Goal: Task Accomplishment & Management: Use online tool/utility

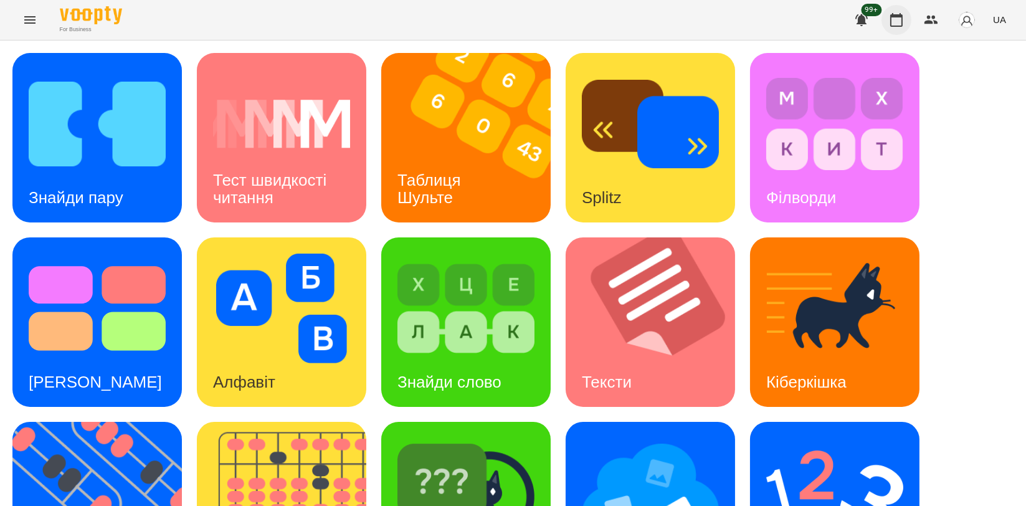
click at [903, 20] on icon "button" at bounding box center [896, 20] width 12 height 14
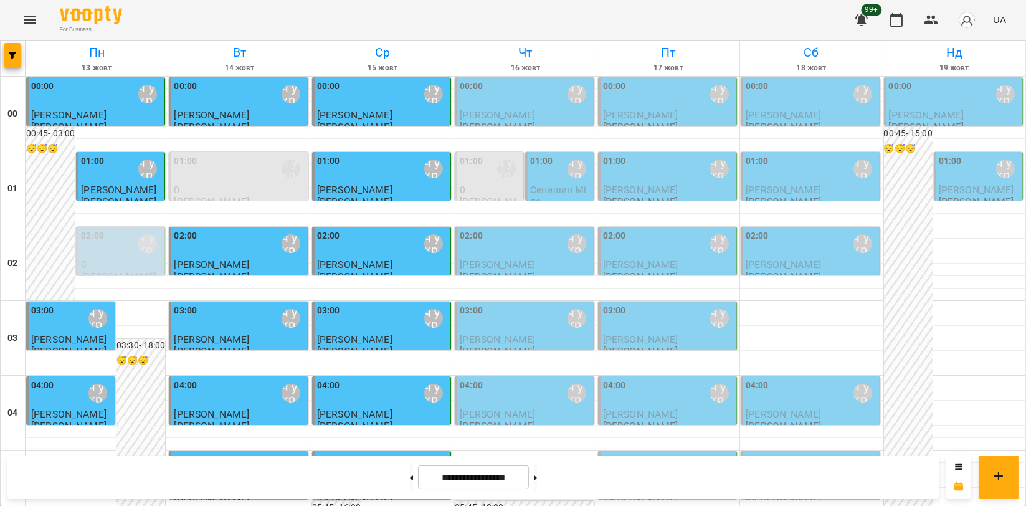
scroll to position [692, 0]
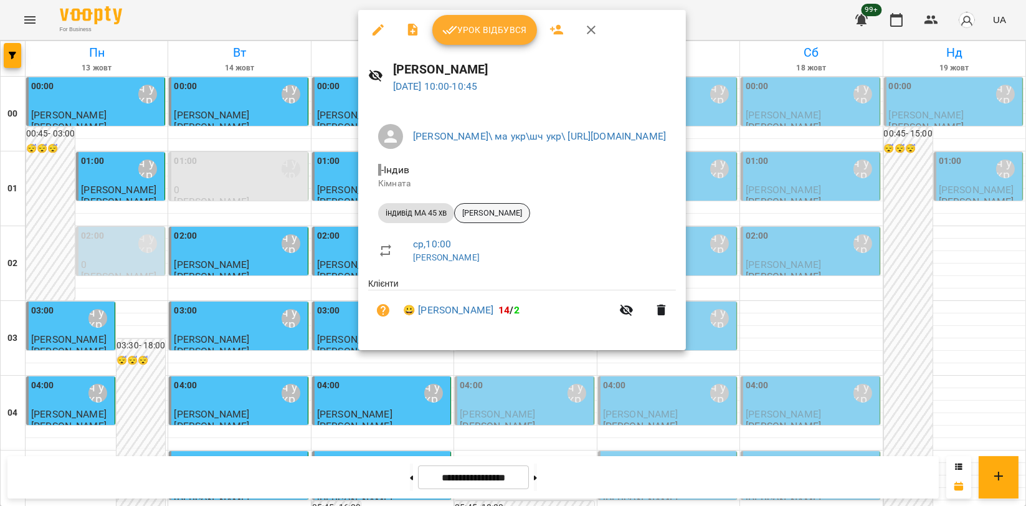
click at [502, 204] on div "[PERSON_NAME]" at bounding box center [492, 213] width 76 height 20
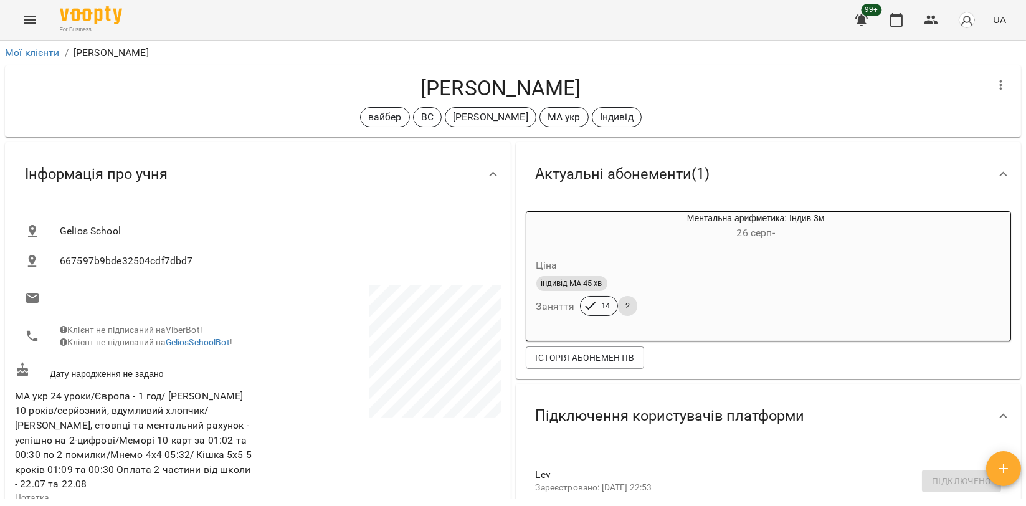
click at [26, 25] on icon "Menu" at bounding box center [29, 19] width 15 height 15
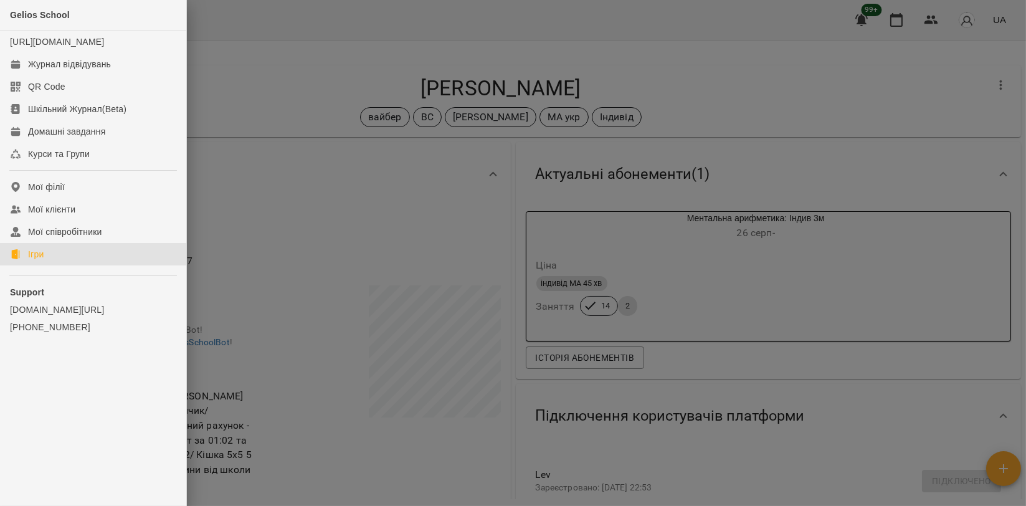
click at [42, 260] on div "Ігри" at bounding box center [36, 254] width 16 height 12
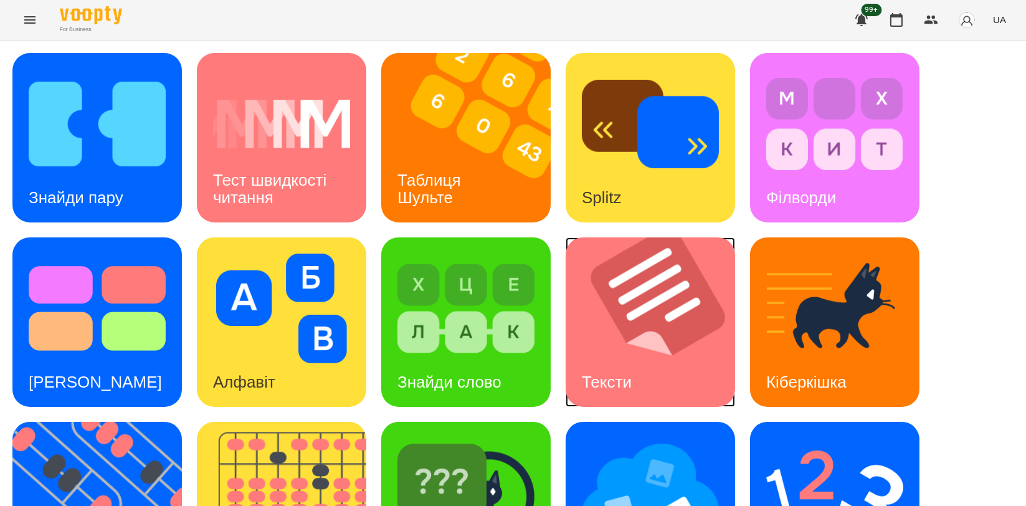
click at [643, 321] on img at bounding box center [658, 321] width 185 height 169
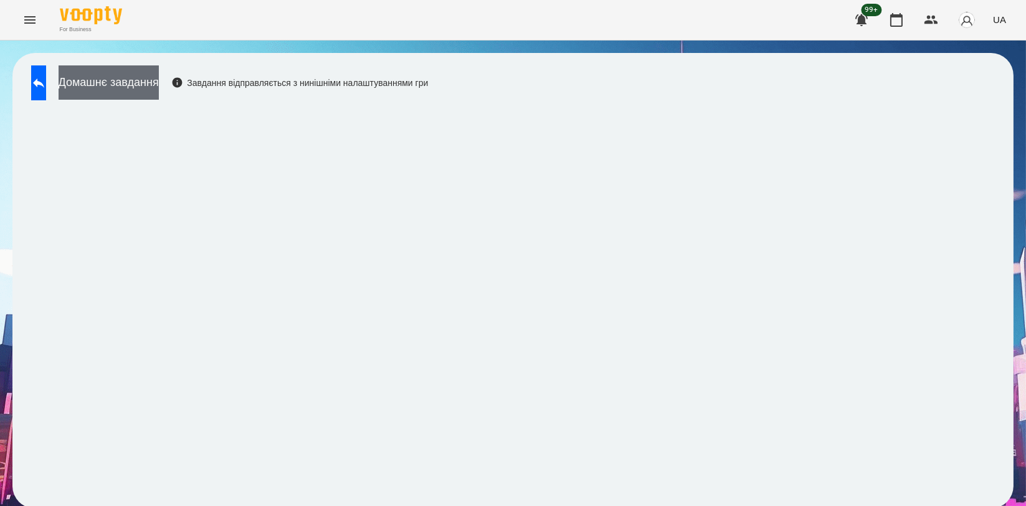
click at [121, 83] on button "Домашнє завдання" at bounding box center [109, 82] width 100 height 34
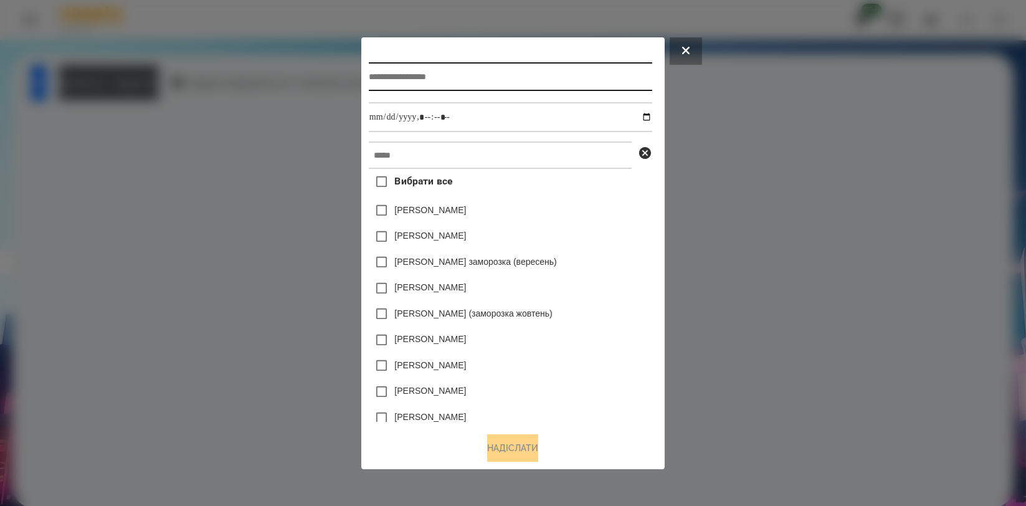
click at [511, 75] on input "text" at bounding box center [510, 76] width 283 height 29
type input "**********"
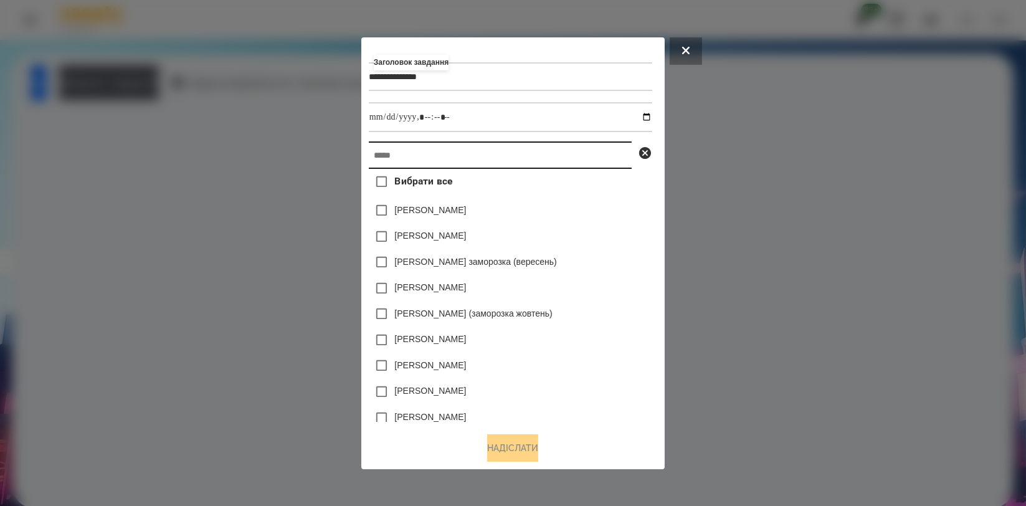
click at [589, 159] on input "text" at bounding box center [500, 154] width 263 height 27
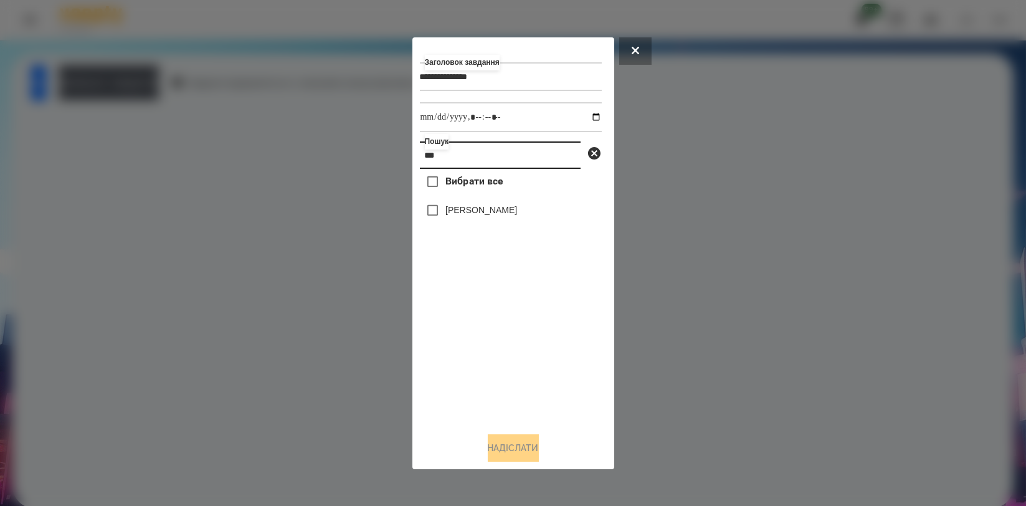
type input "***"
click at [517, 213] on label "[PERSON_NAME]" at bounding box center [481, 210] width 72 height 12
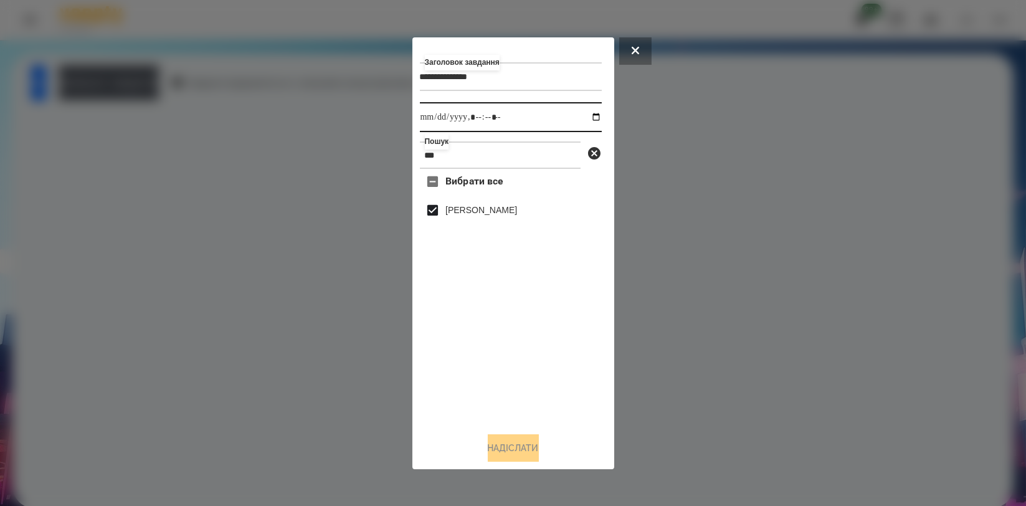
click at [587, 116] on input "datetime-local" at bounding box center [511, 117] width 182 height 30
type input "**********"
click at [547, 351] on div "Вибрати все [PERSON_NAME]" at bounding box center [511, 295] width 182 height 253
click at [514, 444] on button "Надіслати" at bounding box center [513, 447] width 51 height 27
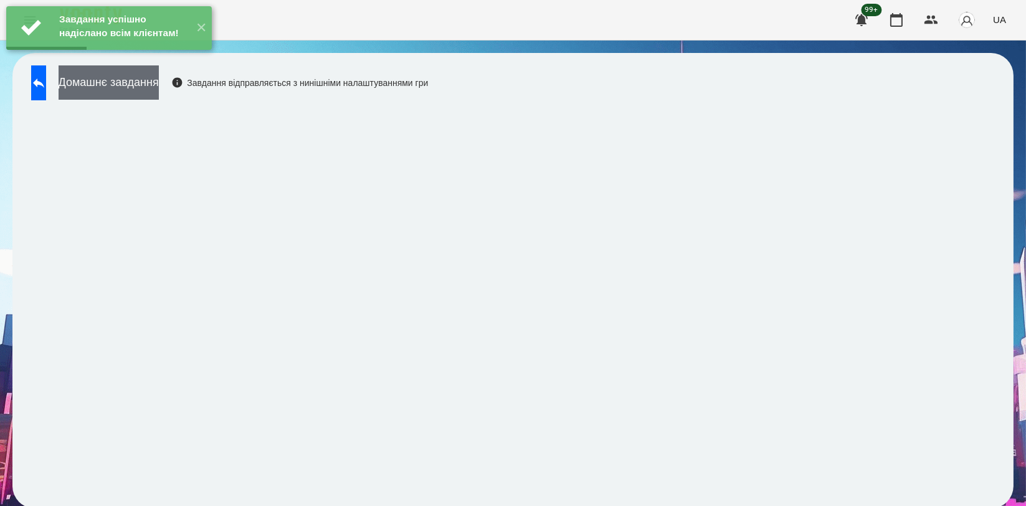
click at [159, 88] on button "Домашнє завдання" at bounding box center [109, 82] width 100 height 34
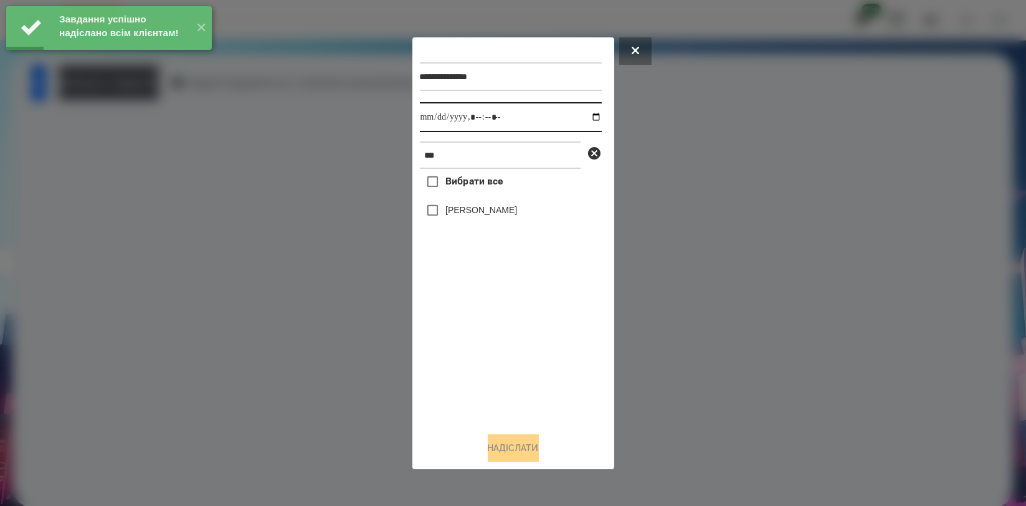
click at [585, 112] on input "datetime-local" at bounding box center [511, 117] width 182 height 30
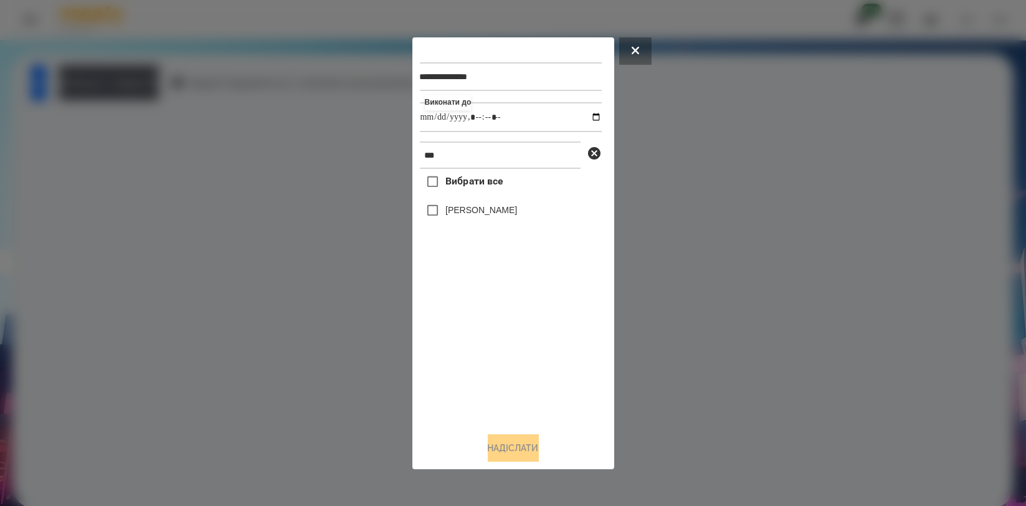
type input "**********"
click at [472, 357] on div "Вибрати все [PERSON_NAME]" at bounding box center [511, 295] width 182 height 253
click at [471, 207] on label "[PERSON_NAME]" at bounding box center [481, 210] width 72 height 12
click at [511, 447] on button "Надіслати" at bounding box center [513, 447] width 51 height 27
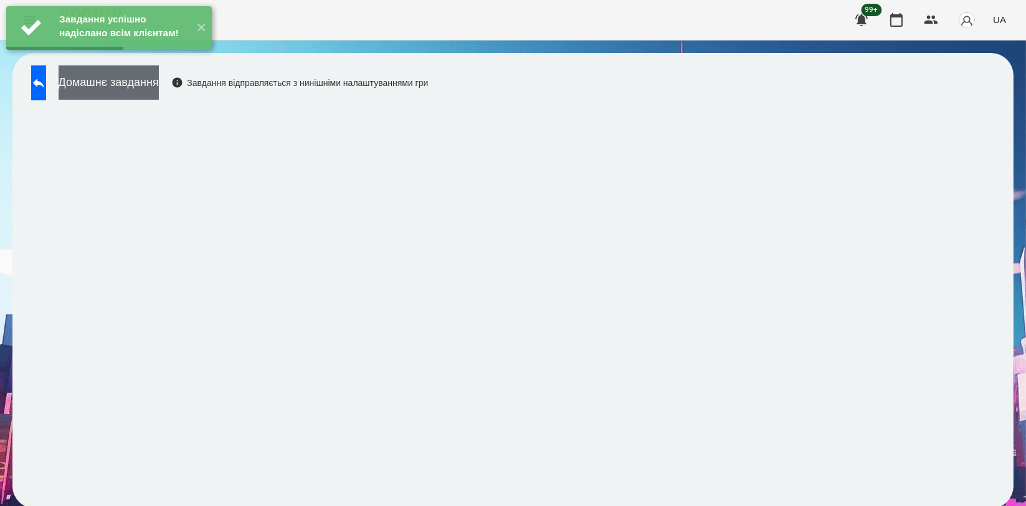
click at [159, 83] on button "Домашнє завдання" at bounding box center [109, 82] width 100 height 34
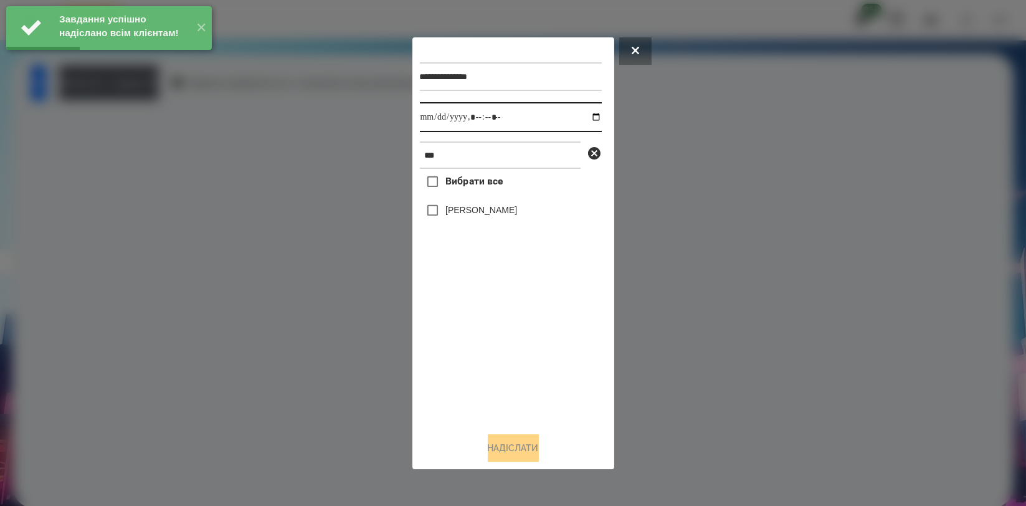
click at [584, 118] on input "datetime-local" at bounding box center [511, 117] width 182 height 30
type input "**********"
click at [483, 353] on div "Вибрати все [PERSON_NAME]" at bounding box center [511, 295] width 182 height 253
click at [476, 213] on label "[PERSON_NAME]" at bounding box center [481, 210] width 72 height 12
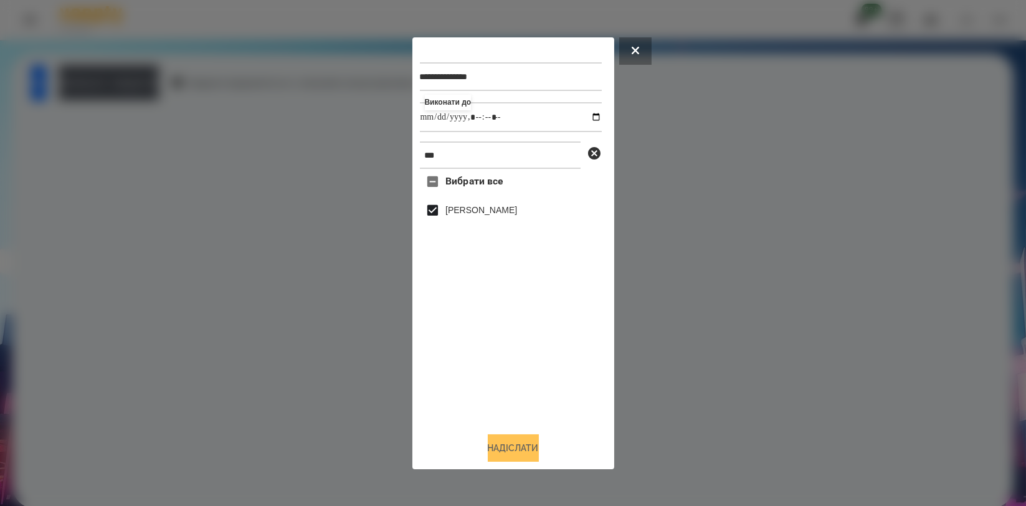
click at [532, 457] on button "Надіслати" at bounding box center [513, 447] width 51 height 27
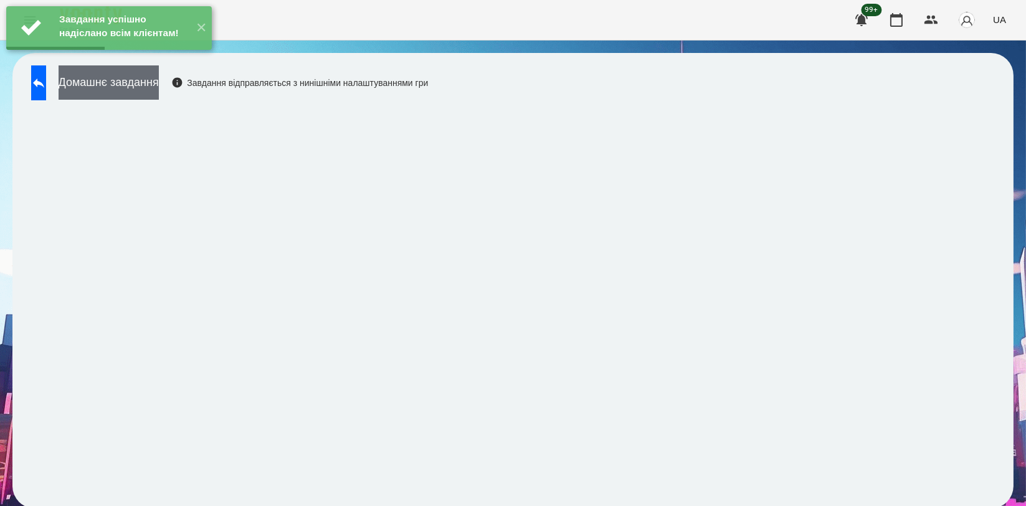
click at [159, 80] on button "Домашнє завдання" at bounding box center [109, 82] width 100 height 34
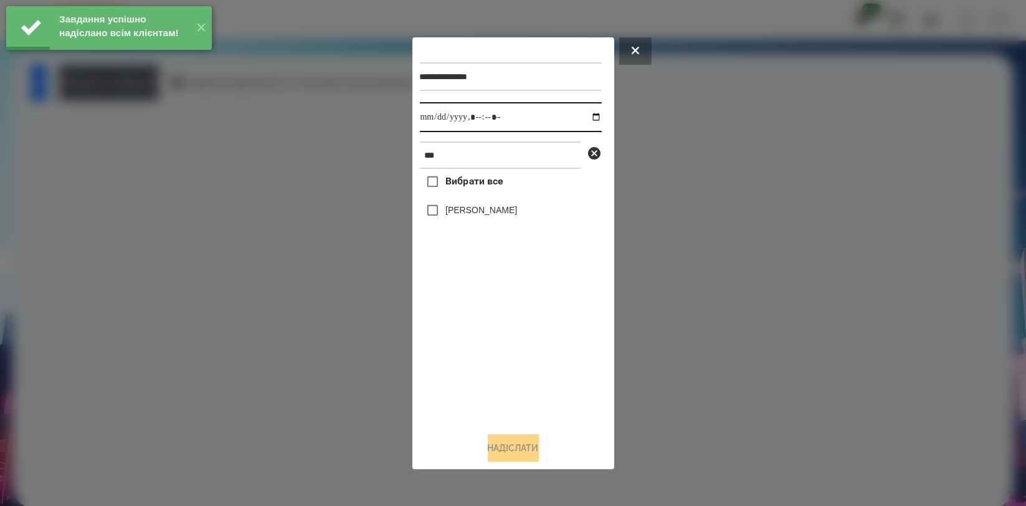
click at [587, 118] on input "datetime-local" at bounding box center [511, 117] width 182 height 30
type input "**********"
click at [505, 313] on div "Вибрати все [PERSON_NAME]" at bounding box center [511, 295] width 182 height 253
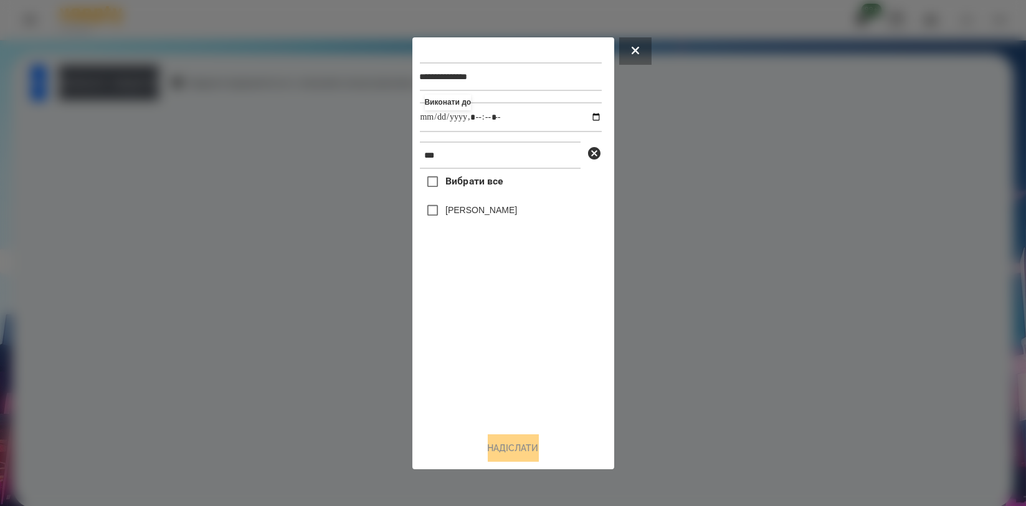
click at [503, 211] on label "[PERSON_NAME]" at bounding box center [481, 210] width 72 height 12
click at [533, 442] on button "Надіслати" at bounding box center [513, 447] width 51 height 27
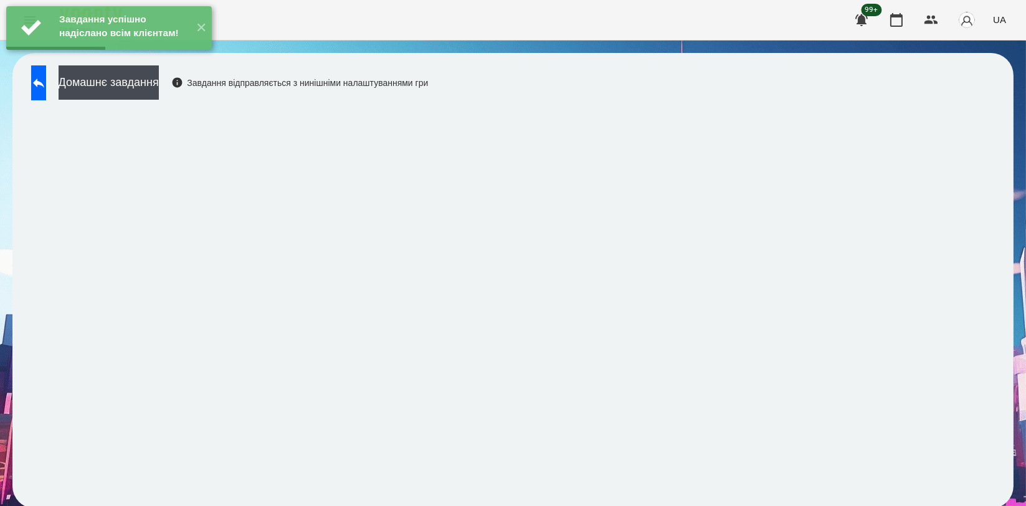
click at [184, 56] on div "Завдання успішно надіслано всім клієнтам! ✕" at bounding box center [109, 28] width 218 height 56
click at [159, 83] on button "Домашнє завдання" at bounding box center [109, 82] width 100 height 34
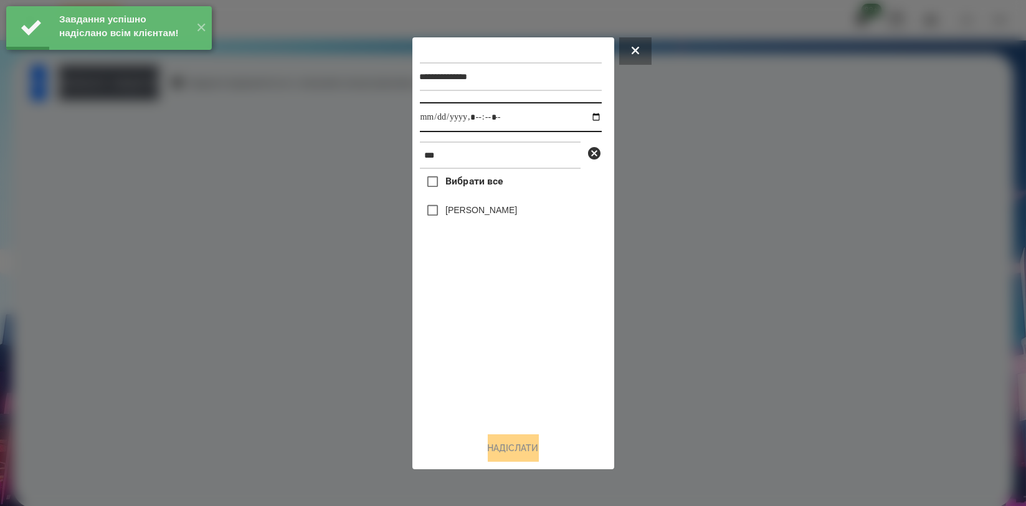
click at [585, 116] on input "datetime-local" at bounding box center [511, 117] width 182 height 30
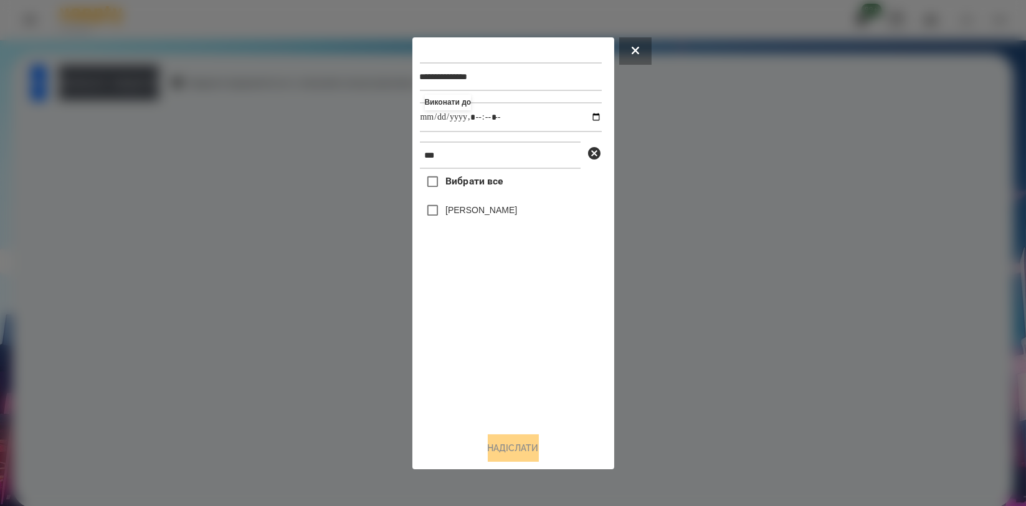
type input "**********"
click at [493, 337] on div "Вибрати все [PERSON_NAME]" at bounding box center [511, 295] width 182 height 253
click at [507, 214] on label "[PERSON_NAME]" at bounding box center [481, 210] width 72 height 12
drag, startPoint x: 508, startPoint y: 445, endPoint x: 447, endPoint y: 416, distance: 66.9
click at [508, 444] on button "Надіслати" at bounding box center [513, 447] width 51 height 27
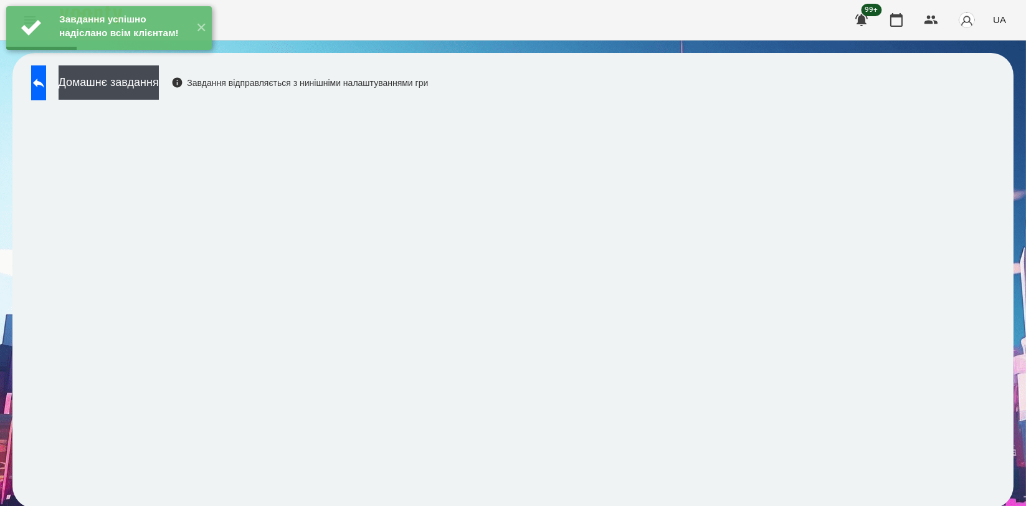
click at [169, 56] on div "Завдання успішно надіслано всім клієнтам! ✕" at bounding box center [109, 28] width 218 height 56
click at [159, 78] on button "Домашнє завдання" at bounding box center [109, 82] width 100 height 34
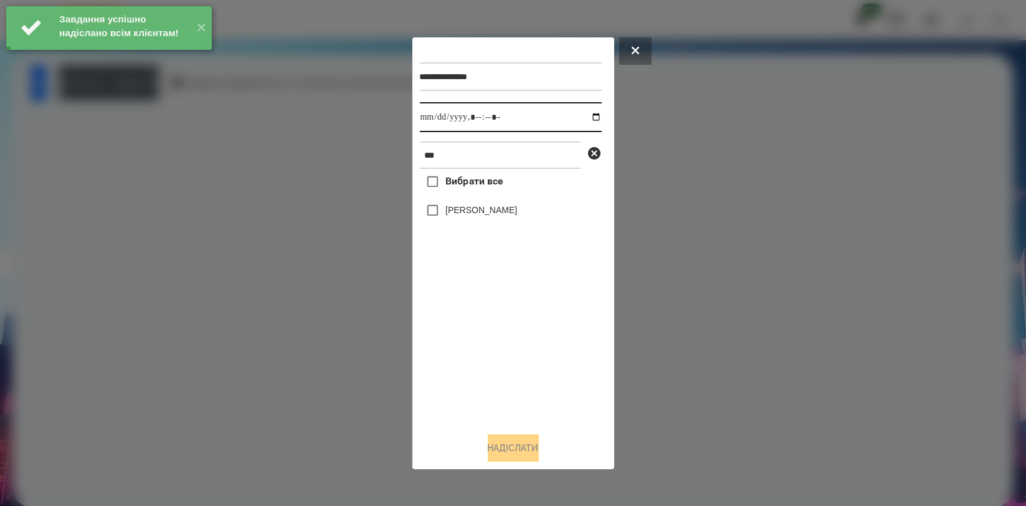
click at [589, 116] on input "datetime-local" at bounding box center [511, 117] width 182 height 30
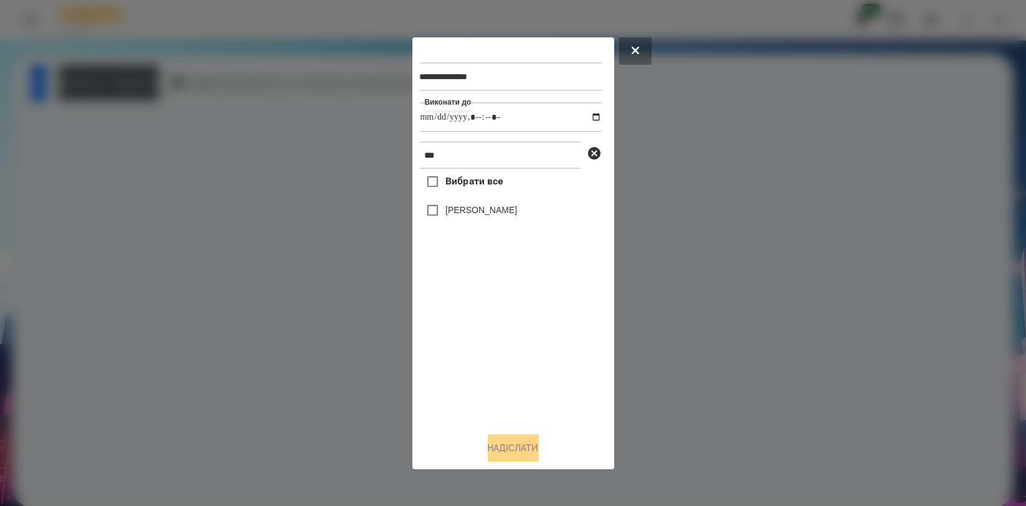
type input "**********"
drag, startPoint x: 443, startPoint y: 321, endPoint x: 448, endPoint y: 303, distance: 19.3
click at [443, 321] on div "Вибрати все [PERSON_NAME]" at bounding box center [511, 295] width 182 height 253
click at [492, 211] on label "[PERSON_NAME]" at bounding box center [481, 210] width 72 height 12
click at [508, 445] on button "Надіслати" at bounding box center [513, 447] width 51 height 27
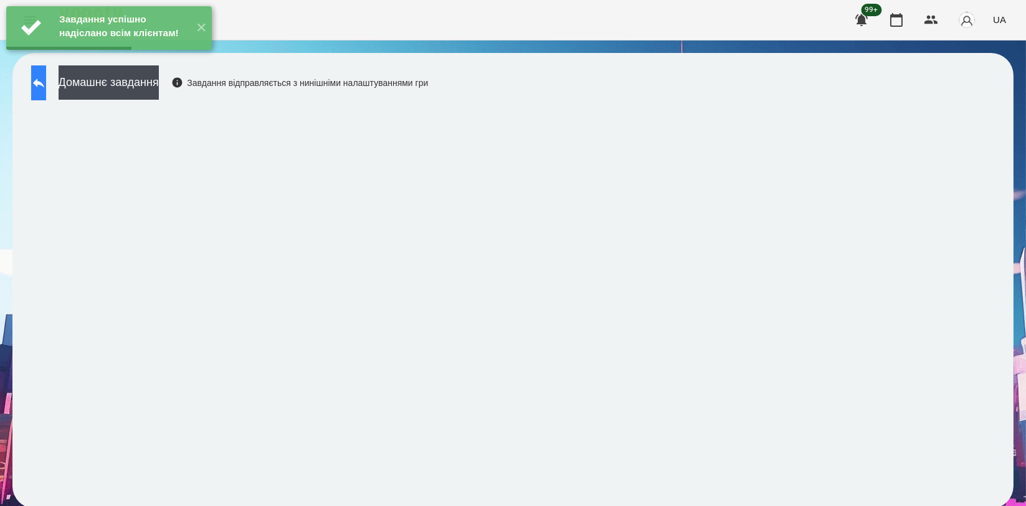
click at [46, 78] on icon at bounding box center [38, 82] width 15 height 15
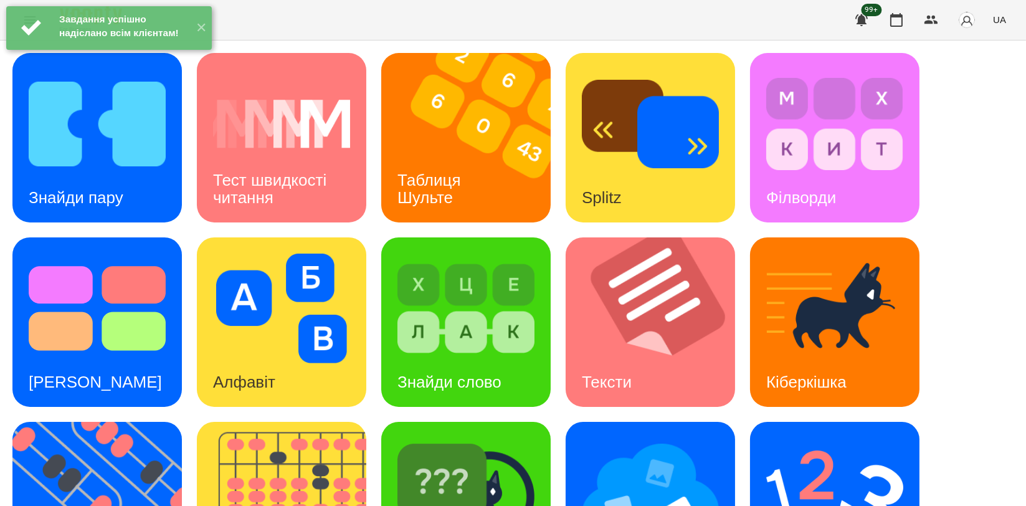
scroll to position [282, 0]
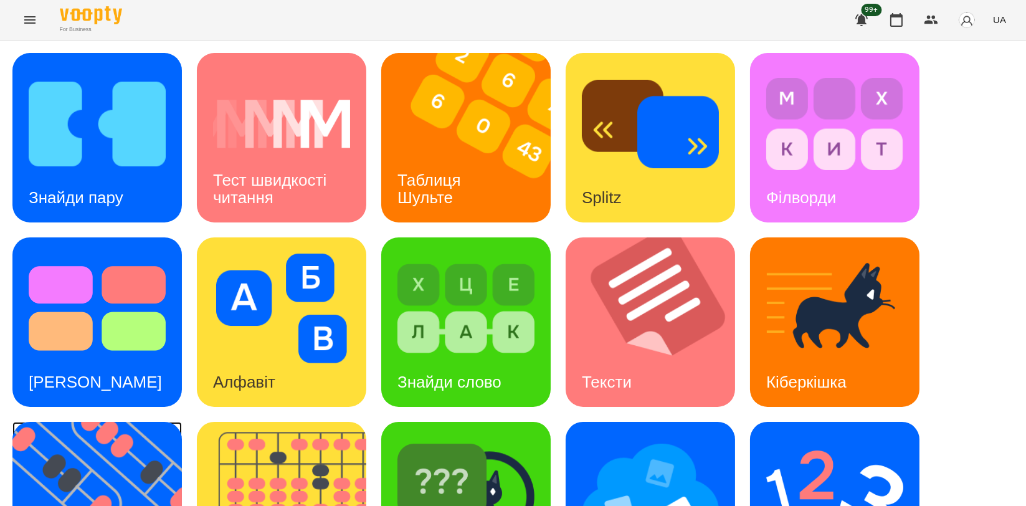
click at [111, 422] on img at bounding box center [104, 506] width 185 height 169
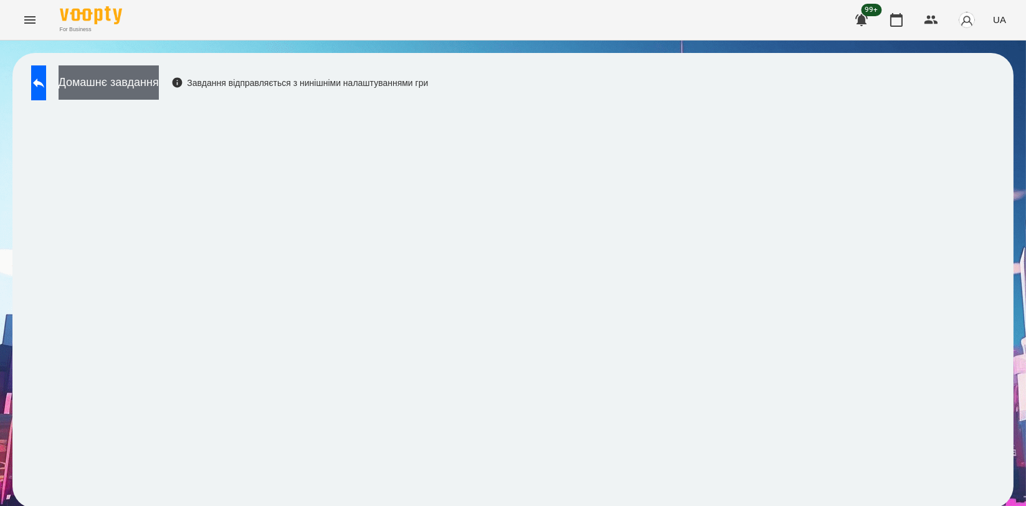
click at [159, 95] on button "Домашнє завдання" at bounding box center [109, 82] width 100 height 34
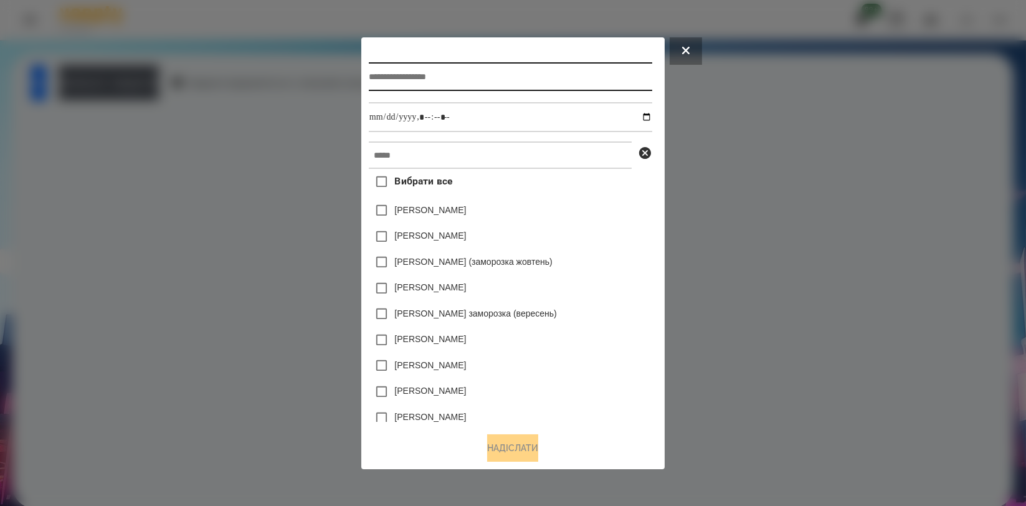
click at [468, 75] on input "text" at bounding box center [510, 76] width 283 height 29
type input "*********"
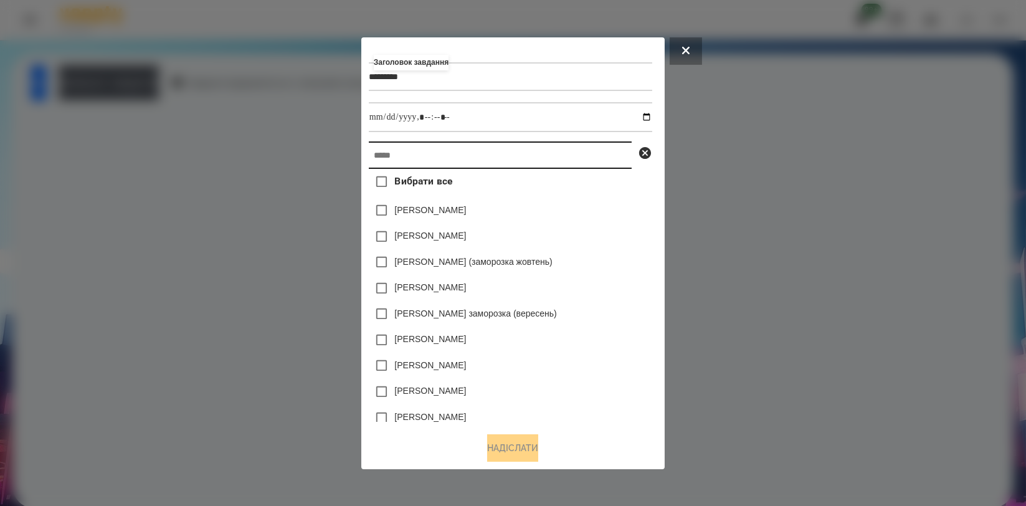
click at [391, 148] on input "text" at bounding box center [500, 154] width 263 height 27
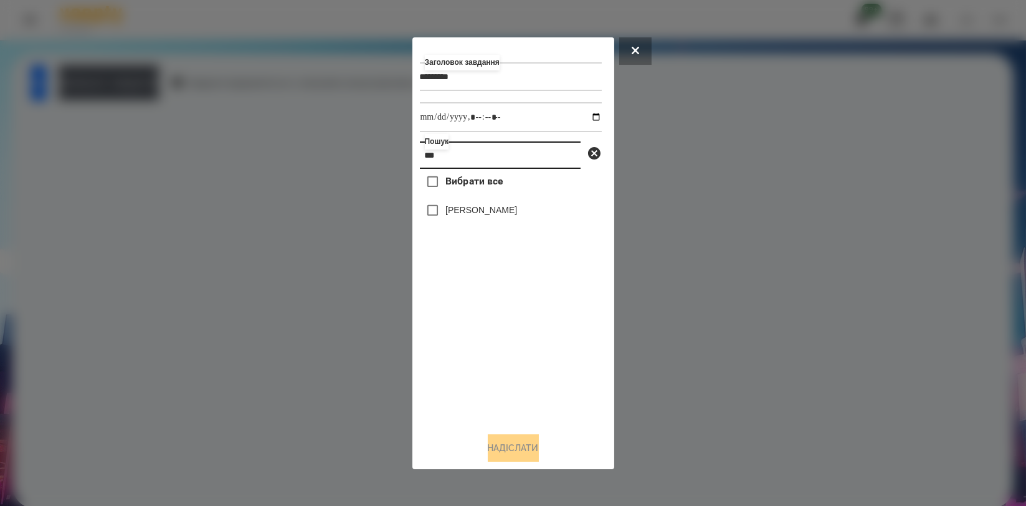
type input "***"
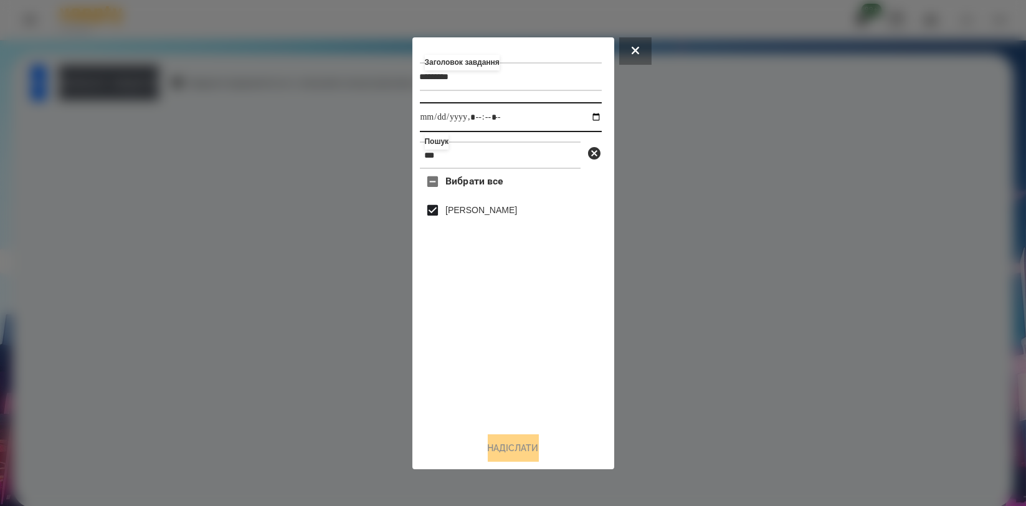
click at [592, 112] on input "datetime-local" at bounding box center [511, 117] width 182 height 30
type input "**********"
click at [509, 359] on div "Вибрати все [PERSON_NAME]" at bounding box center [511, 295] width 182 height 253
click at [518, 456] on button "Надіслати" at bounding box center [513, 447] width 51 height 27
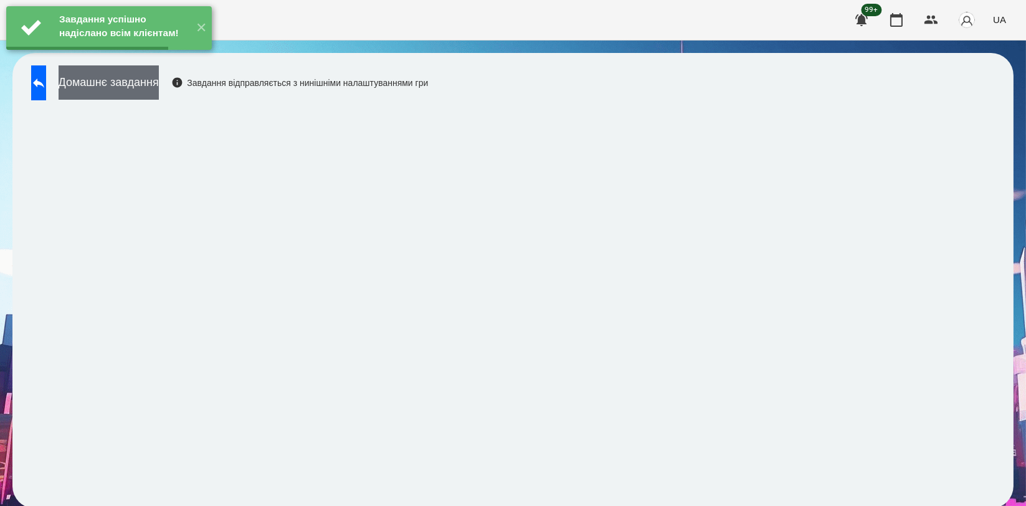
click at [159, 77] on button "Домашнє завдання" at bounding box center [109, 82] width 100 height 34
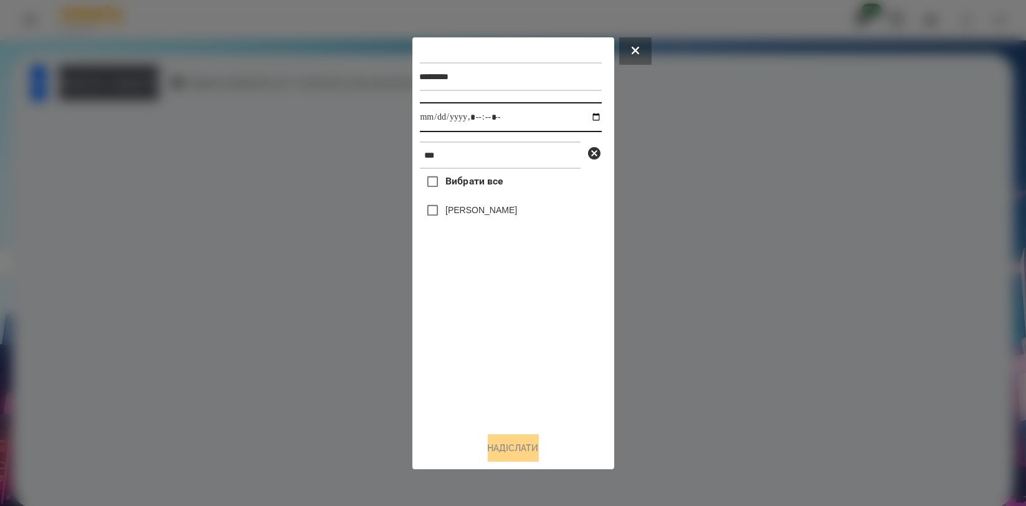
click at [582, 117] on input "datetime-local" at bounding box center [511, 117] width 182 height 30
type input "**********"
drag, startPoint x: 490, startPoint y: 344, endPoint x: 488, endPoint y: 329, distance: 15.2
click at [490, 343] on div "Вибрати все [PERSON_NAME]" at bounding box center [511, 295] width 182 height 253
click at [484, 222] on div "[PERSON_NAME]" at bounding box center [511, 210] width 182 height 26
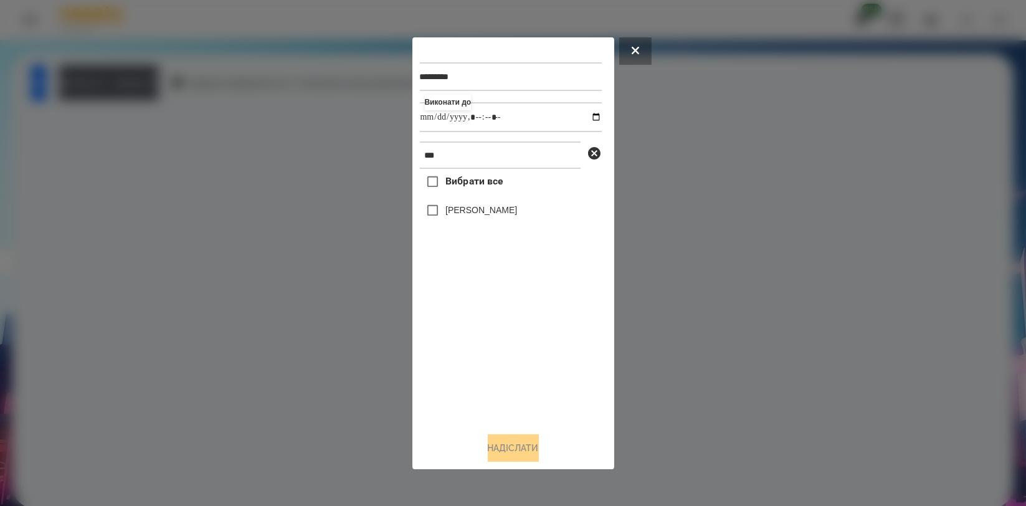
click at [487, 214] on label "[PERSON_NAME]" at bounding box center [481, 210] width 72 height 12
click at [503, 443] on button "Надіслати" at bounding box center [513, 447] width 51 height 27
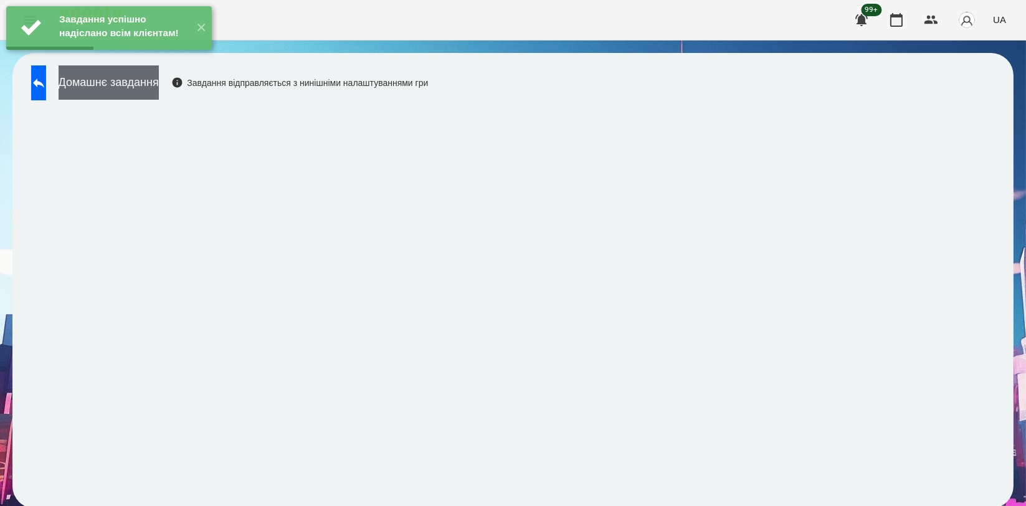
click at [159, 83] on button "Домашнє завдання" at bounding box center [109, 82] width 100 height 34
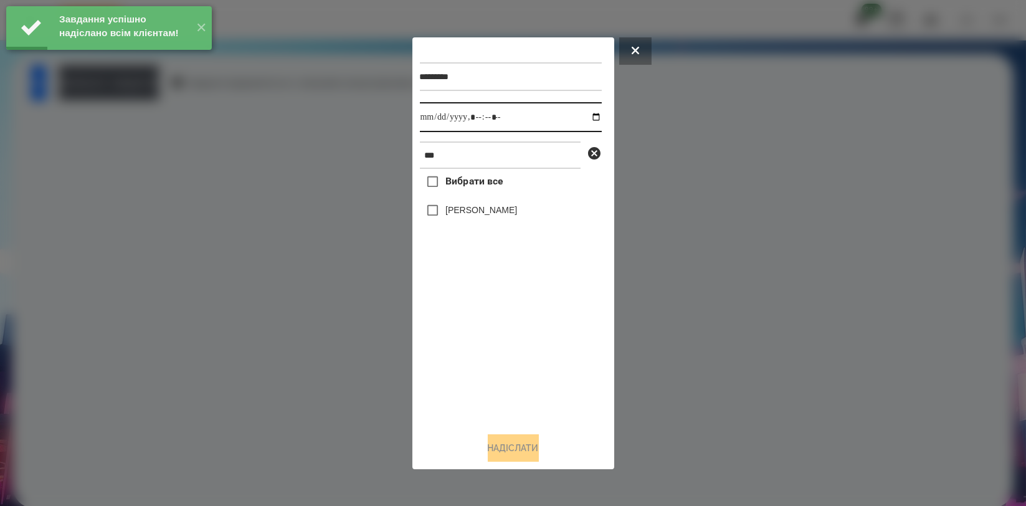
click at [587, 116] on input "datetime-local" at bounding box center [511, 117] width 182 height 30
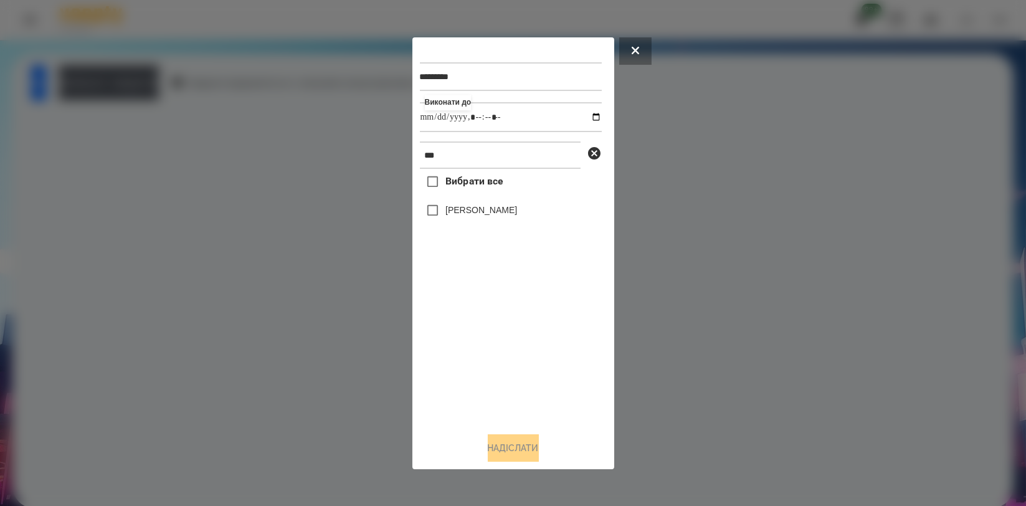
type input "**********"
click at [501, 361] on div "Вибрати все [PERSON_NAME]" at bounding box center [511, 295] width 182 height 253
click at [501, 212] on label "[PERSON_NAME]" at bounding box center [481, 210] width 72 height 12
drag, startPoint x: 518, startPoint y: 443, endPoint x: 422, endPoint y: 462, distance: 97.1
click at [517, 444] on button "Надіслати" at bounding box center [513, 447] width 51 height 27
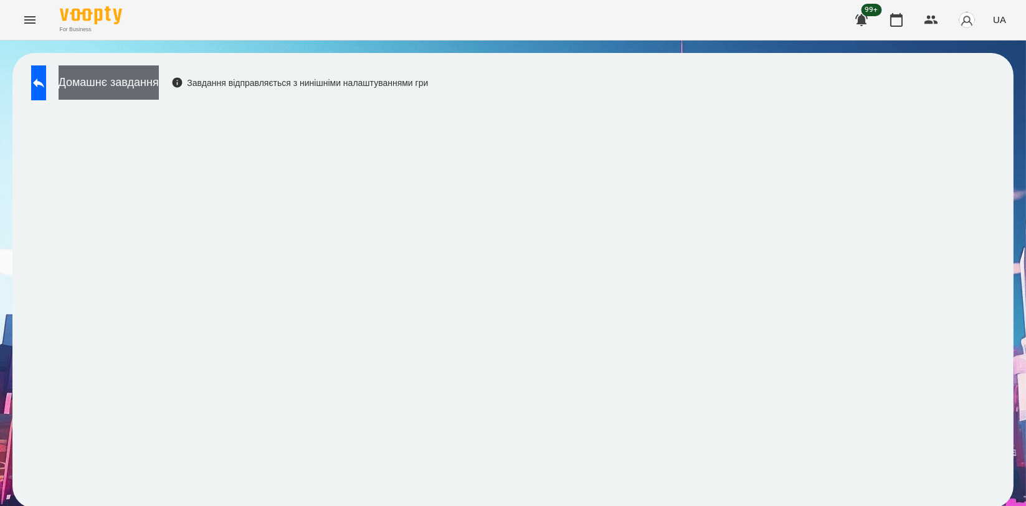
click at [159, 88] on button "Домашнє завдання" at bounding box center [109, 82] width 100 height 34
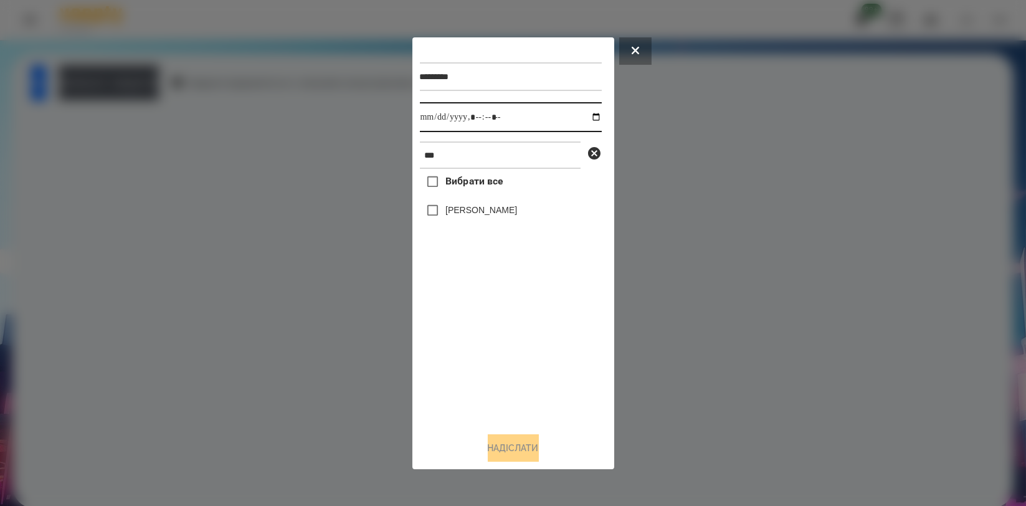
click at [586, 113] on input "datetime-local" at bounding box center [511, 117] width 182 height 30
type input "**********"
click at [485, 400] on div "Вибрати все [PERSON_NAME]" at bounding box center [511, 295] width 182 height 253
click at [485, 214] on label "[PERSON_NAME]" at bounding box center [481, 210] width 72 height 12
click at [496, 445] on button "Надіслати" at bounding box center [513, 447] width 51 height 27
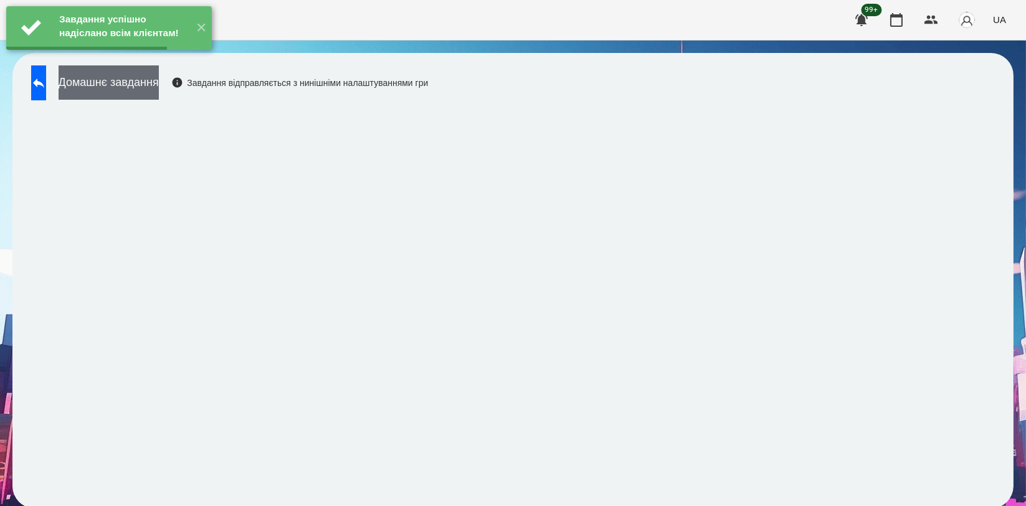
click at [159, 85] on button "Домашнє завдання" at bounding box center [109, 82] width 100 height 34
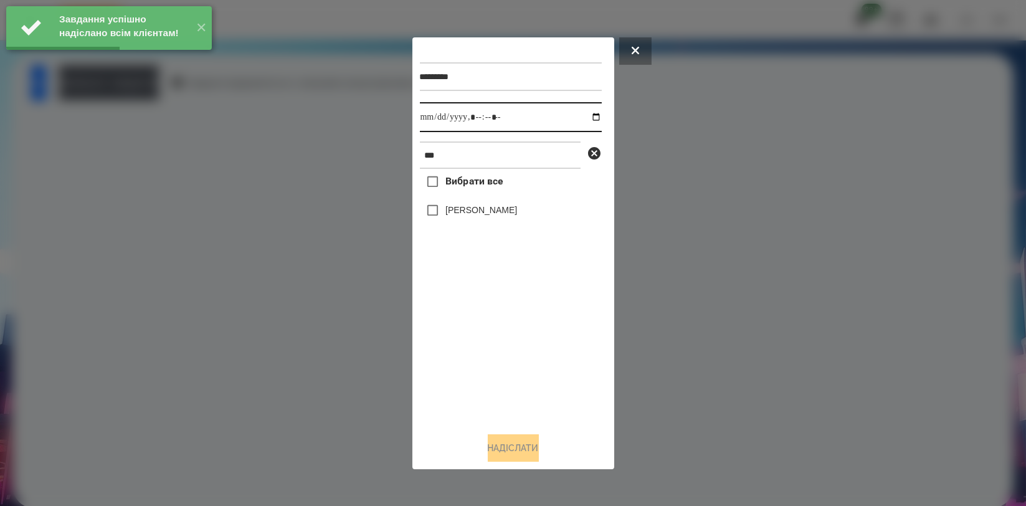
click at [590, 118] on input "datetime-local" at bounding box center [511, 117] width 182 height 30
type input "**********"
click at [517, 350] on div "Вибрати все [PERSON_NAME]" at bounding box center [511, 295] width 182 height 253
click at [484, 212] on label "[PERSON_NAME]" at bounding box center [481, 210] width 72 height 12
click at [503, 438] on button "Надіслати" at bounding box center [513, 447] width 51 height 27
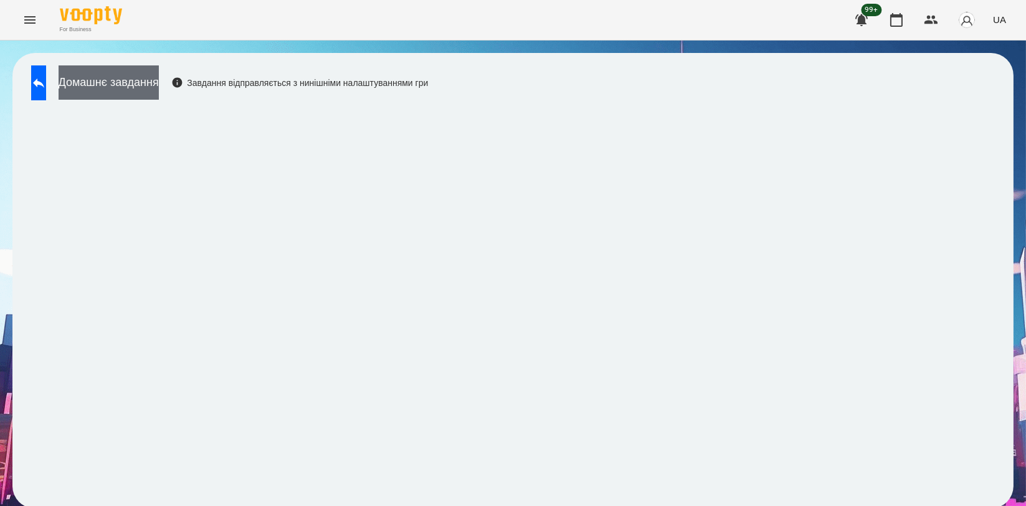
click at [159, 83] on button "Домашнє завдання" at bounding box center [109, 82] width 100 height 34
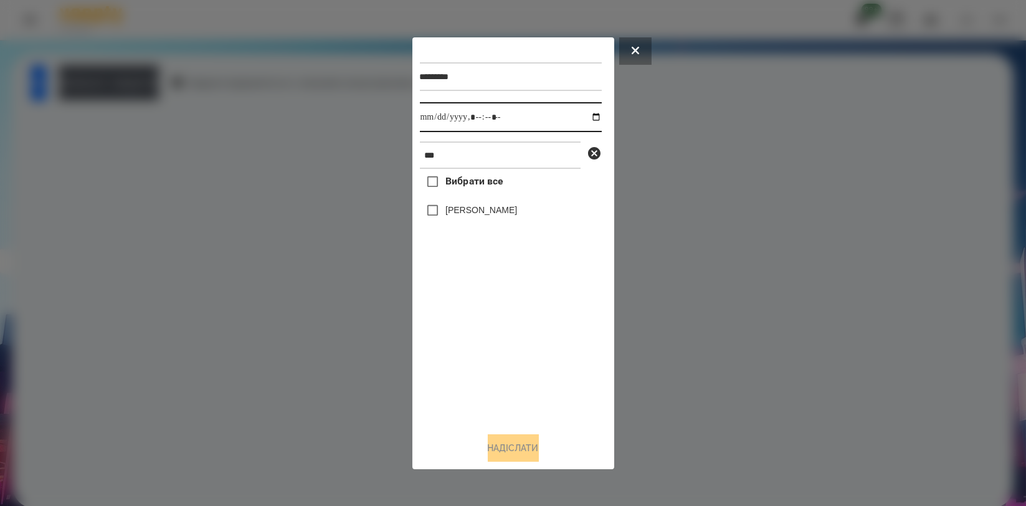
click at [584, 113] on input "datetime-local" at bounding box center [511, 117] width 182 height 30
type input "**********"
click at [469, 310] on div "Вибрати все [PERSON_NAME]" at bounding box center [511, 295] width 182 height 253
click at [487, 201] on div "[PERSON_NAME]" at bounding box center [511, 210] width 182 height 26
click at [486, 206] on label "[PERSON_NAME]" at bounding box center [481, 210] width 72 height 12
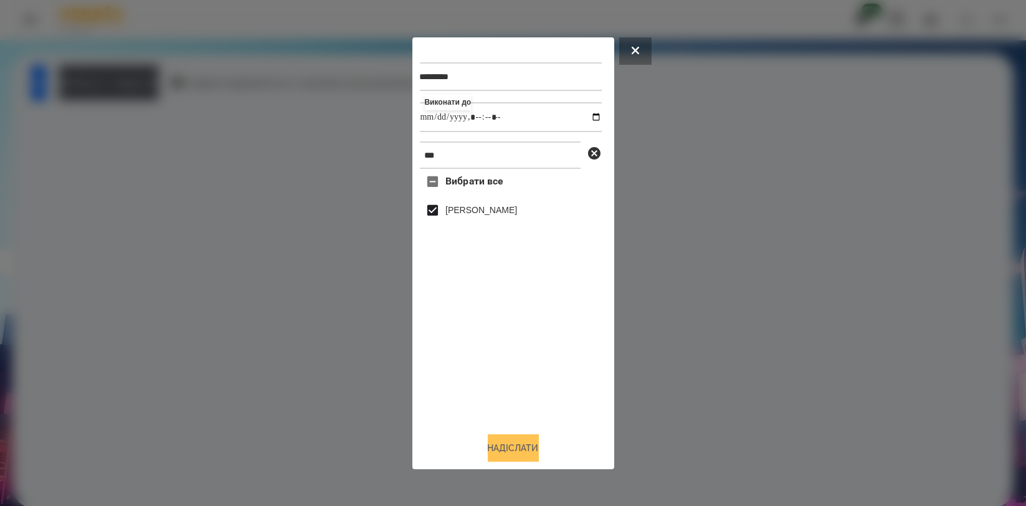
click at [497, 445] on button "Надіслати" at bounding box center [513, 447] width 51 height 27
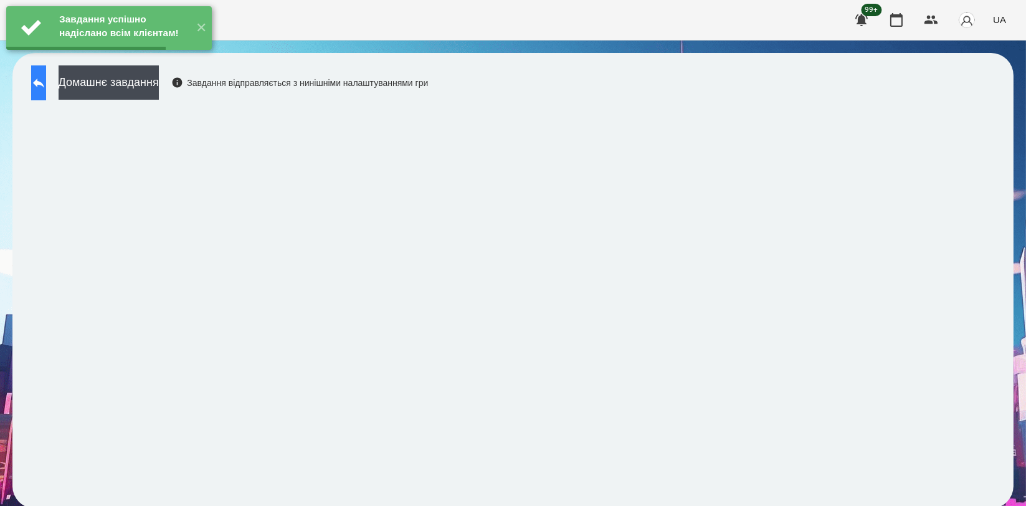
click at [46, 93] on button at bounding box center [38, 82] width 15 height 35
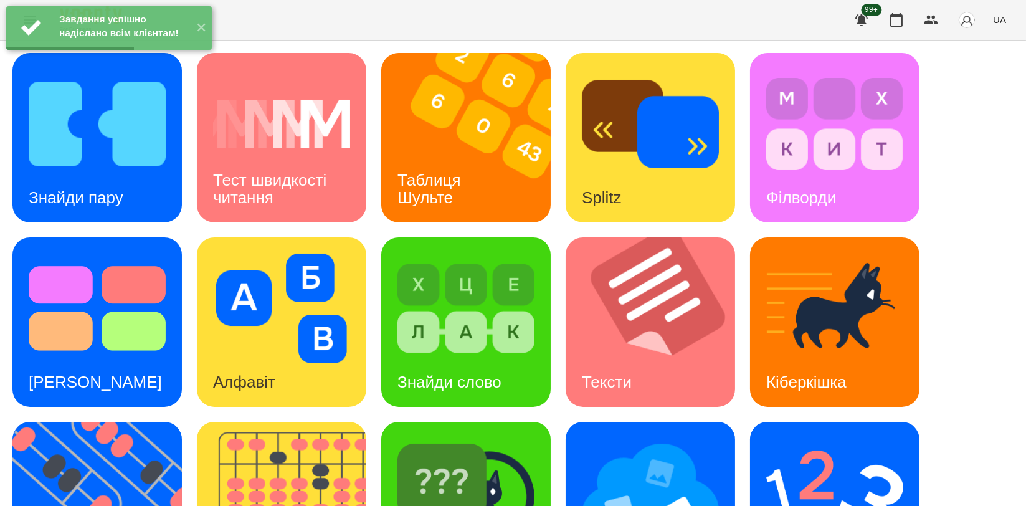
scroll to position [282, 0]
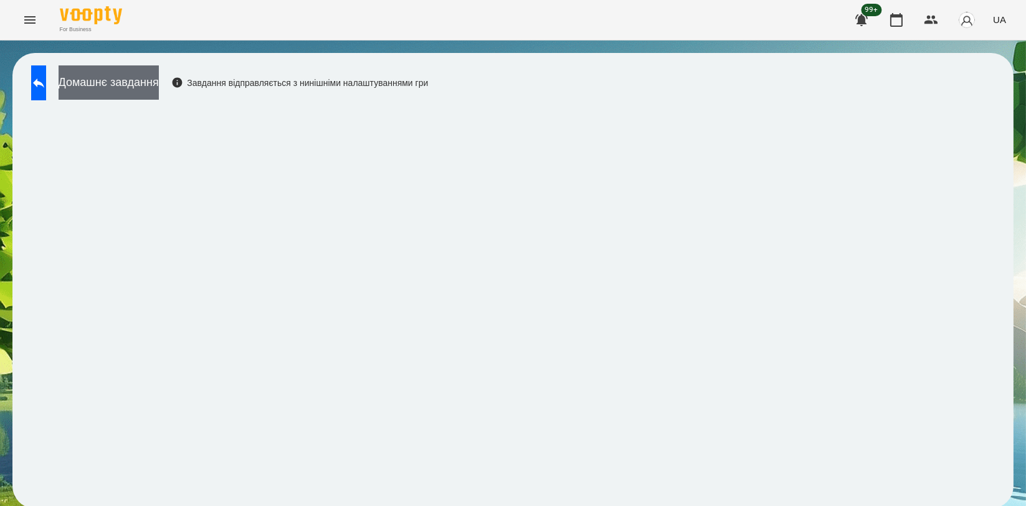
click at [150, 78] on button "Домашнє завдання" at bounding box center [109, 82] width 100 height 34
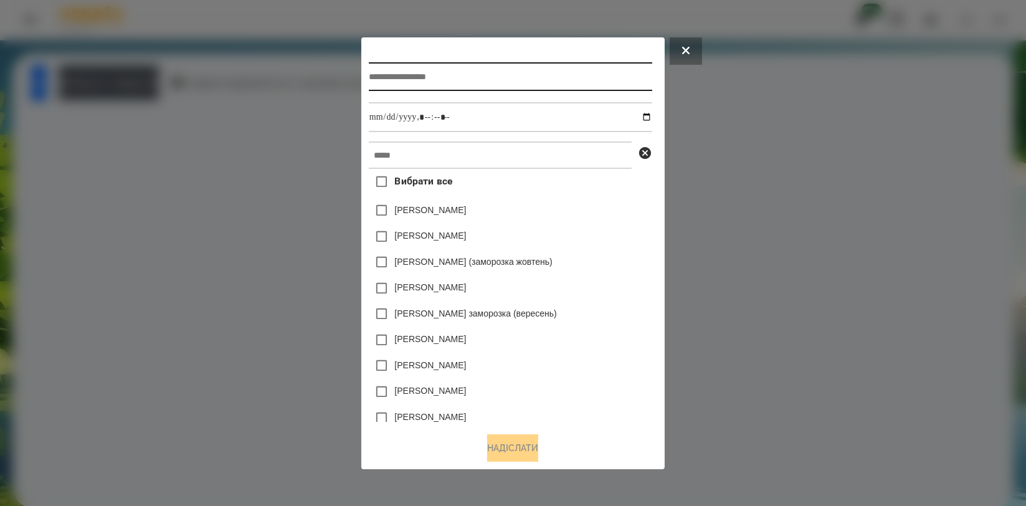
click at [392, 70] on input "text" at bounding box center [510, 76] width 283 height 29
type input "*******"
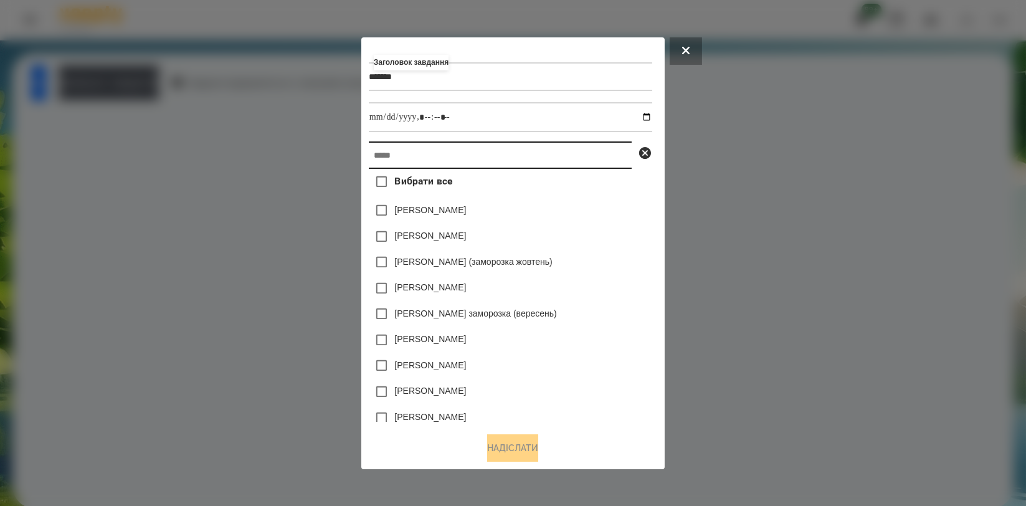
click at [618, 145] on input "text" at bounding box center [500, 154] width 263 height 27
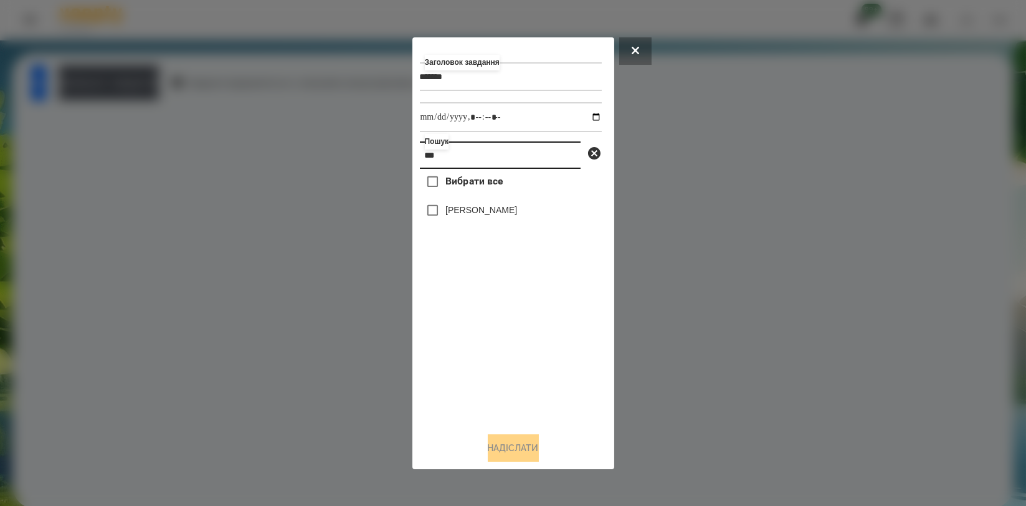
type input "***"
click at [501, 213] on label "[PERSON_NAME]" at bounding box center [481, 210] width 72 height 12
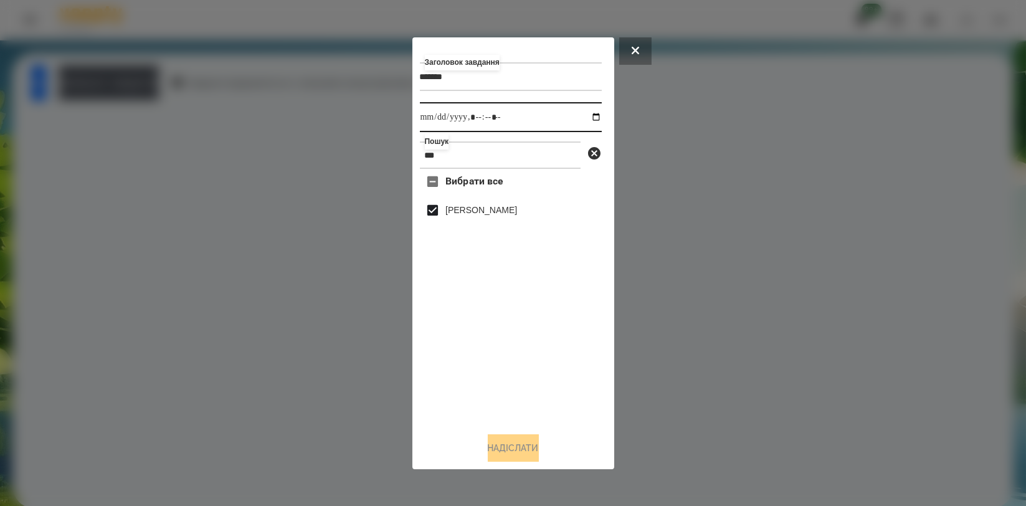
click at [585, 110] on input "datetime-local" at bounding box center [511, 117] width 182 height 30
type input "**********"
click at [544, 402] on div "Вибрати все [PERSON_NAME]" at bounding box center [511, 295] width 182 height 253
click at [520, 452] on button "Надіслати" at bounding box center [513, 447] width 51 height 27
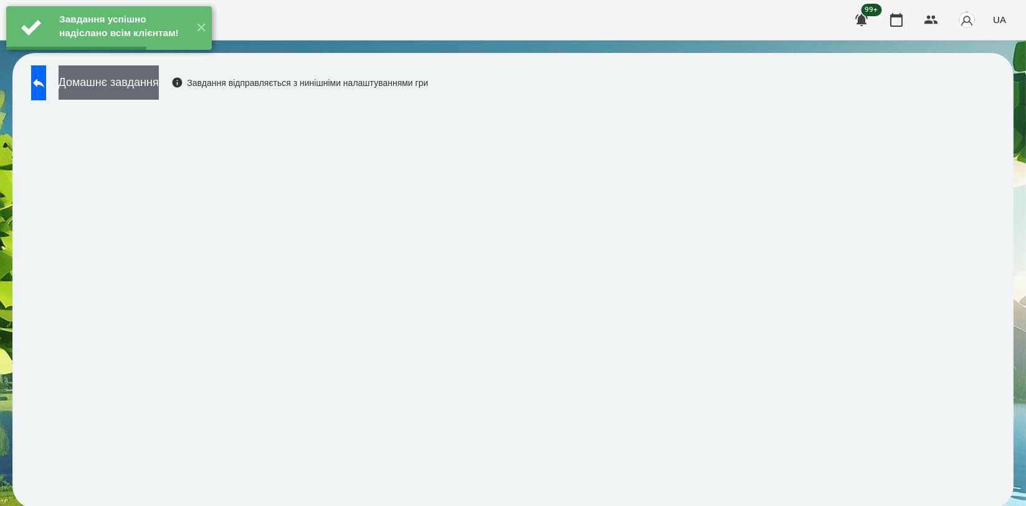
click at [159, 92] on button "Домашнє завдання" at bounding box center [109, 82] width 100 height 34
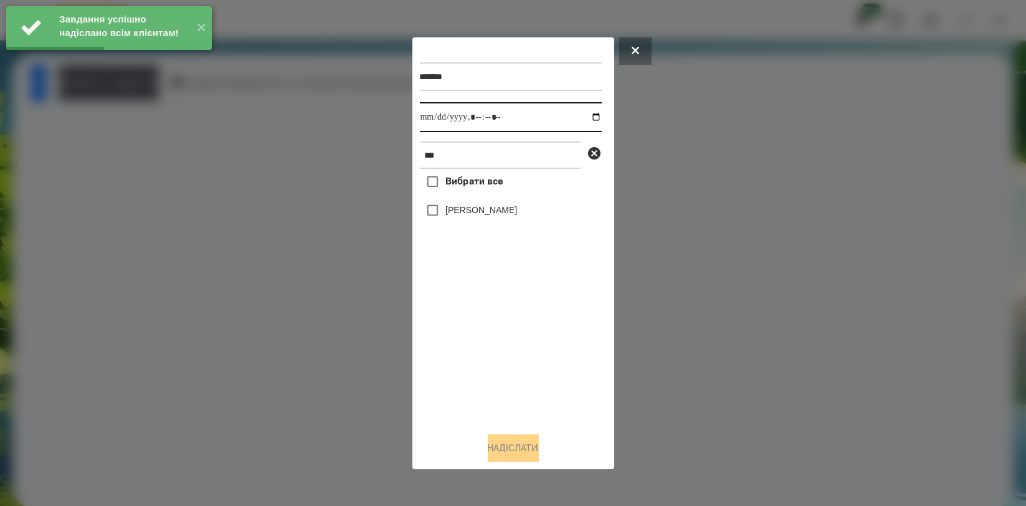
click at [592, 120] on input "datetime-local" at bounding box center [511, 117] width 182 height 30
type input "**********"
click at [504, 342] on div "Вибрати все [PERSON_NAME]" at bounding box center [511, 295] width 182 height 253
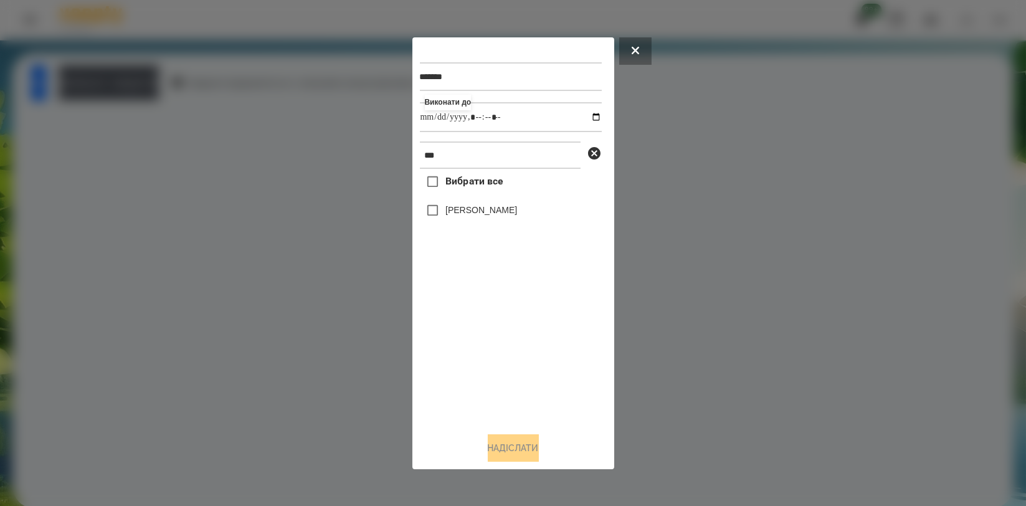
click at [502, 216] on label "[PERSON_NAME]" at bounding box center [481, 210] width 72 height 12
click at [501, 440] on button "Надіслати" at bounding box center [513, 447] width 51 height 27
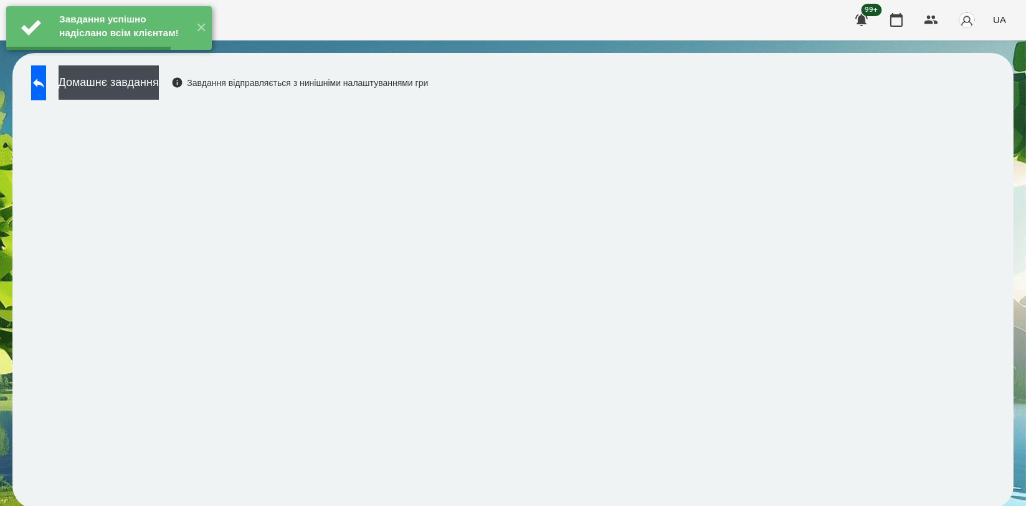
click at [159, 84] on button "Домашнє завдання" at bounding box center [109, 82] width 100 height 34
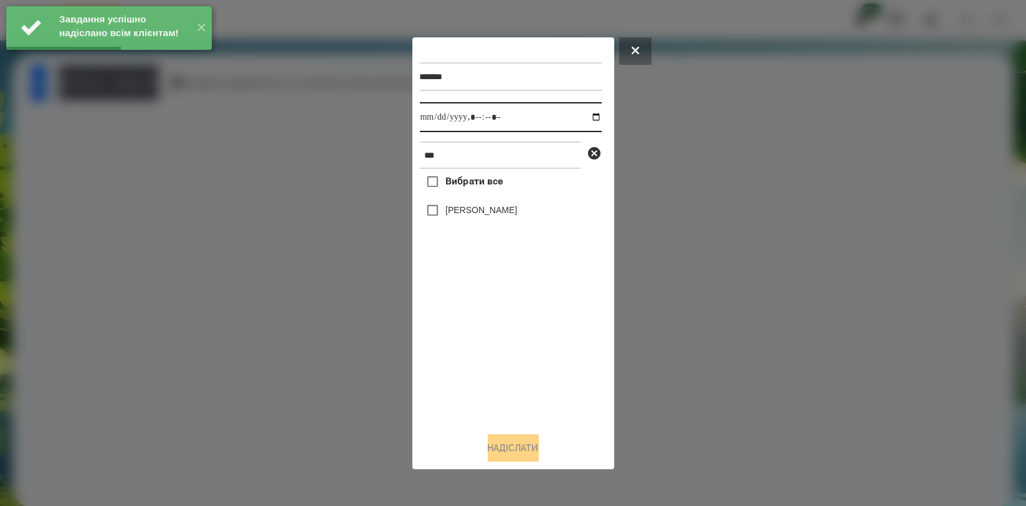
click at [587, 113] on input "datetime-local" at bounding box center [511, 117] width 182 height 30
type input "**********"
click at [505, 313] on div "Вибрати все [PERSON_NAME]" at bounding box center [511, 295] width 182 height 253
click at [506, 212] on label "[PERSON_NAME]" at bounding box center [481, 210] width 72 height 12
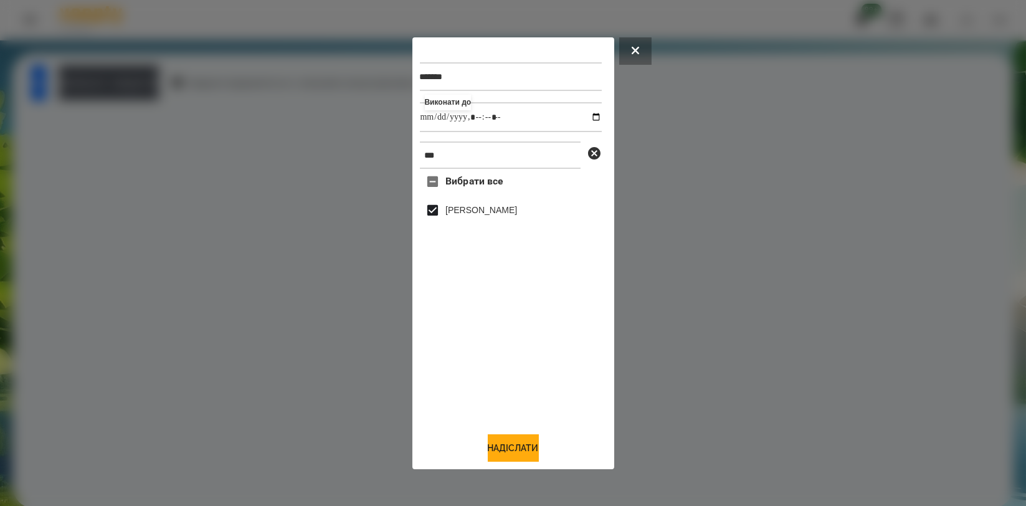
drag, startPoint x: 528, startPoint y: 447, endPoint x: 447, endPoint y: 376, distance: 108.2
click at [528, 446] on button "Надіслати" at bounding box center [513, 447] width 51 height 27
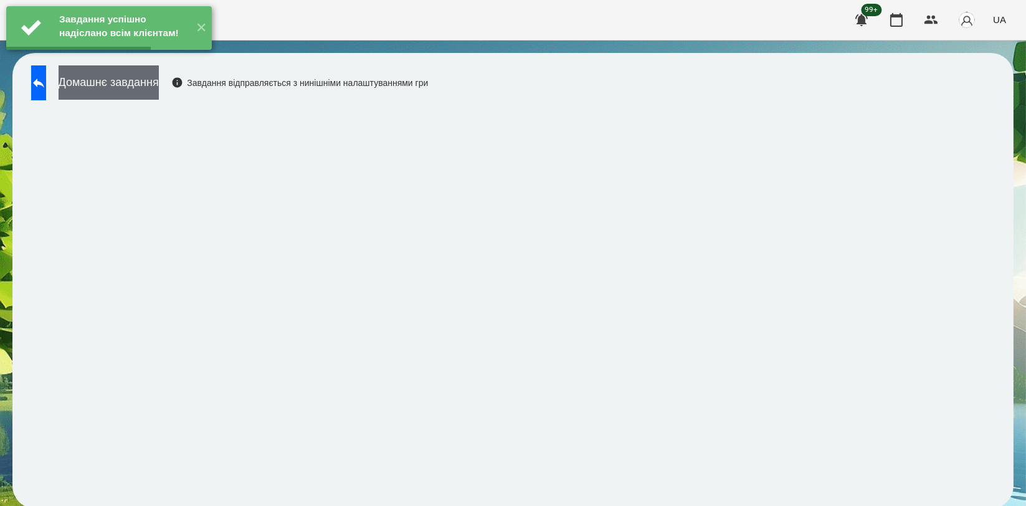
click at [130, 93] on button "Домашнє завдання" at bounding box center [109, 82] width 100 height 34
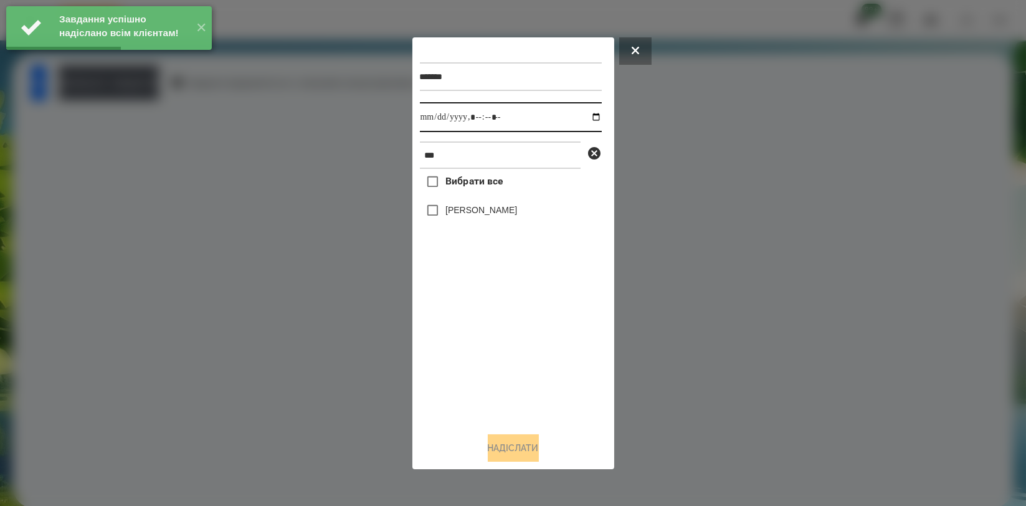
click at [587, 116] on input "datetime-local" at bounding box center [511, 117] width 182 height 30
type input "**********"
click at [512, 316] on div "Вибрати все [PERSON_NAME]" at bounding box center [511, 295] width 182 height 253
click at [500, 214] on label "[PERSON_NAME]" at bounding box center [481, 210] width 72 height 12
click at [534, 445] on button "Надіслати" at bounding box center [513, 447] width 51 height 27
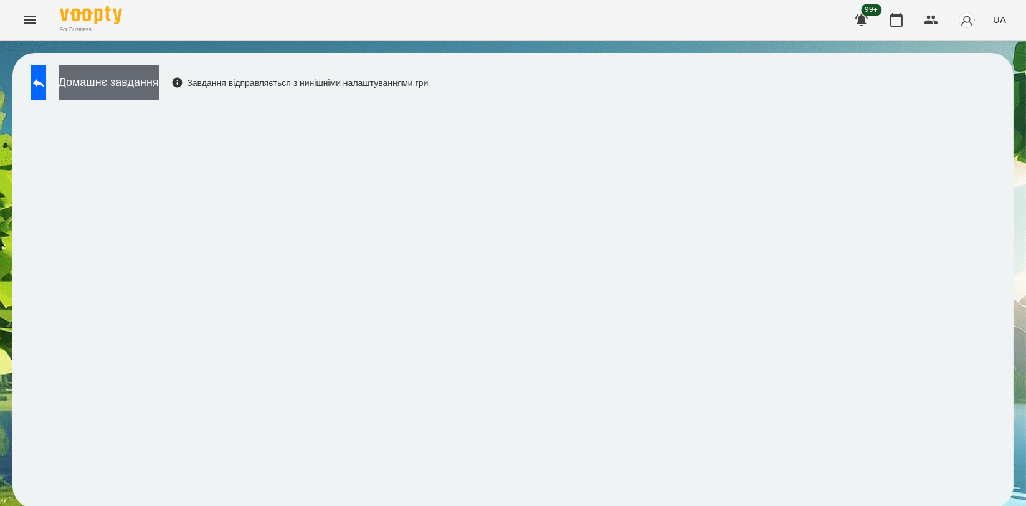
click at [154, 78] on button "Домашнє завдання" at bounding box center [109, 82] width 100 height 34
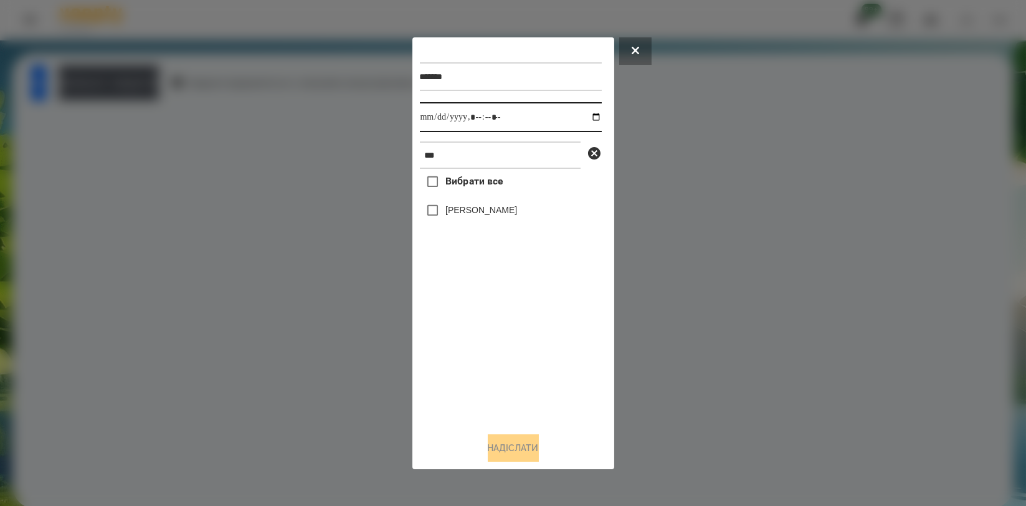
click at [582, 113] on input "datetime-local" at bounding box center [511, 117] width 182 height 30
type input "**********"
click at [526, 318] on div "Вибрати все [PERSON_NAME]" at bounding box center [511, 295] width 182 height 253
click at [513, 212] on label "[PERSON_NAME]" at bounding box center [481, 210] width 72 height 12
drag, startPoint x: 519, startPoint y: 447, endPoint x: 437, endPoint y: 382, distance: 104.6
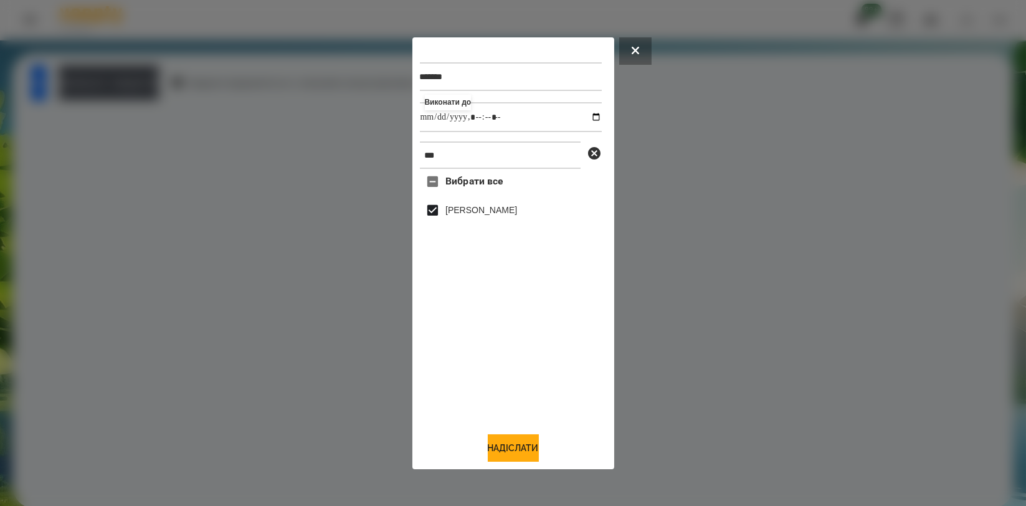
click at [516, 445] on button "Надіслати" at bounding box center [513, 447] width 51 height 27
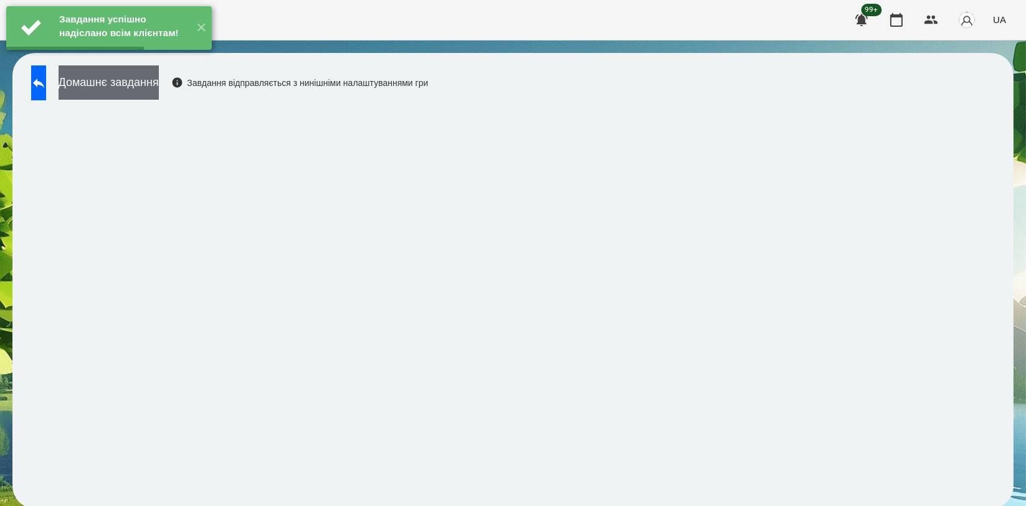
click at [159, 78] on button "Домашнє завдання" at bounding box center [109, 82] width 100 height 34
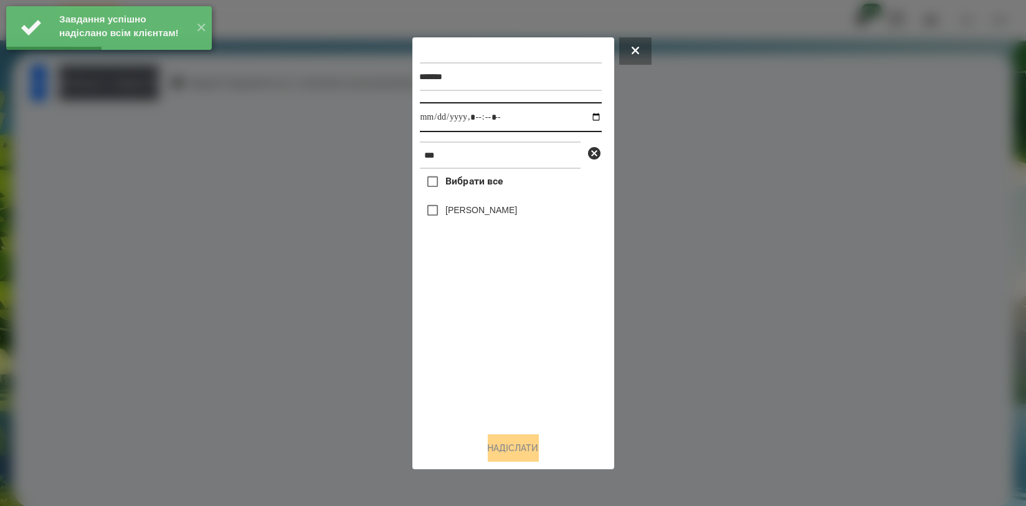
click at [591, 118] on input "datetime-local" at bounding box center [511, 117] width 182 height 30
type input "**********"
click at [467, 335] on div "Вибрати все [PERSON_NAME]" at bounding box center [511, 295] width 182 height 253
click at [485, 212] on label "[PERSON_NAME]" at bounding box center [481, 210] width 72 height 12
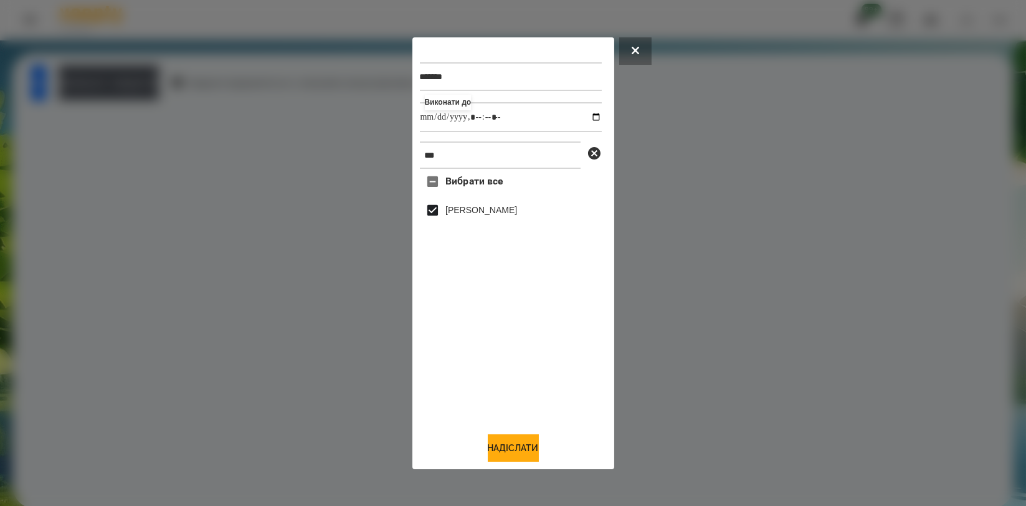
drag, startPoint x: 522, startPoint y: 450, endPoint x: 497, endPoint y: 432, distance: 30.8
click at [502, 437] on button "Надіслати" at bounding box center [513, 447] width 51 height 27
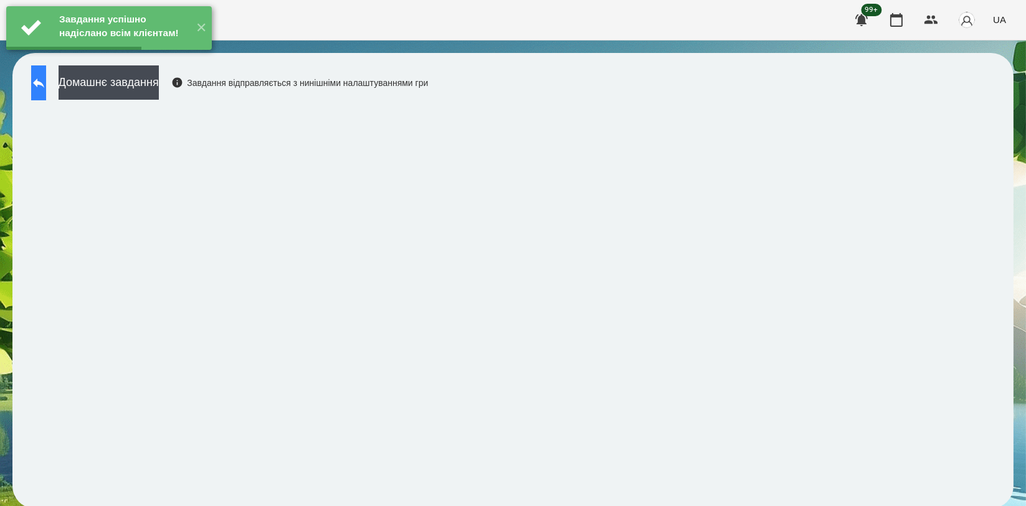
click at [46, 93] on button at bounding box center [38, 82] width 15 height 35
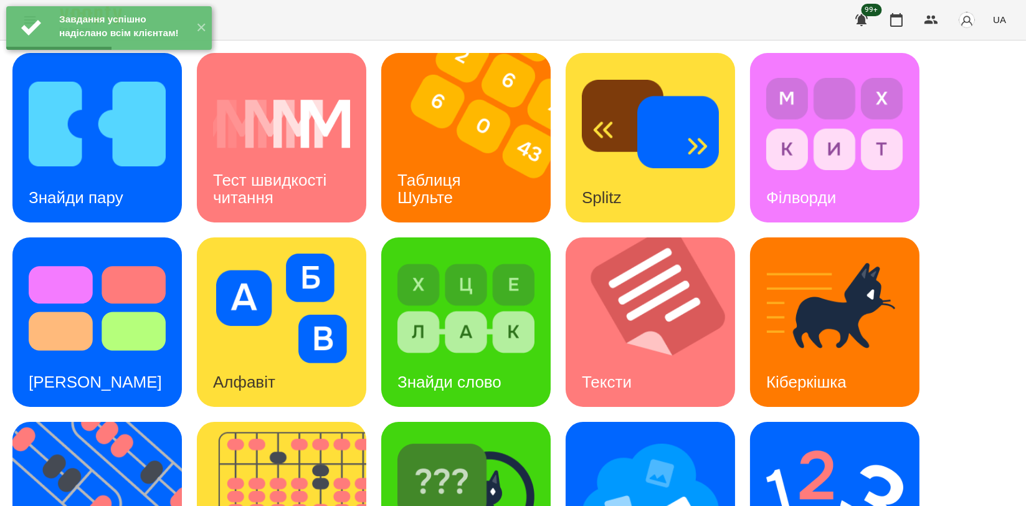
scroll to position [277, 0]
click at [478, 438] on img at bounding box center [465, 493] width 137 height 110
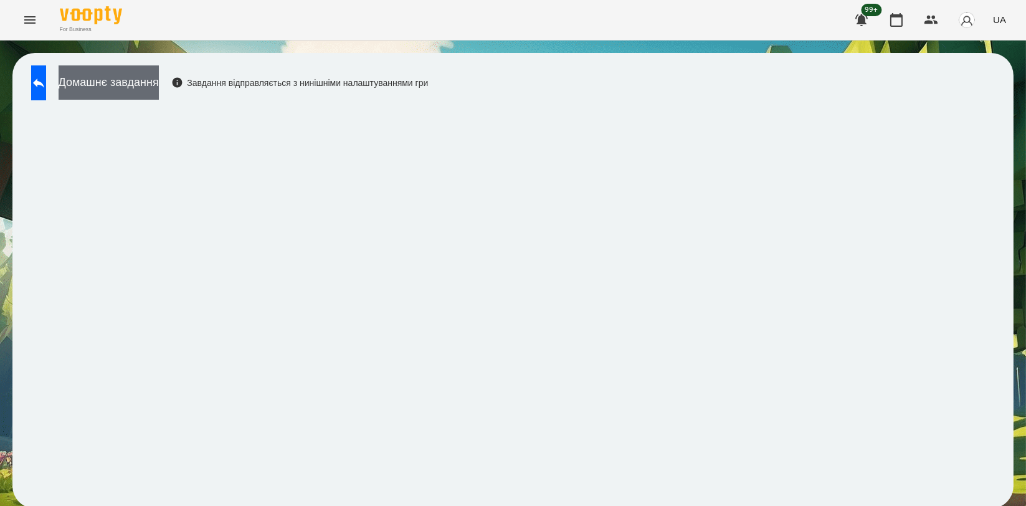
click at [159, 82] on button "Домашнє завдання" at bounding box center [109, 82] width 100 height 34
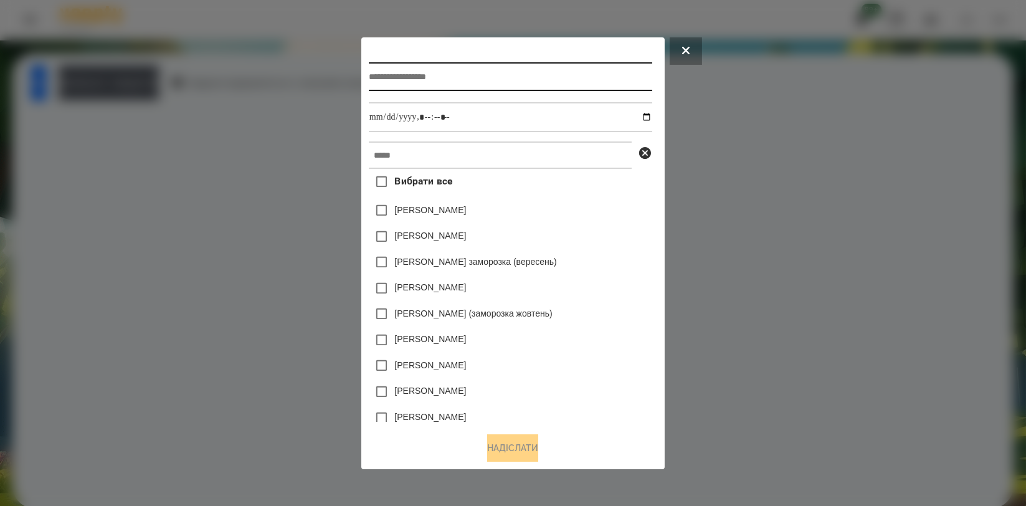
click at [481, 68] on input "text" at bounding box center [510, 76] width 283 height 29
type input "**********"
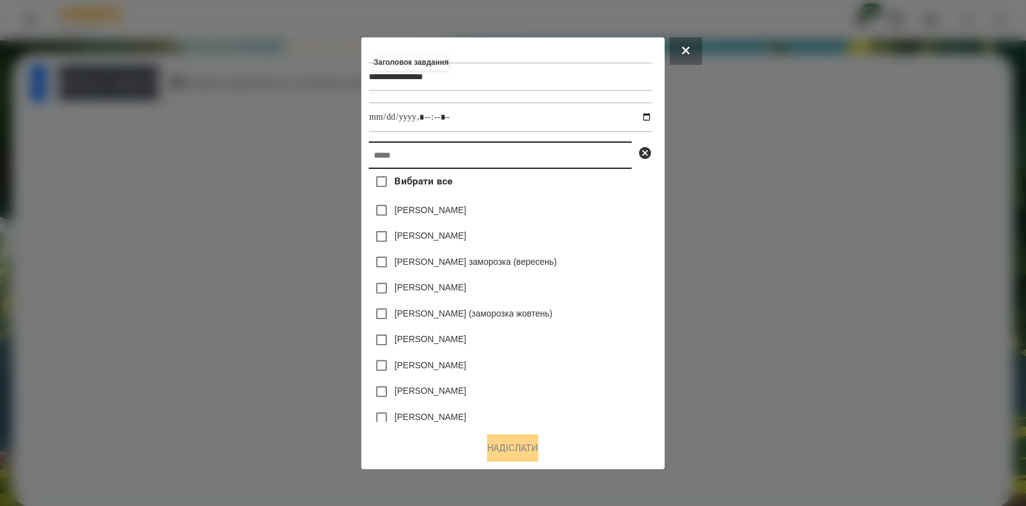
click at [478, 163] on input "text" at bounding box center [500, 154] width 263 height 27
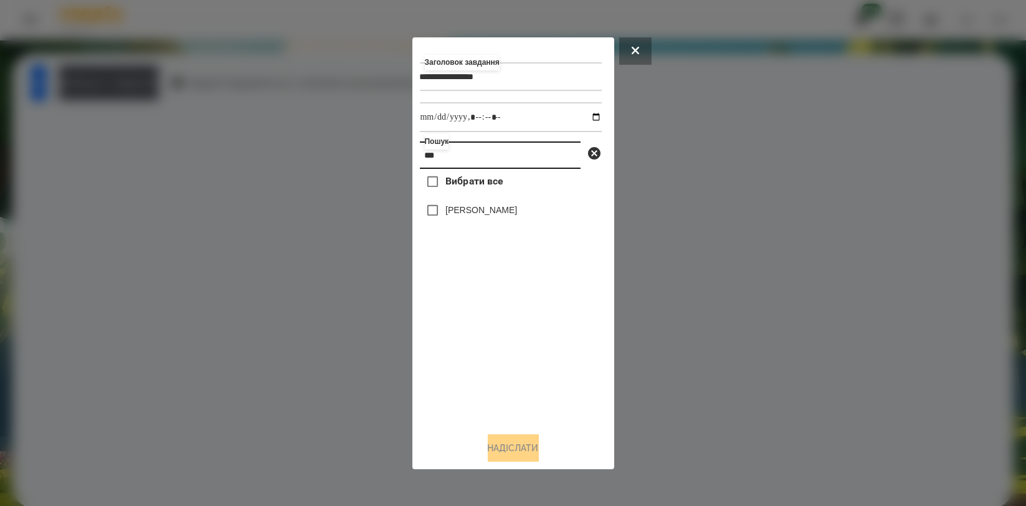
type input "***"
click at [473, 216] on label "[PERSON_NAME]" at bounding box center [481, 210] width 72 height 12
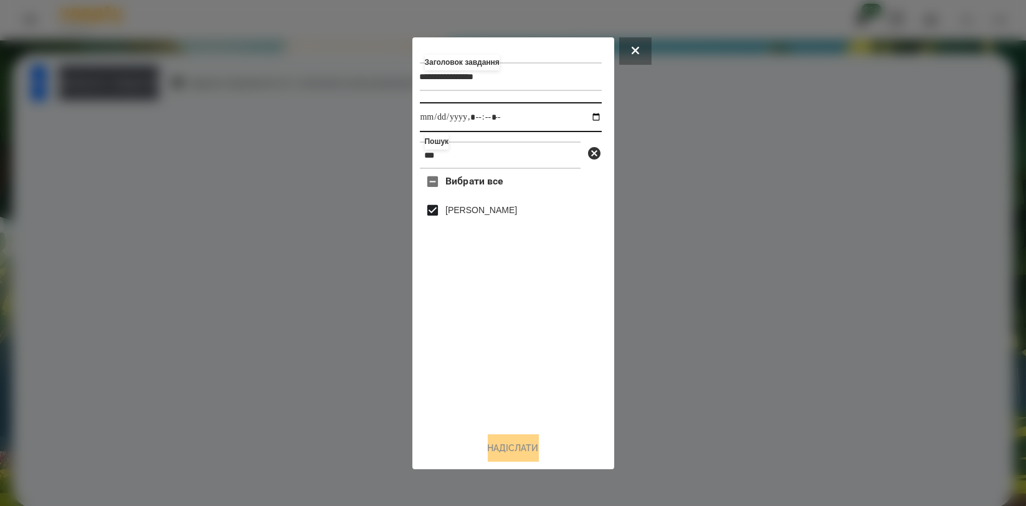
click at [589, 113] on input "datetime-local" at bounding box center [511, 117] width 182 height 30
click at [587, 118] on input "datetime-local" at bounding box center [511, 117] width 182 height 30
type input "**********"
click at [505, 385] on div "Вибрати все [PERSON_NAME]" at bounding box center [511, 295] width 182 height 253
click at [501, 448] on button "Надіслати" at bounding box center [513, 447] width 51 height 27
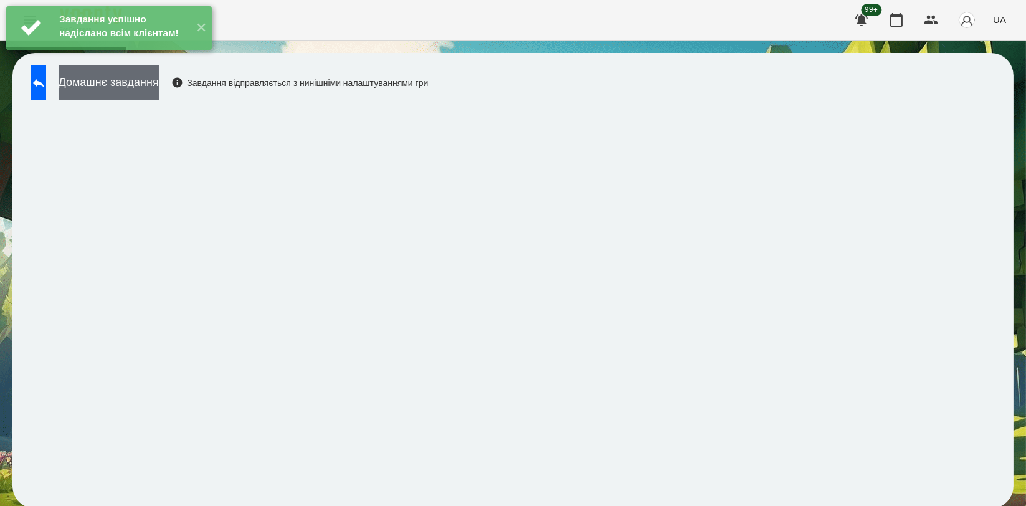
click at [159, 85] on button "Домашнє завдання" at bounding box center [109, 82] width 100 height 34
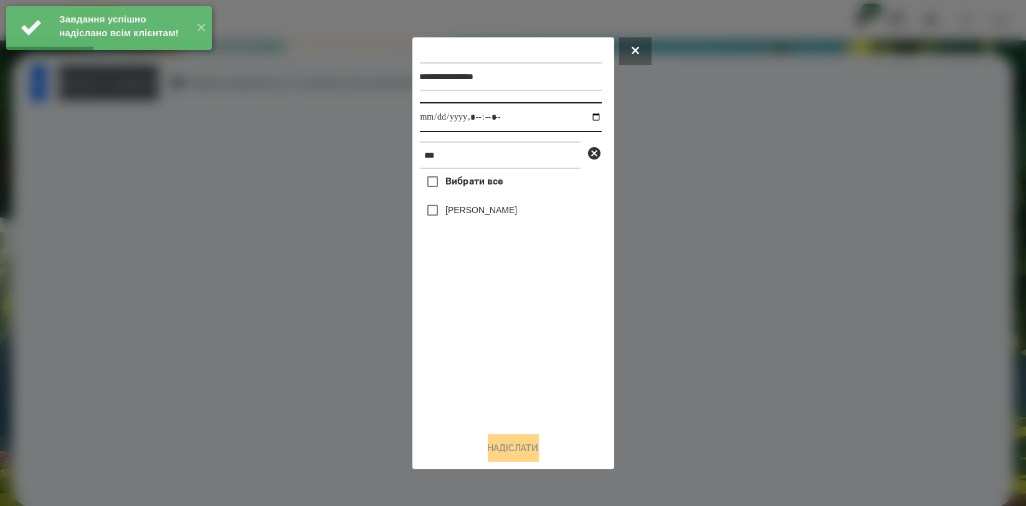
click at [585, 115] on input "datetime-local" at bounding box center [511, 117] width 182 height 30
type input "**********"
click at [506, 363] on div "Вибрати все [PERSON_NAME]" at bounding box center [511, 295] width 182 height 253
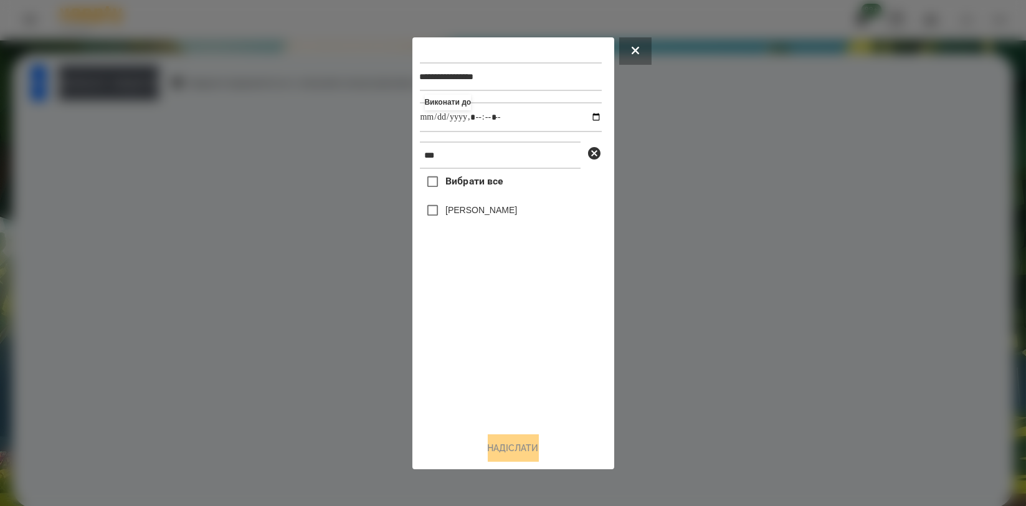
click at [480, 208] on label "[PERSON_NAME]" at bounding box center [481, 210] width 72 height 12
click at [508, 452] on button "Надіслати" at bounding box center [513, 447] width 51 height 27
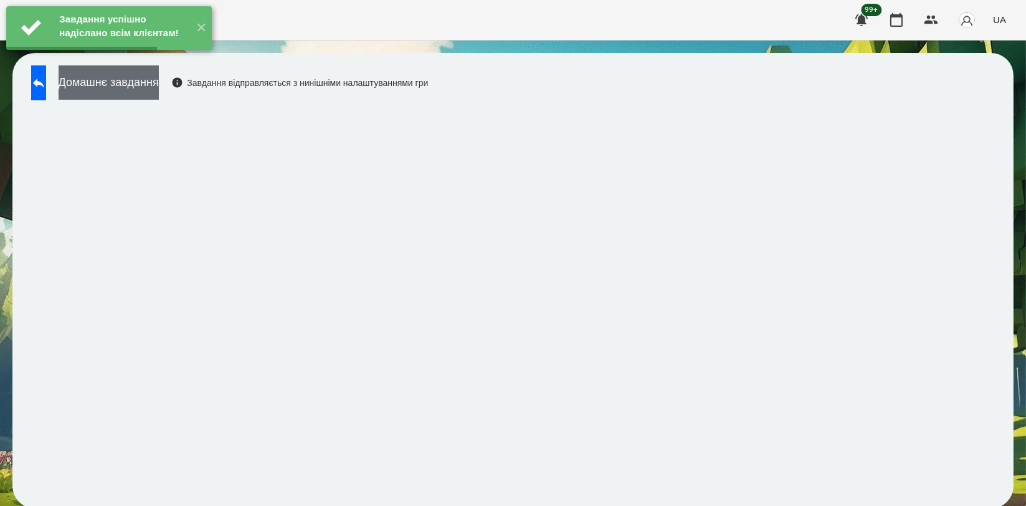
click at [159, 89] on button "Домашнє завдання" at bounding box center [109, 82] width 100 height 34
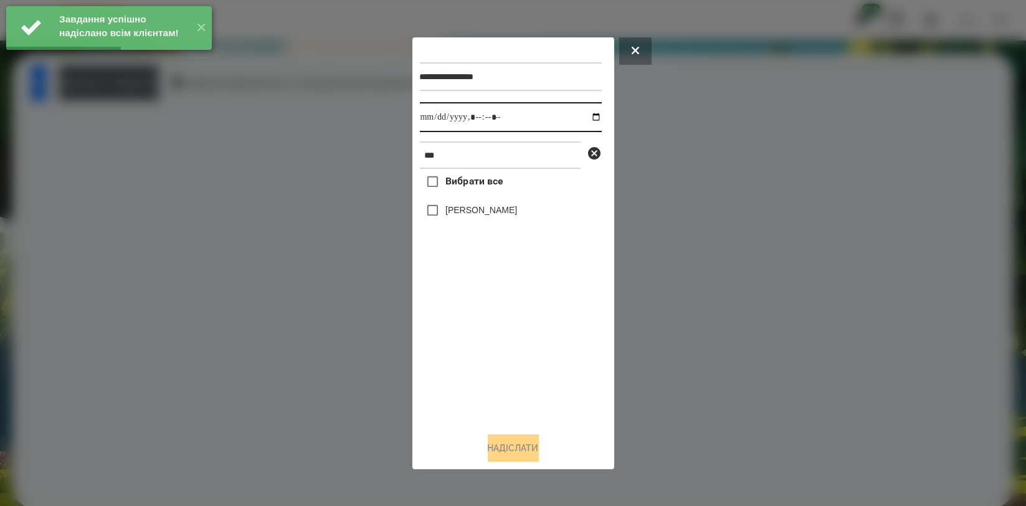
click at [586, 112] on input "datetime-local" at bounding box center [511, 117] width 182 height 30
type input "**********"
click at [516, 343] on div "Вибрати все [PERSON_NAME]" at bounding box center [511, 295] width 182 height 253
click at [495, 213] on label "[PERSON_NAME]" at bounding box center [481, 210] width 72 height 12
click at [501, 447] on button "Надіслати" at bounding box center [513, 447] width 51 height 27
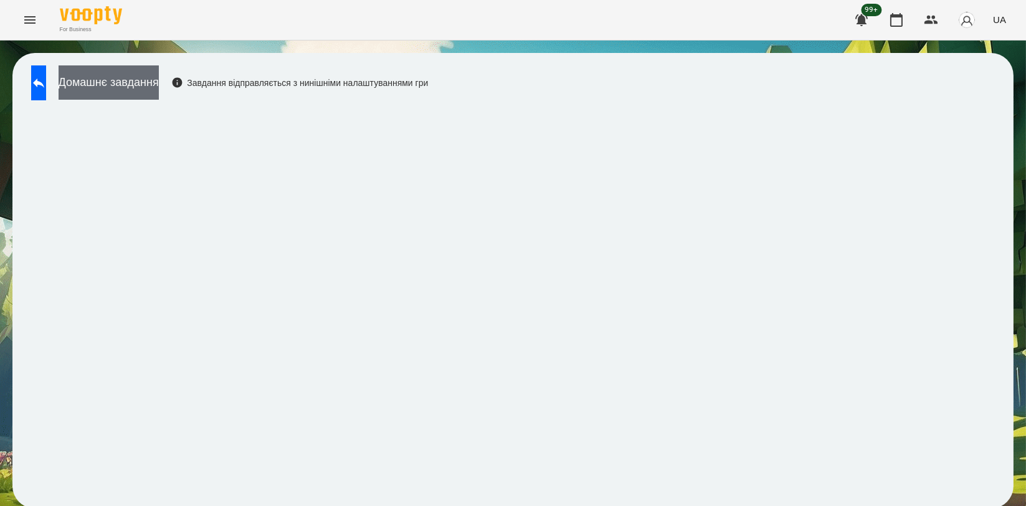
click at [159, 98] on button "Домашнє завдання" at bounding box center [109, 82] width 100 height 34
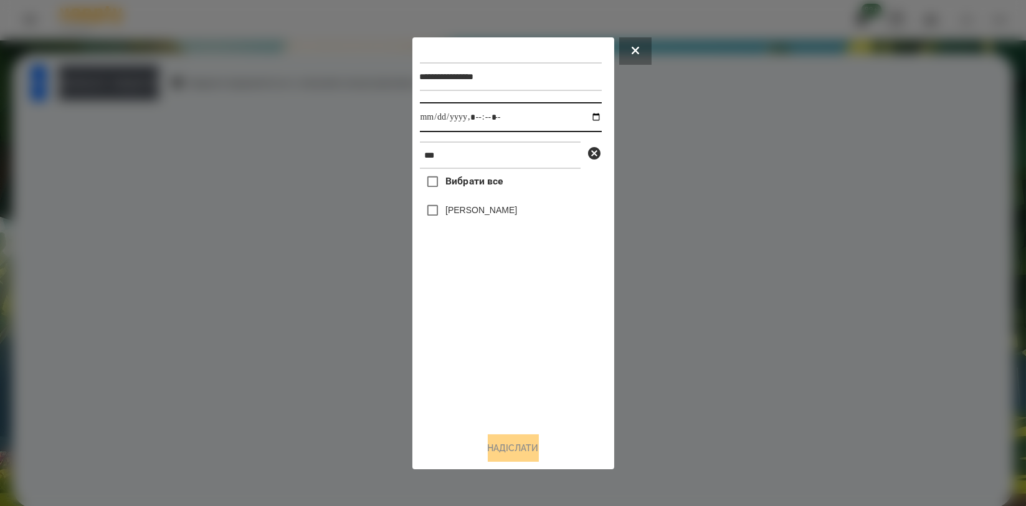
click at [587, 110] on input "datetime-local" at bounding box center [511, 117] width 182 height 30
type input "**********"
drag, startPoint x: 488, startPoint y: 344, endPoint x: 480, endPoint y: 268, distance: 76.4
click at [488, 345] on div "Вибрати все [PERSON_NAME]" at bounding box center [511, 295] width 182 height 253
click at [485, 214] on label "[PERSON_NAME]" at bounding box center [481, 210] width 72 height 12
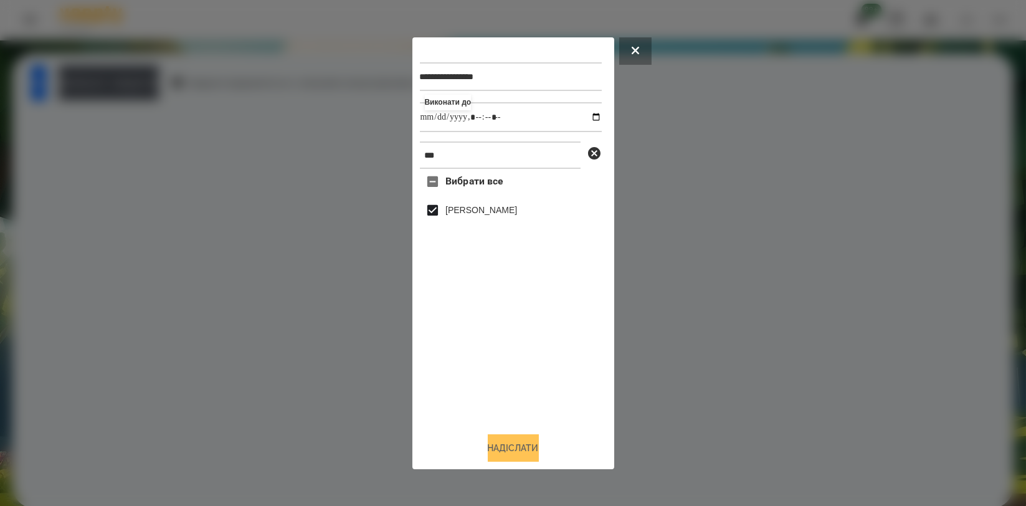
click at [506, 452] on button "Надіслати" at bounding box center [513, 447] width 51 height 27
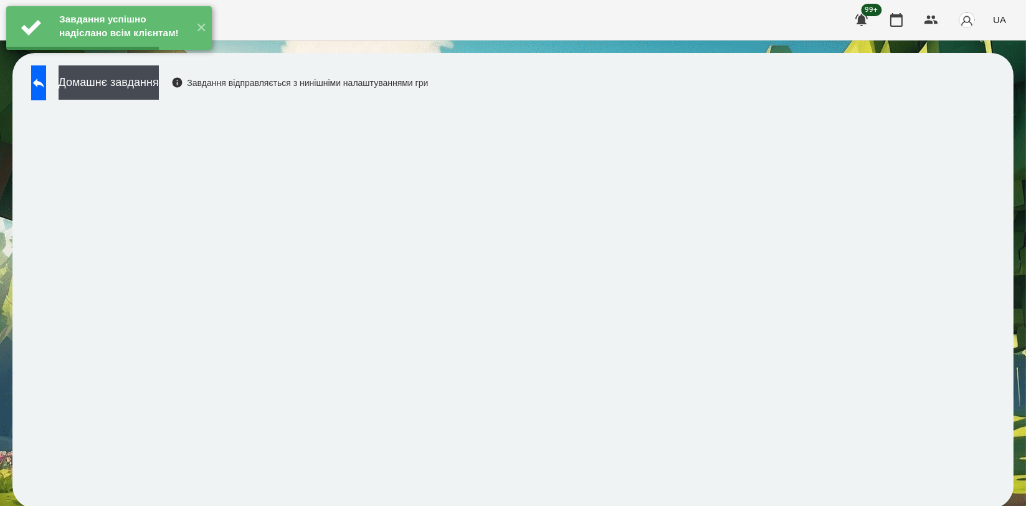
click at [159, 84] on button "Домашнє завдання" at bounding box center [109, 82] width 100 height 34
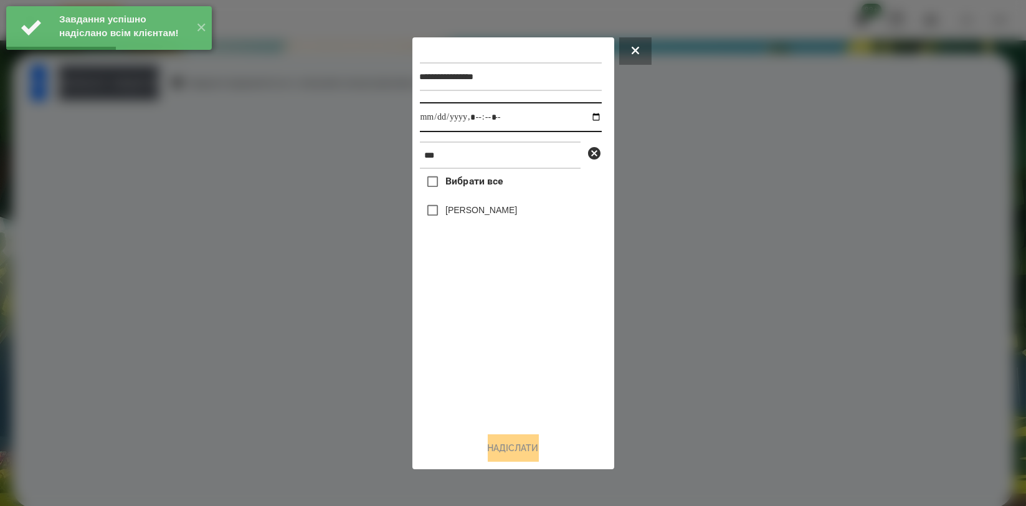
click at [589, 112] on input "datetime-local" at bounding box center [511, 117] width 182 height 30
type input "**********"
click at [529, 333] on div "Вибрати все [PERSON_NAME]" at bounding box center [511, 295] width 182 height 253
click at [513, 222] on div "[PERSON_NAME]" at bounding box center [511, 210] width 182 height 26
click at [513, 212] on label "[PERSON_NAME]" at bounding box center [481, 210] width 72 height 12
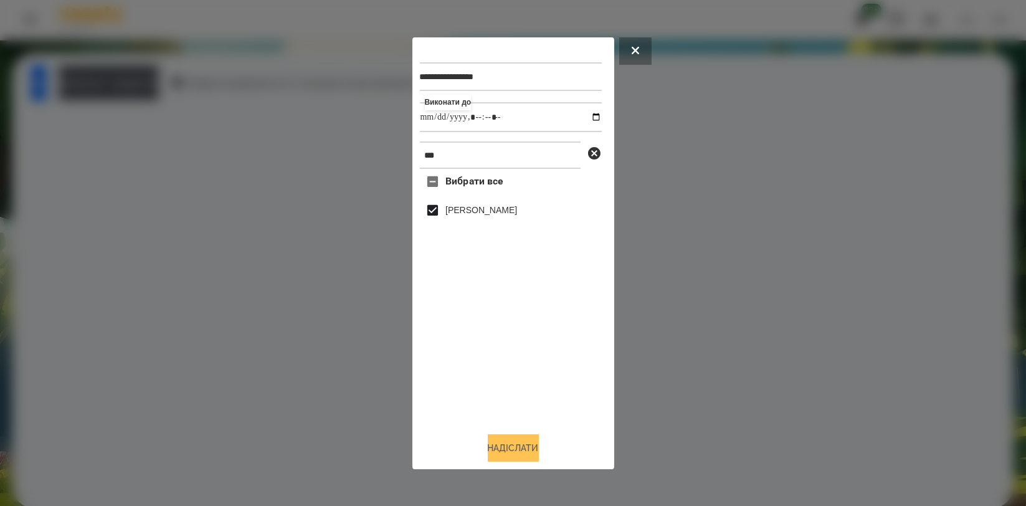
click at [523, 446] on button "Надіслати" at bounding box center [513, 447] width 51 height 27
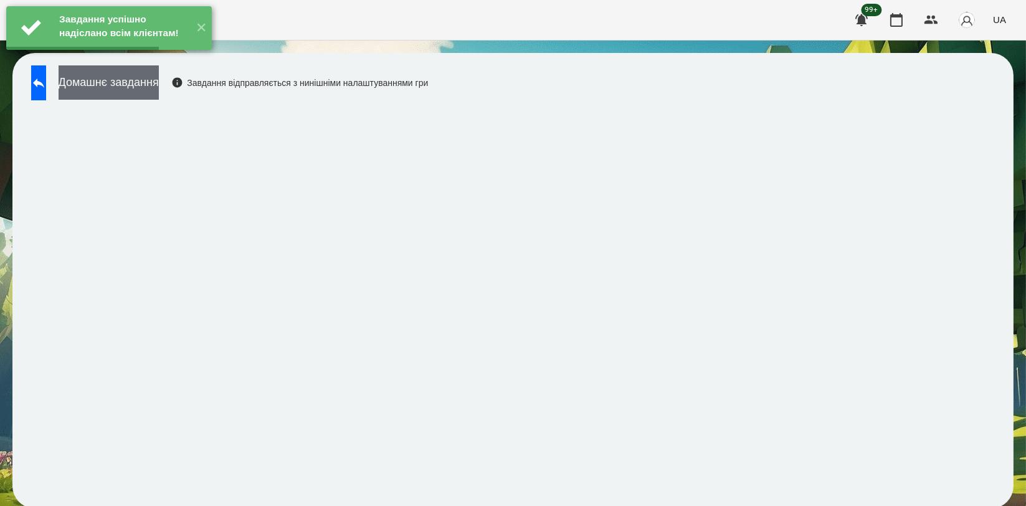
click at [159, 83] on button "Домашнє завдання" at bounding box center [109, 82] width 100 height 34
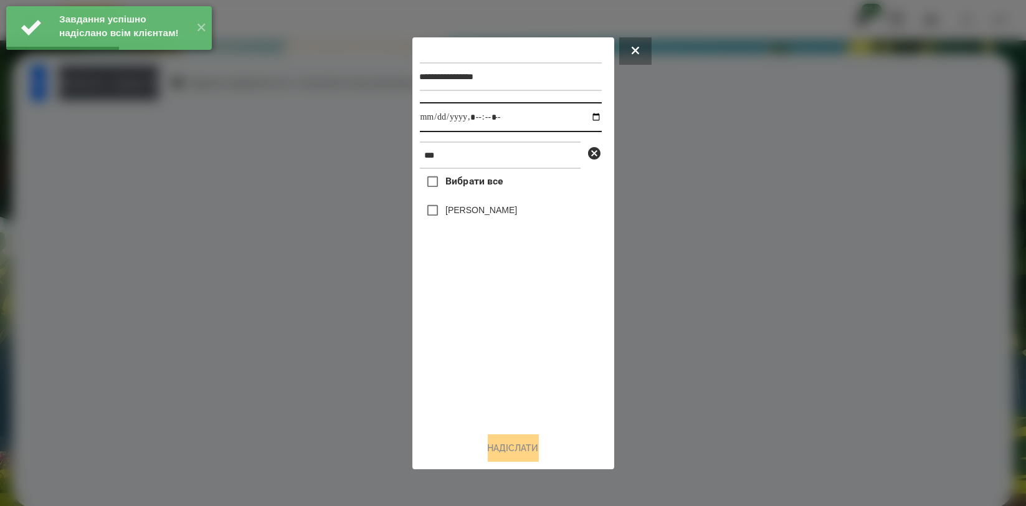
click at [585, 113] on input "datetime-local" at bounding box center [511, 117] width 182 height 30
type input "**********"
drag, startPoint x: 450, startPoint y: 323, endPoint x: 457, endPoint y: 303, distance: 21.9
click at [452, 326] on div "Вибрати все [PERSON_NAME]" at bounding box center [511, 295] width 182 height 253
click at [467, 213] on label "[PERSON_NAME]" at bounding box center [481, 210] width 72 height 12
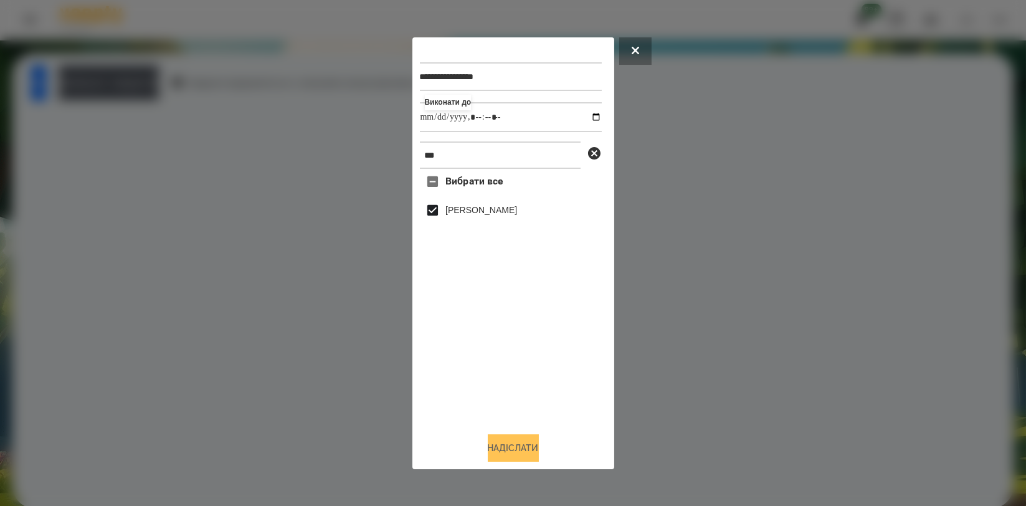
click at [529, 447] on button "Надіслати" at bounding box center [513, 447] width 51 height 27
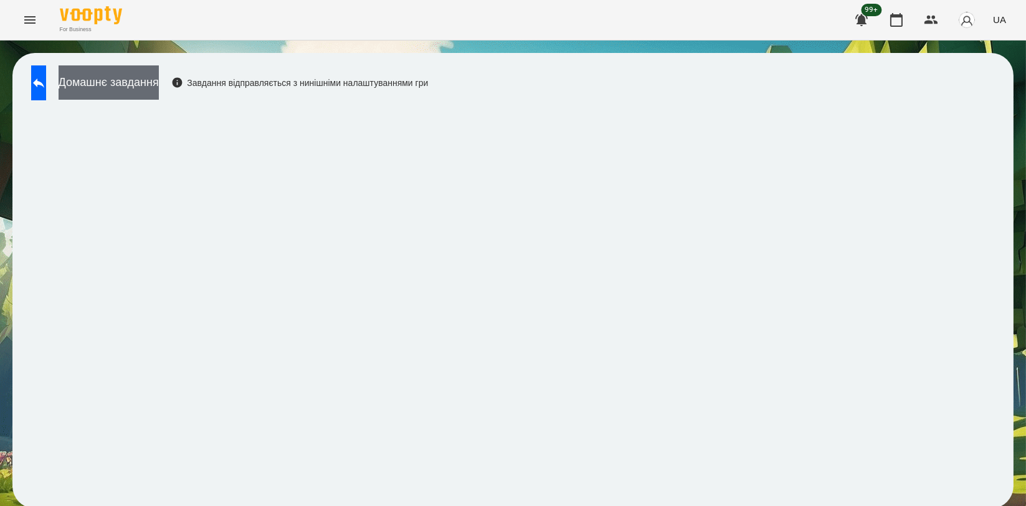
click at [123, 83] on button "Домашнє завдання" at bounding box center [109, 82] width 100 height 34
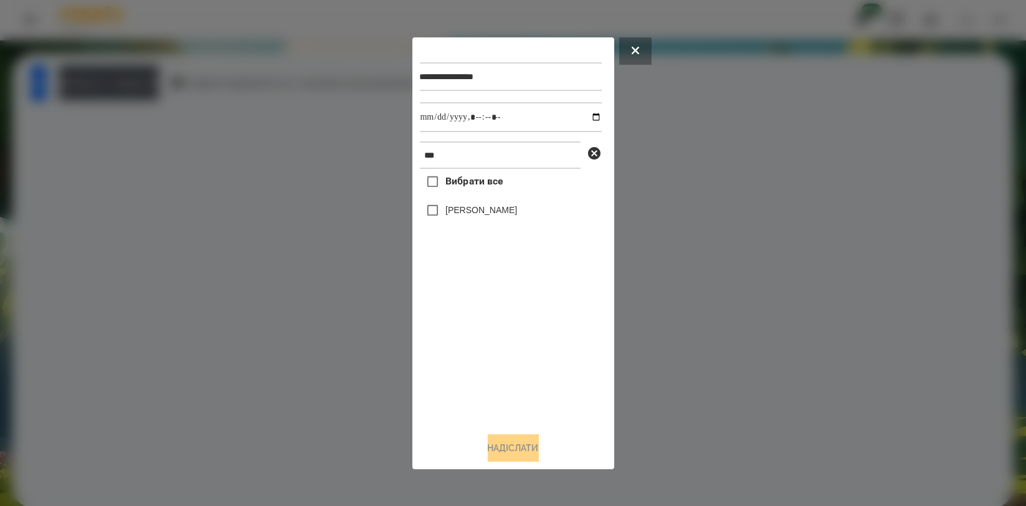
click at [95, 176] on div at bounding box center [513, 253] width 1026 height 506
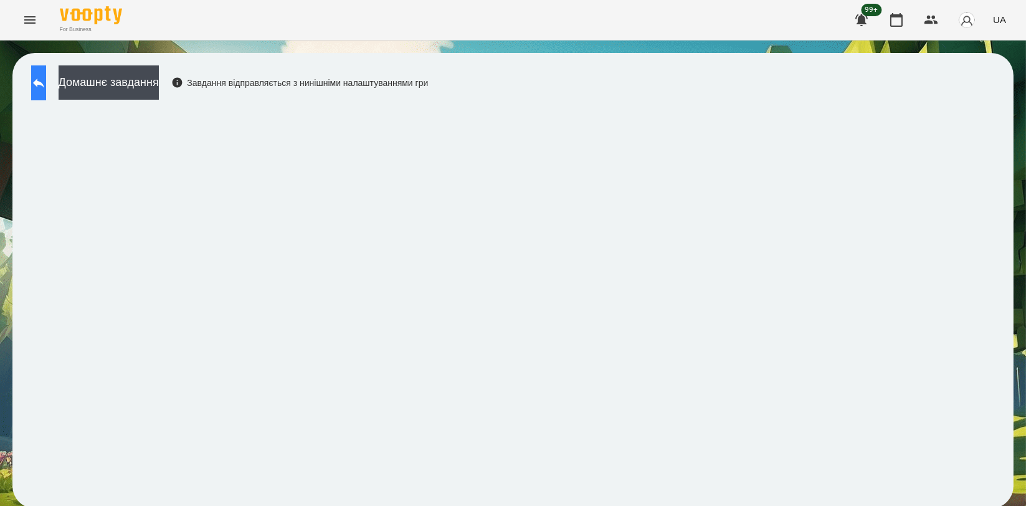
click at [44, 80] on icon at bounding box center [38, 82] width 15 height 15
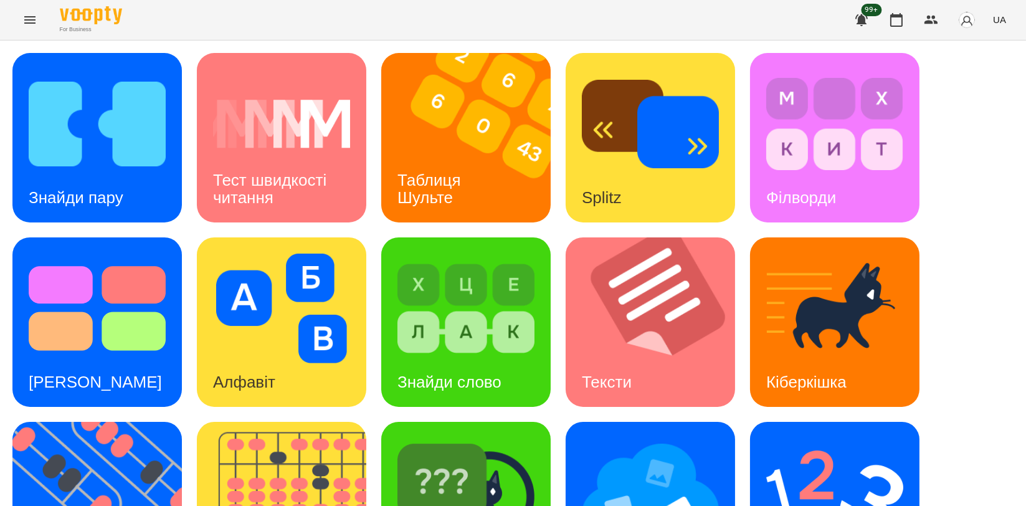
scroll to position [277, 0]
click at [839, 438] on img at bounding box center [834, 493] width 137 height 110
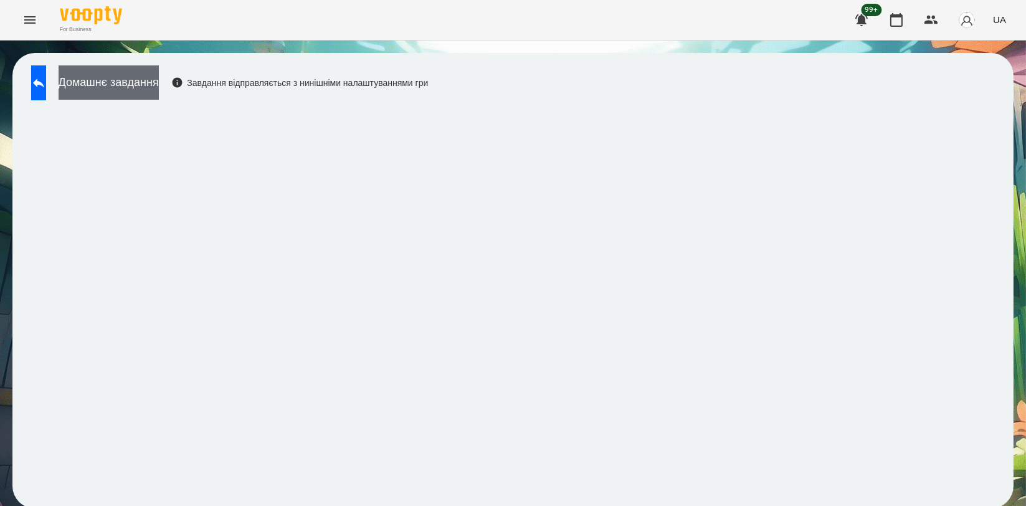
click at [154, 78] on button "Домашнє завдання" at bounding box center [109, 82] width 100 height 34
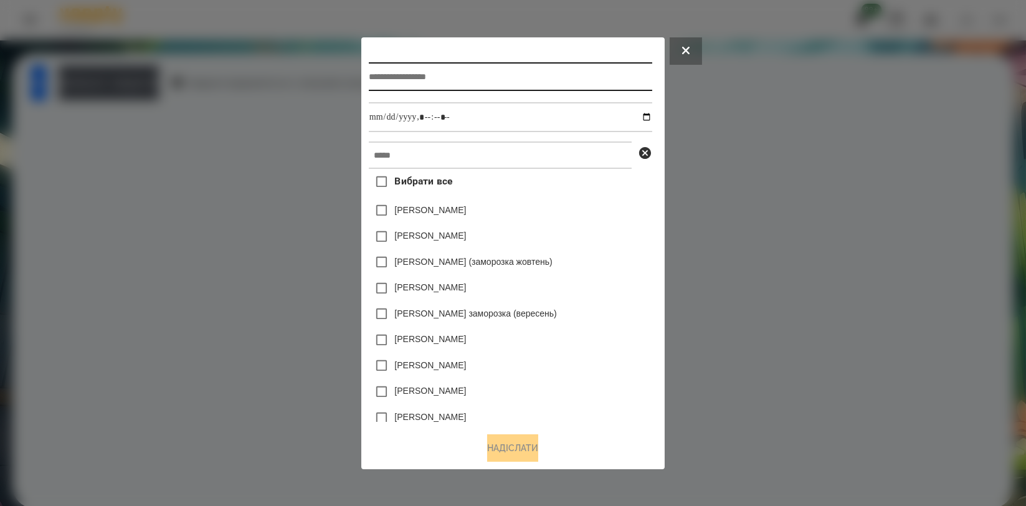
click at [393, 67] on input "text" at bounding box center [510, 76] width 283 height 29
type input "**********"
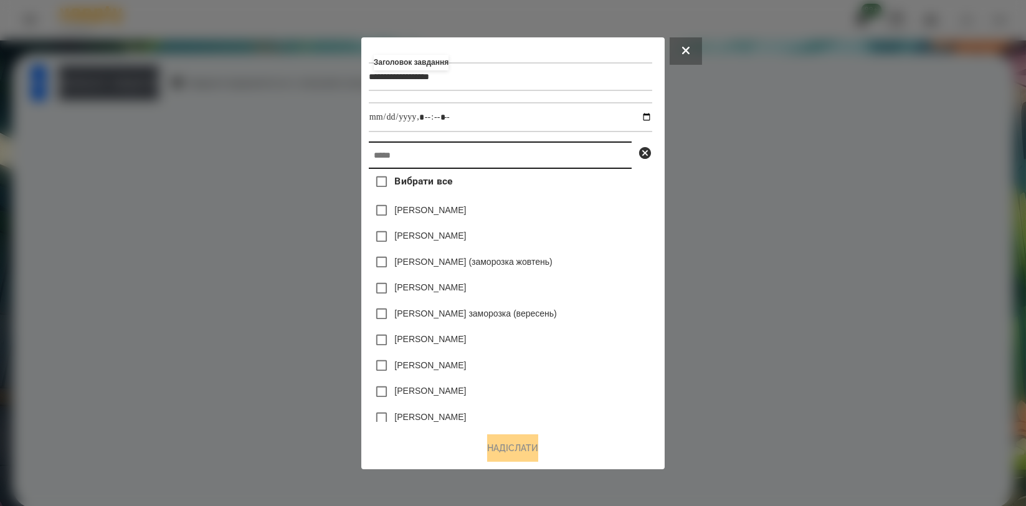
click at [404, 156] on input "text" at bounding box center [500, 154] width 263 height 27
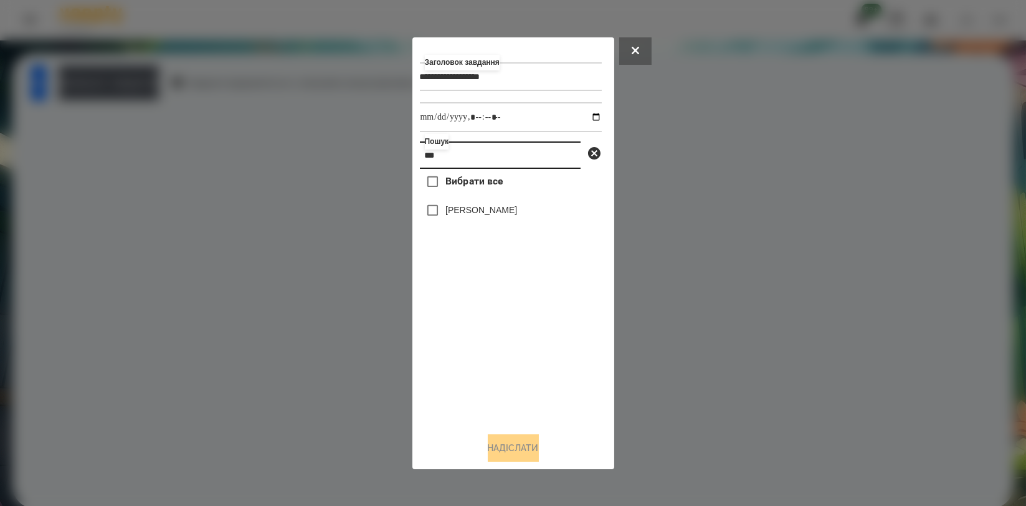
type input "***"
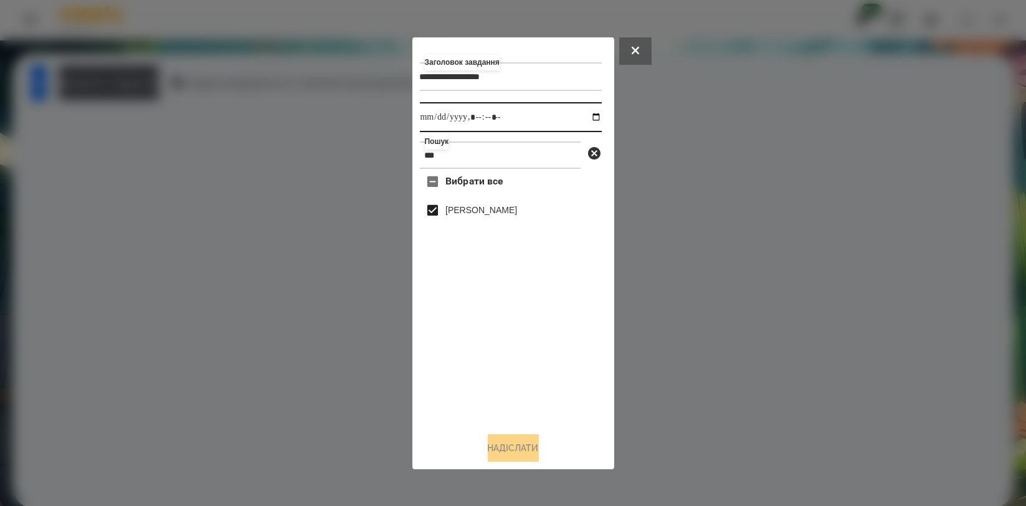
click at [590, 115] on input "datetime-local" at bounding box center [511, 117] width 182 height 30
type input "**********"
drag, startPoint x: 591, startPoint y: 367, endPoint x: 558, endPoint y: 379, distance: 34.9
click at [589, 368] on div "Вибрати все [PERSON_NAME]" at bounding box center [511, 295] width 182 height 253
click at [528, 448] on button "Надіслати" at bounding box center [513, 447] width 51 height 27
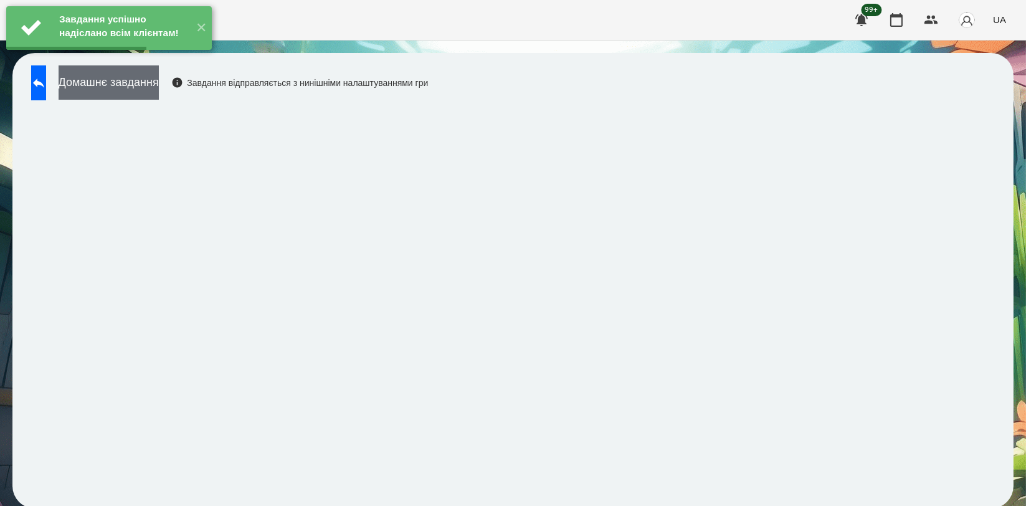
click at [159, 88] on button "Домашнє завдання" at bounding box center [109, 82] width 100 height 34
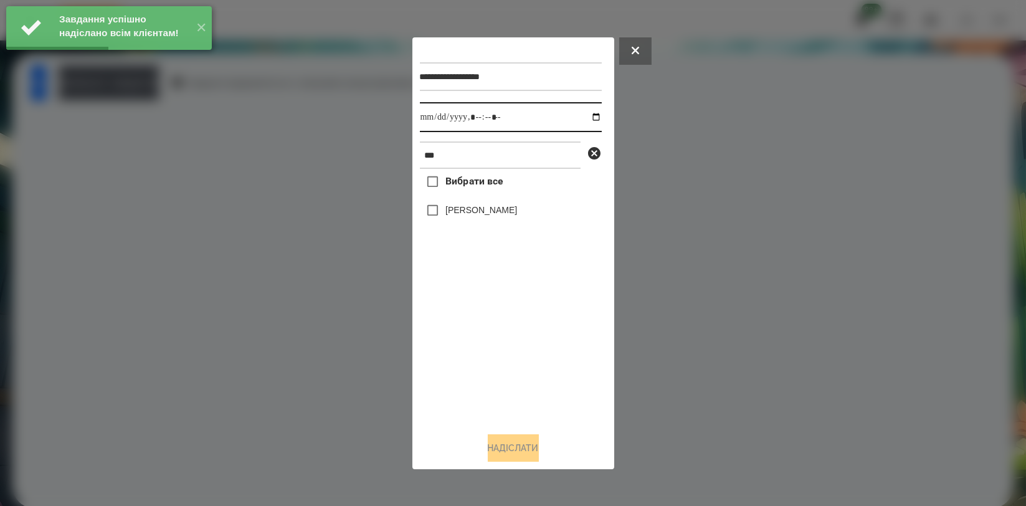
click at [581, 118] on input "datetime-local" at bounding box center [511, 117] width 182 height 30
type input "**********"
click at [472, 338] on div "Вибрати все [PERSON_NAME]" at bounding box center [511, 295] width 182 height 253
click at [498, 209] on label "[PERSON_NAME]" at bounding box center [481, 210] width 72 height 12
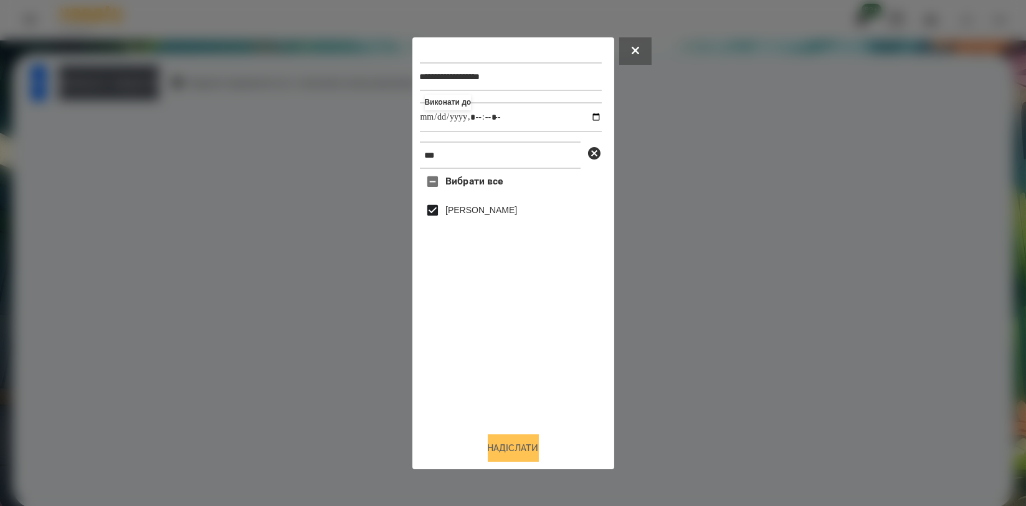
click at [499, 452] on button "Надіслати" at bounding box center [513, 447] width 51 height 27
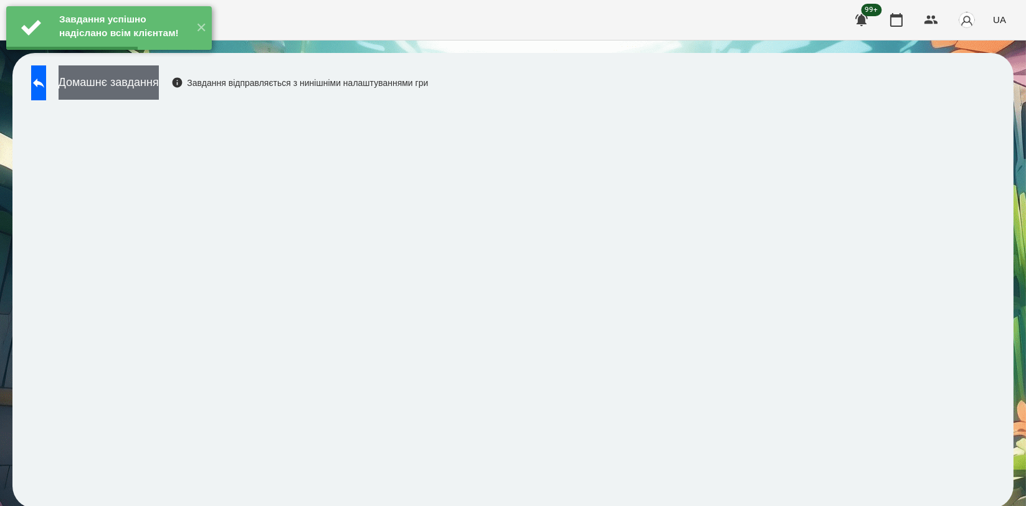
click at [159, 97] on button "Домашнє завдання" at bounding box center [109, 82] width 100 height 34
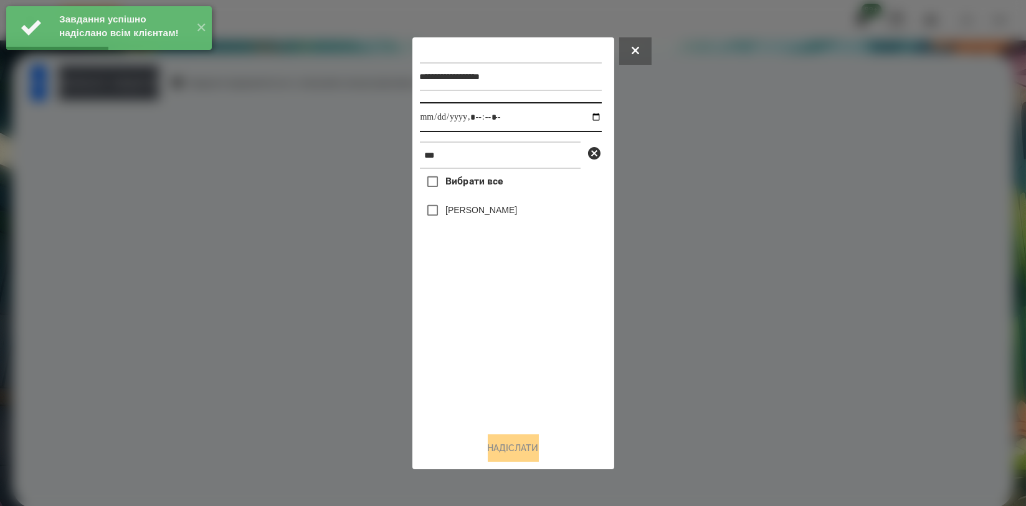
click at [582, 116] on input "datetime-local" at bounding box center [511, 117] width 182 height 30
type input "**********"
click at [495, 351] on div "Вибрати все [PERSON_NAME]" at bounding box center [511, 295] width 182 height 253
click at [500, 210] on label "[PERSON_NAME]" at bounding box center [481, 210] width 72 height 12
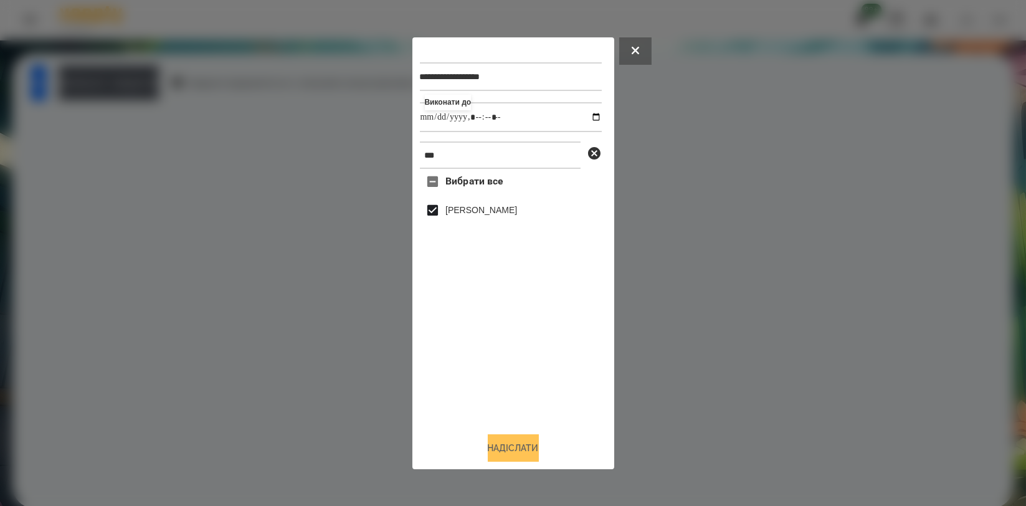
click at [511, 457] on button "Надіслати" at bounding box center [513, 447] width 51 height 27
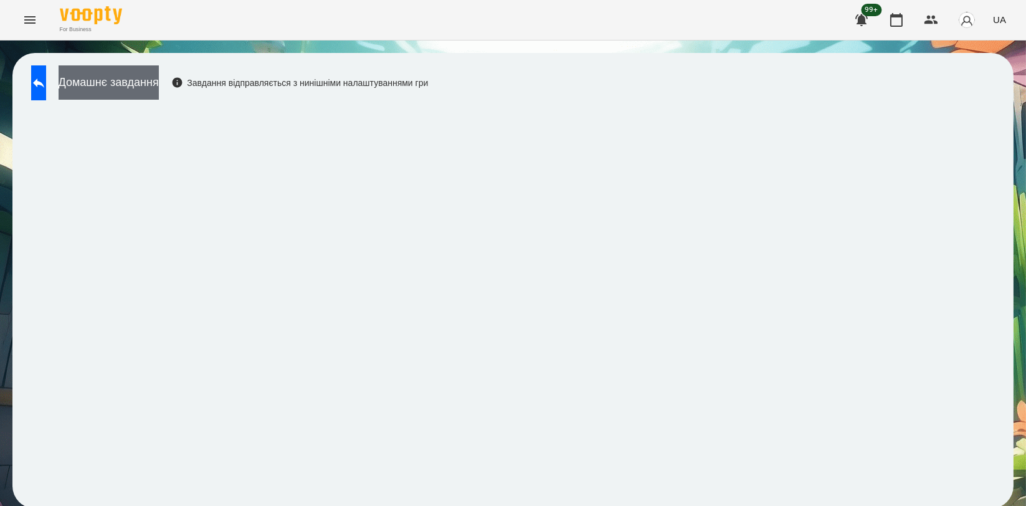
click at [123, 77] on button "Домашнє завдання" at bounding box center [109, 82] width 100 height 34
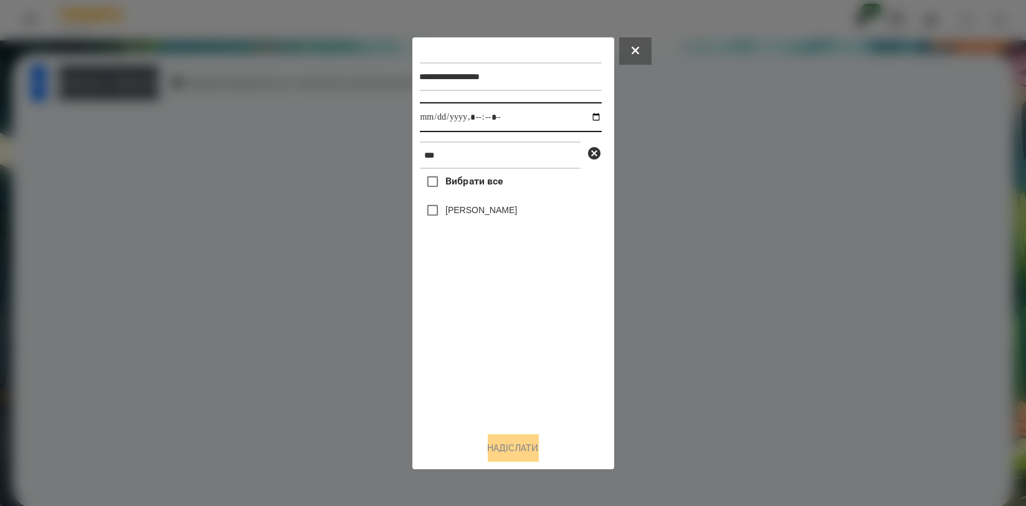
click at [582, 117] on input "datetime-local" at bounding box center [511, 117] width 182 height 30
type input "**********"
drag, startPoint x: 495, startPoint y: 364, endPoint x: 495, endPoint y: 313, distance: 51.7
click at [495, 366] on div "Вибрати все [PERSON_NAME]" at bounding box center [511, 295] width 182 height 253
click at [501, 213] on label "[PERSON_NAME]" at bounding box center [481, 210] width 72 height 12
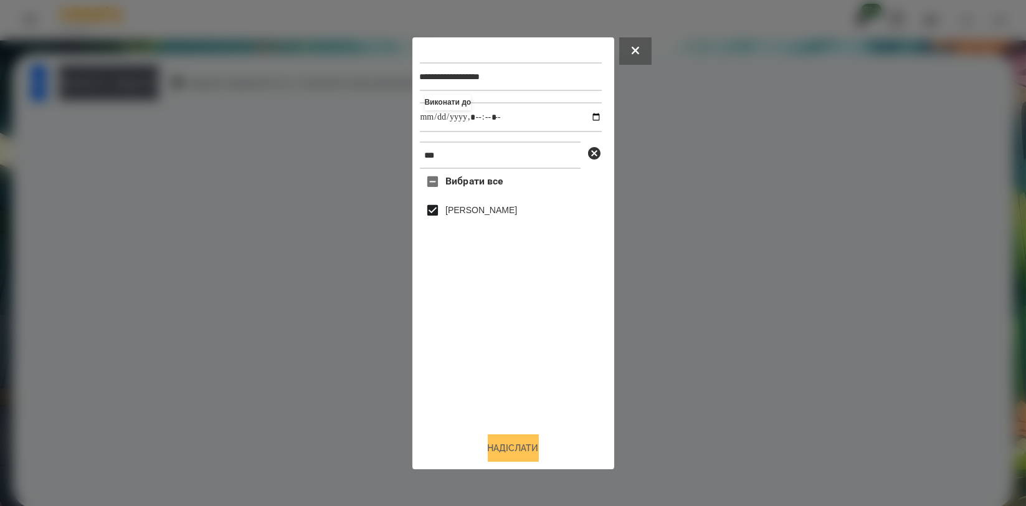
click at [495, 439] on button "Надіслати" at bounding box center [513, 447] width 51 height 27
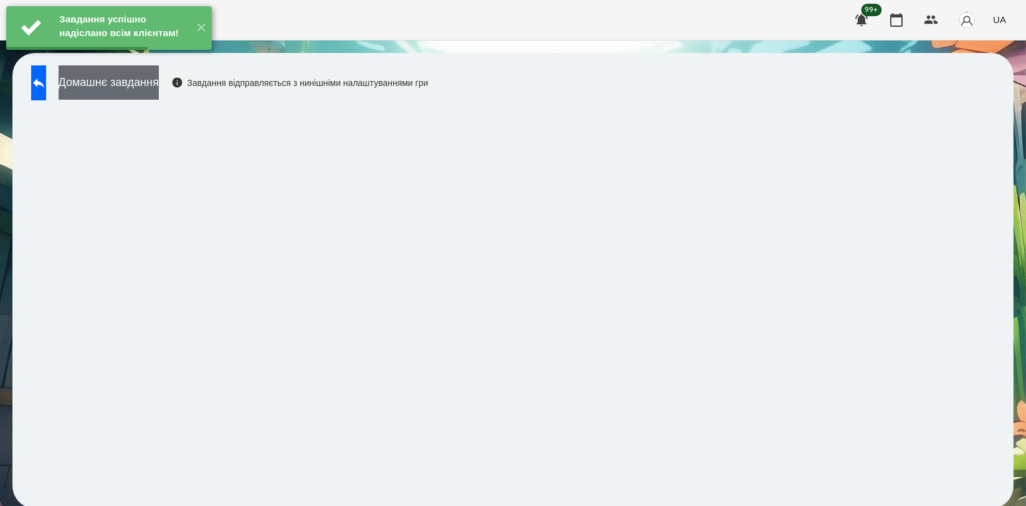
click at [139, 90] on button "Домашнє завдання" at bounding box center [109, 82] width 100 height 34
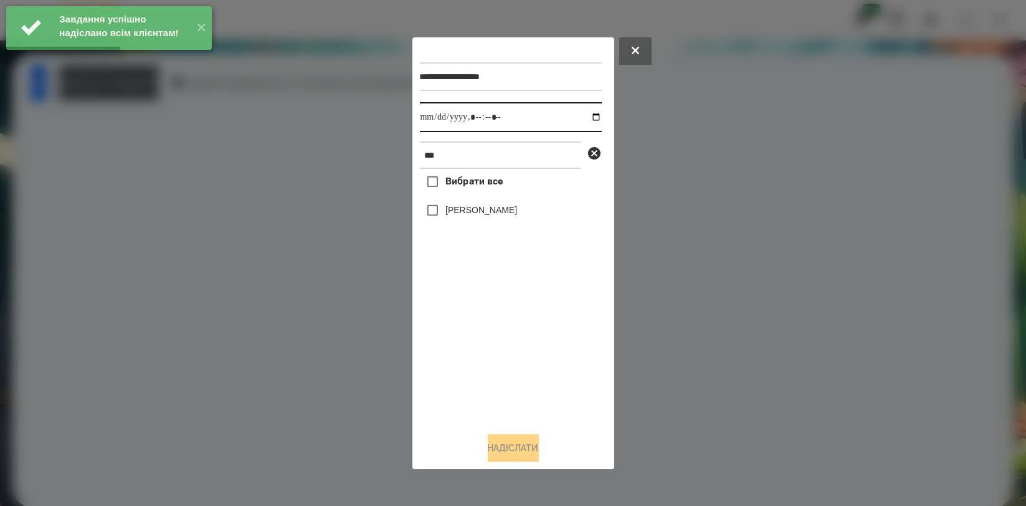
click at [585, 122] on input "datetime-local" at bounding box center [511, 117] width 182 height 30
type input "**********"
click at [508, 337] on div "Вибрати все [PERSON_NAME]" at bounding box center [511, 295] width 182 height 253
click at [508, 214] on label "[PERSON_NAME]" at bounding box center [481, 210] width 72 height 12
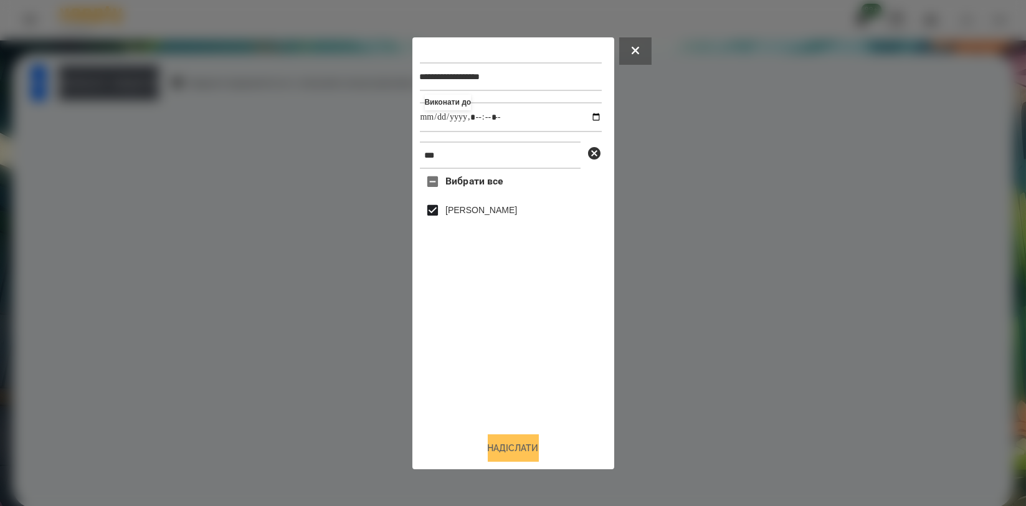
click at [520, 444] on button "Надіслати" at bounding box center [513, 447] width 51 height 27
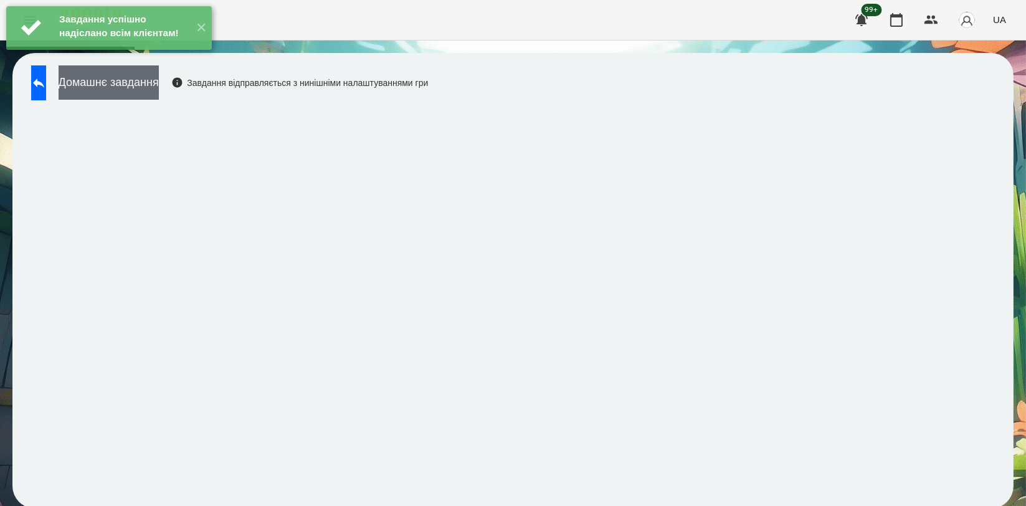
click at [150, 80] on button "Домашнє завдання" at bounding box center [109, 82] width 100 height 34
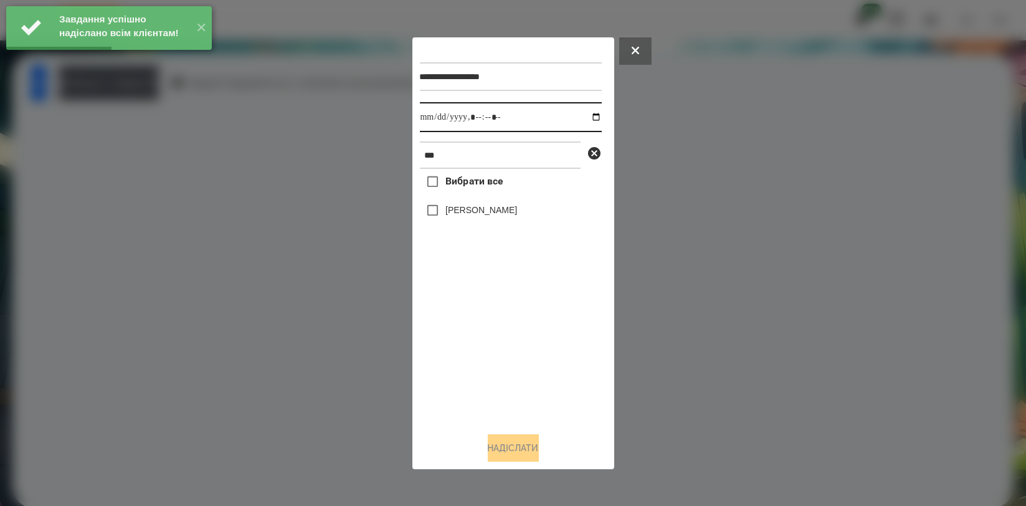
click at [586, 111] on input "datetime-local" at bounding box center [511, 117] width 182 height 30
type input "**********"
click at [462, 348] on div "Вибрати все [PERSON_NAME]" at bounding box center [511, 295] width 182 height 253
click at [493, 207] on label "[PERSON_NAME]" at bounding box center [481, 210] width 72 height 12
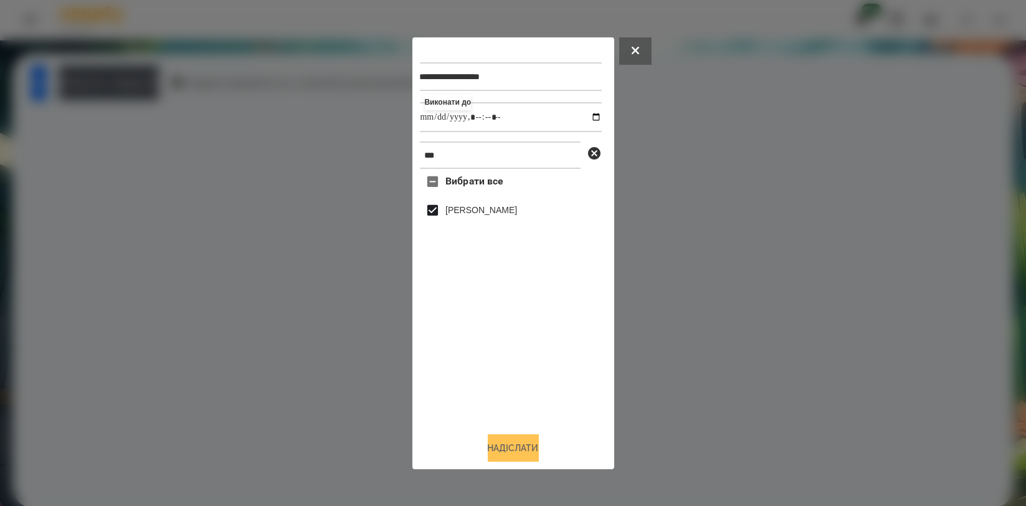
click at [513, 445] on button "Надіслати" at bounding box center [513, 447] width 51 height 27
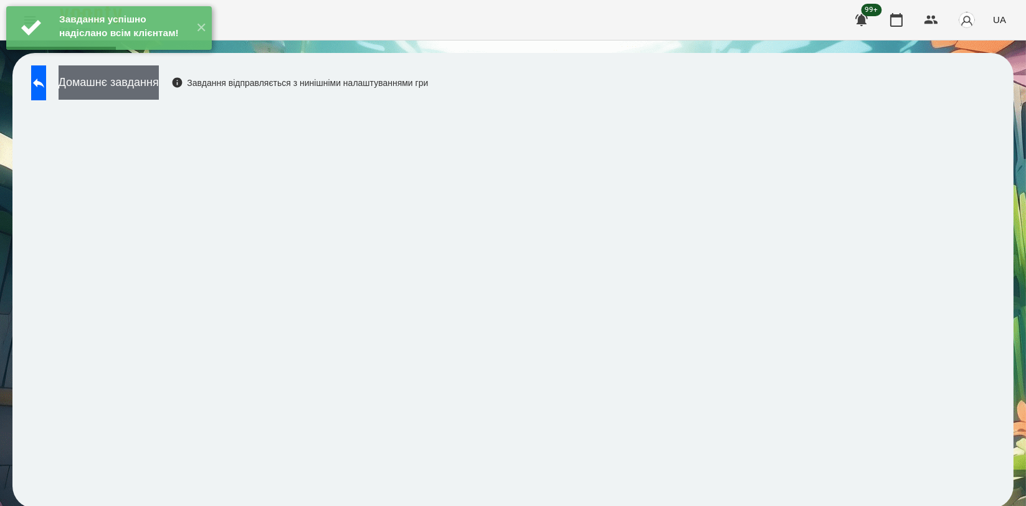
click at [159, 89] on button "Домашнє завдання" at bounding box center [109, 82] width 100 height 34
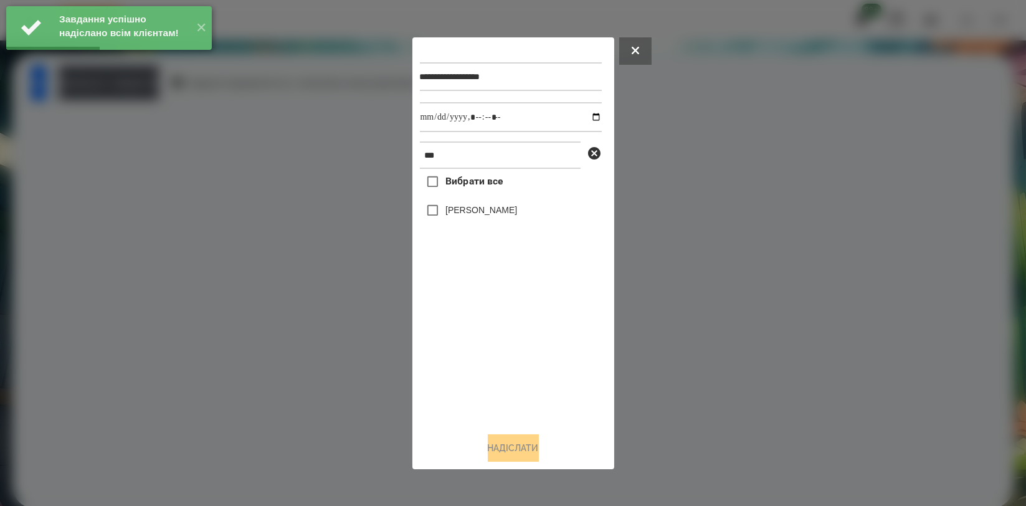
click at [145, 103] on div at bounding box center [513, 253] width 1026 height 506
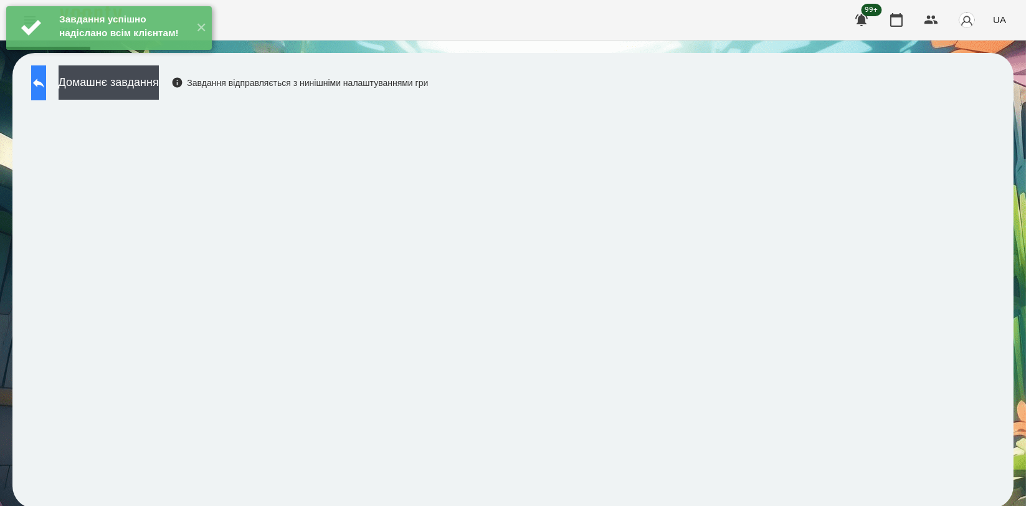
click at [44, 82] on icon at bounding box center [38, 82] width 15 height 15
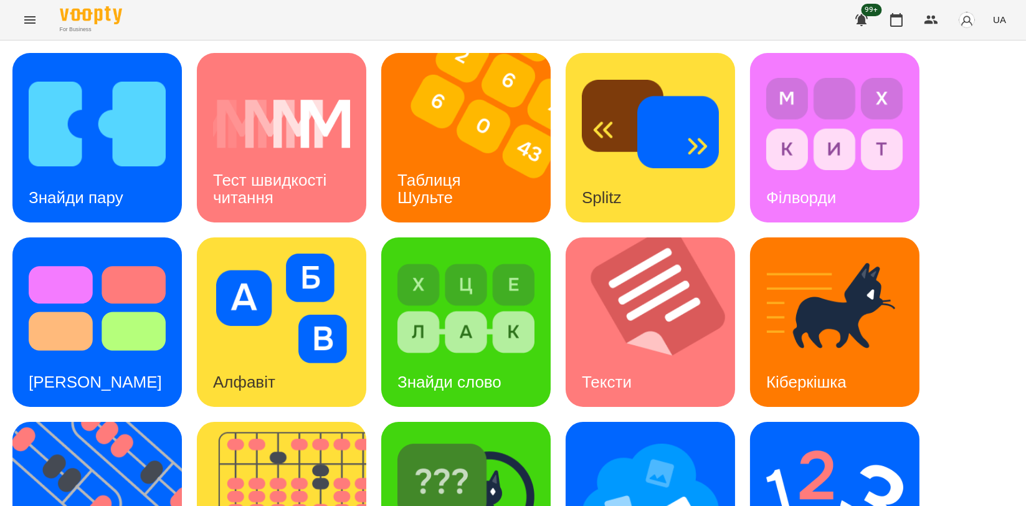
scroll to position [138, 0]
click at [110, 422] on img at bounding box center [104, 506] width 185 height 169
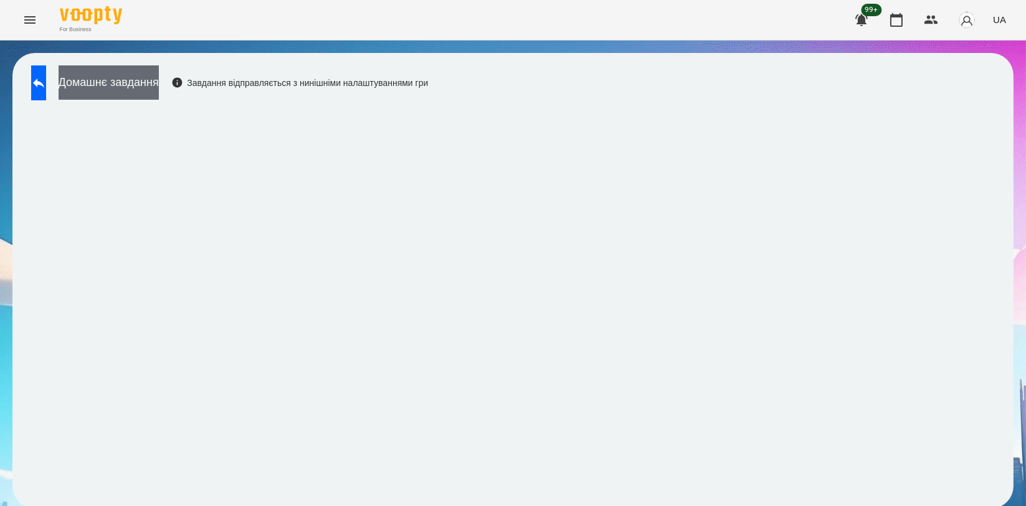
click at [159, 78] on button "Домашнє завдання" at bounding box center [109, 82] width 100 height 34
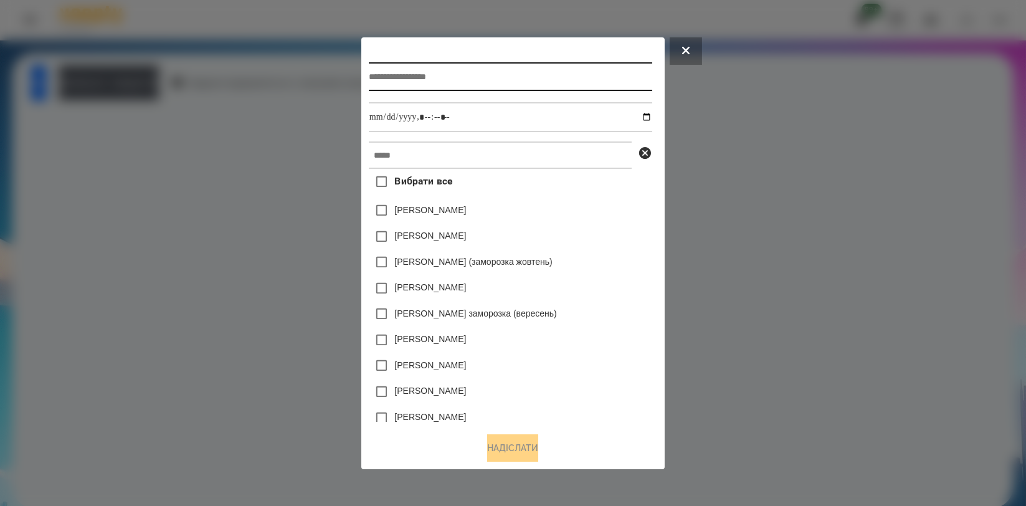
click at [456, 82] on input "text" at bounding box center [510, 76] width 283 height 29
type input "*********"
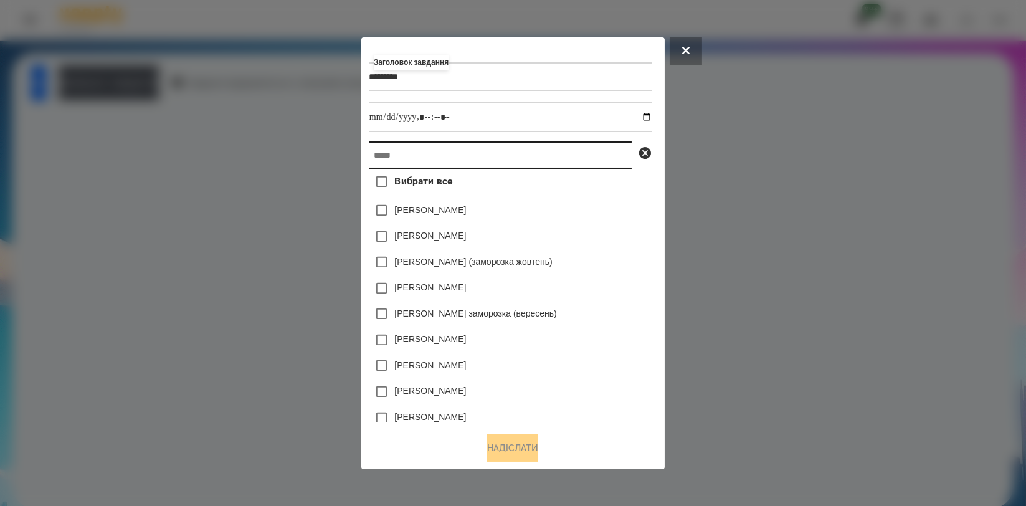
click at [437, 166] on input "text" at bounding box center [500, 154] width 263 height 27
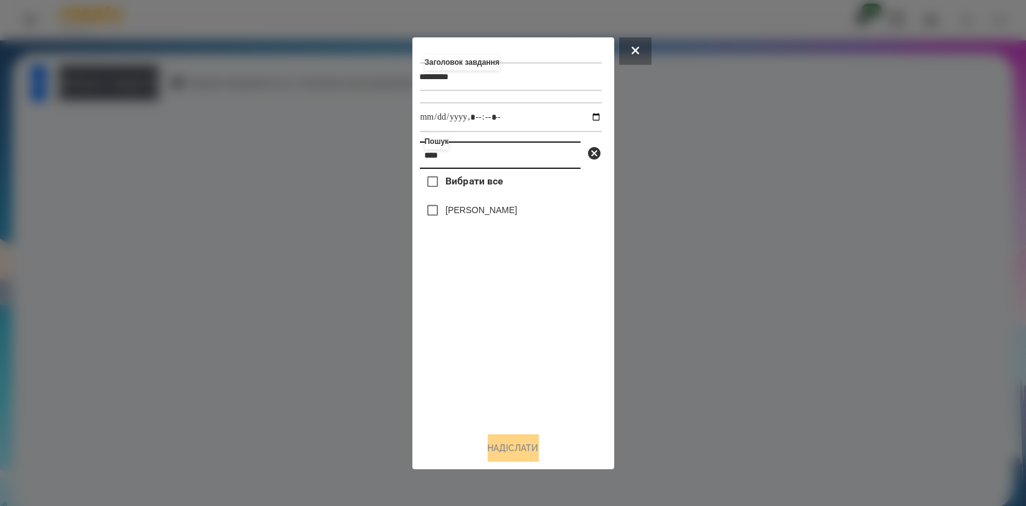
type input "****"
click at [467, 214] on label "[PERSON_NAME]" at bounding box center [481, 210] width 72 height 12
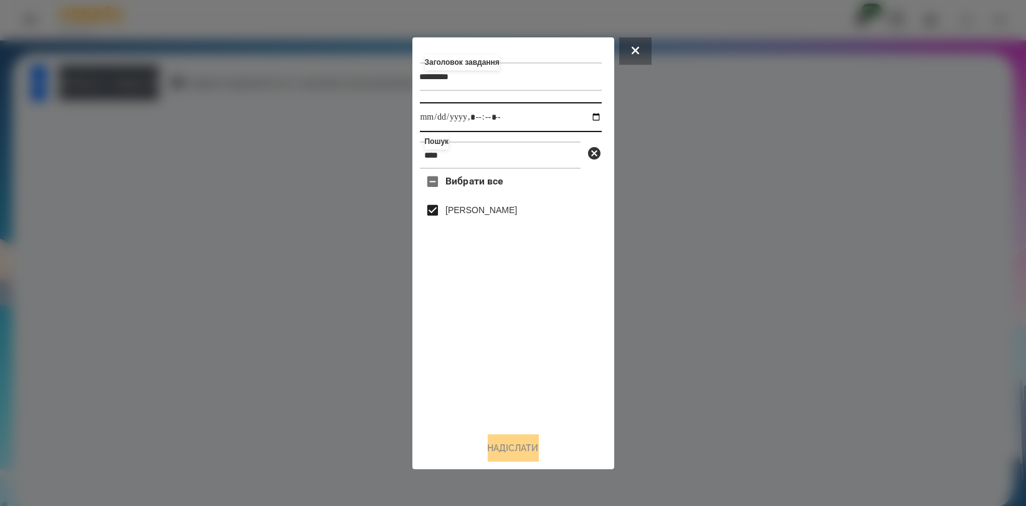
click at [580, 117] on input "datetime-local" at bounding box center [511, 117] width 182 height 30
type input "**********"
drag, startPoint x: 583, startPoint y: 321, endPoint x: 549, endPoint y: 370, distance: 59.6
click at [583, 322] on div "Вибрати все [PERSON_NAME]" at bounding box center [511, 295] width 182 height 253
click at [511, 440] on button "Надіслати" at bounding box center [513, 447] width 51 height 27
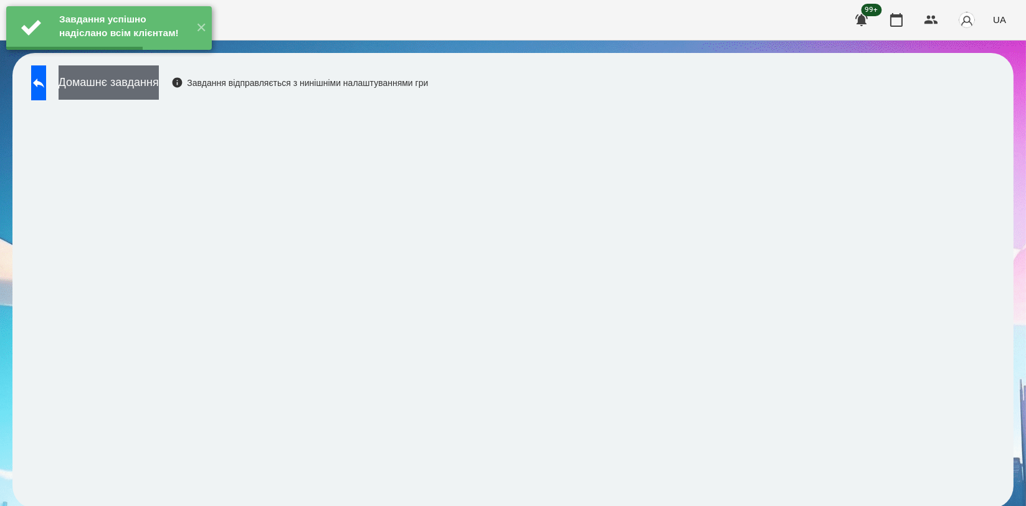
click at [159, 91] on button "Домашнє завдання" at bounding box center [109, 82] width 100 height 34
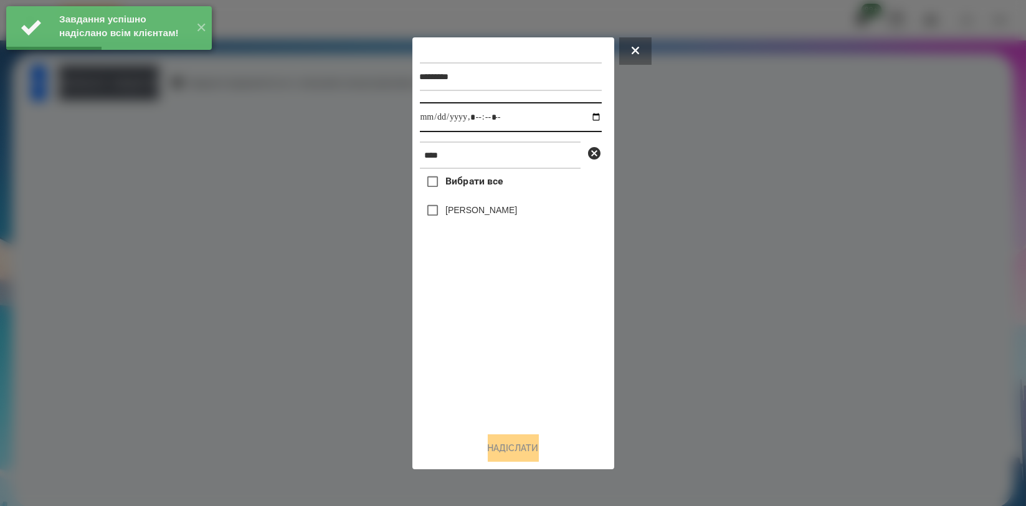
click at [582, 117] on input "datetime-local" at bounding box center [511, 117] width 182 height 30
type input "**********"
click at [480, 361] on div "Вибрати все [PERSON_NAME]" at bounding box center [511, 295] width 182 height 253
click at [483, 216] on label "[PERSON_NAME]" at bounding box center [481, 210] width 72 height 12
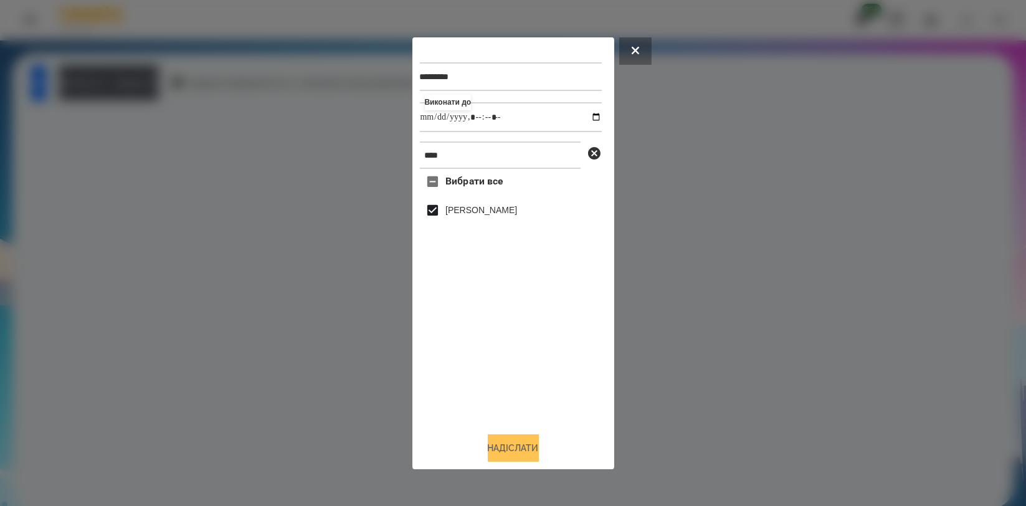
click at [502, 442] on button "Надіслати" at bounding box center [513, 447] width 51 height 27
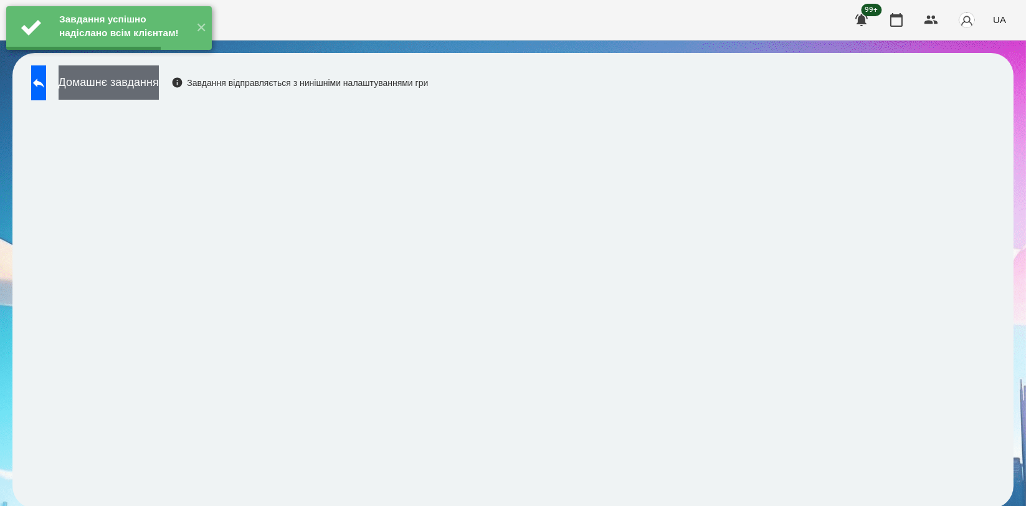
click at [159, 75] on button "Домашнє завдання" at bounding box center [109, 82] width 100 height 34
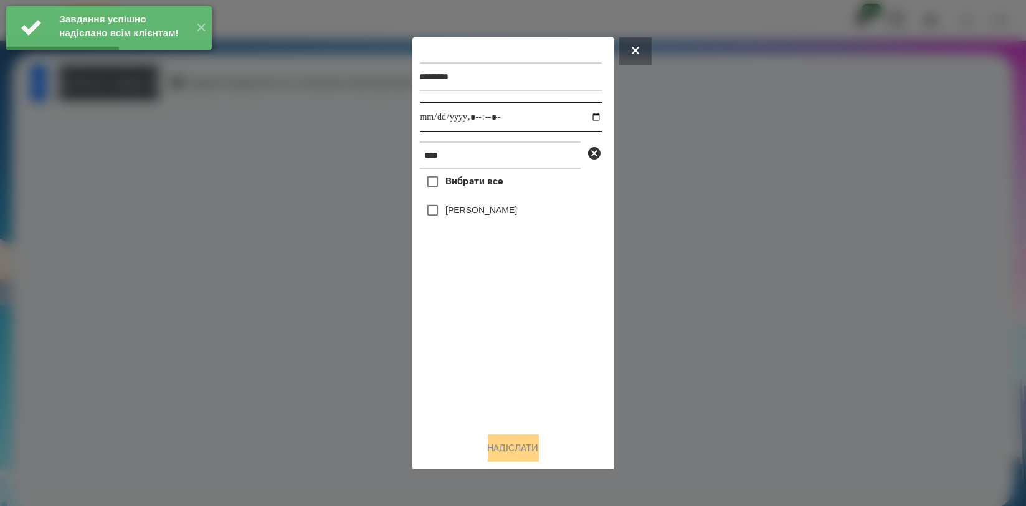
click at [590, 115] on input "datetime-local" at bounding box center [511, 117] width 182 height 30
type input "**********"
drag, startPoint x: 498, startPoint y: 367, endPoint x: 491, endPoint y: 248, distance: 119.2
click at [498, 366] on div "Вибрати все [PERSON_NAME]" at bounding box center [511, 295] width 182 height 253
click at [491, 204] on div "[PERSON_NAME]" at bounding box center [511, 210] width 182 height 26
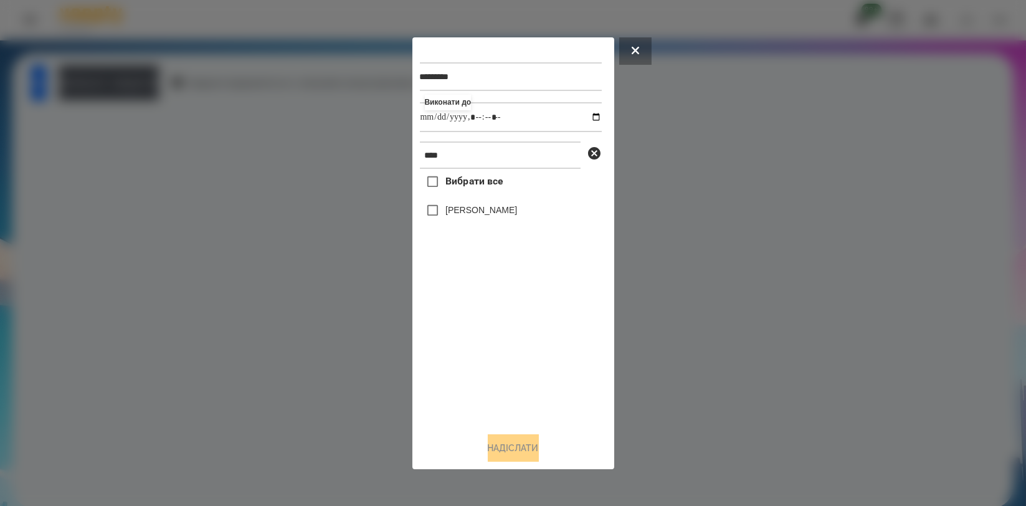
click at [479, 208] on label "[PERSON_NAME]" at bounding box center [481, 210] width 72 height 12
click at [503, 444] on button "Надіслати" at bounding box center [513, 447] width 51 height 27
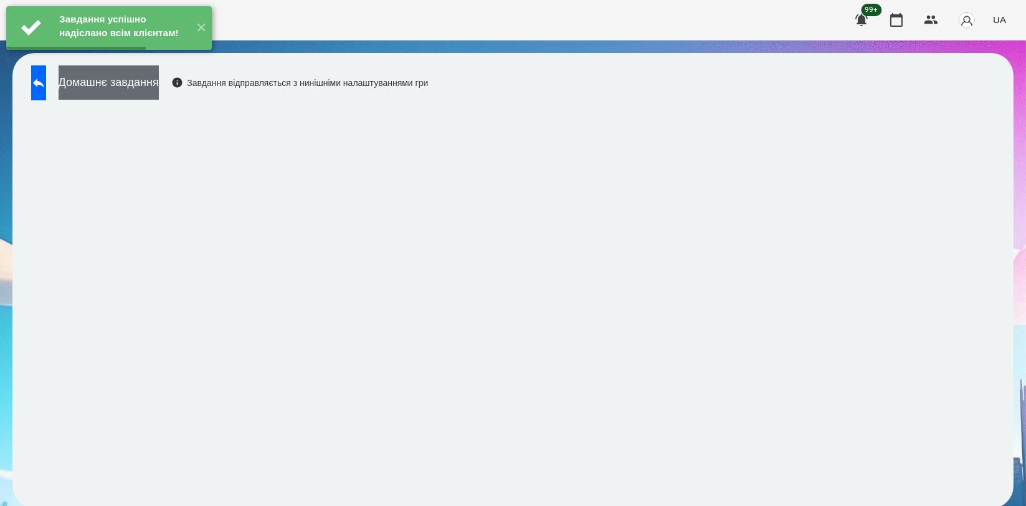
click at [159, 79] on button "Домашнє завдання" at bounding box center [109, 82] width 100 height 34
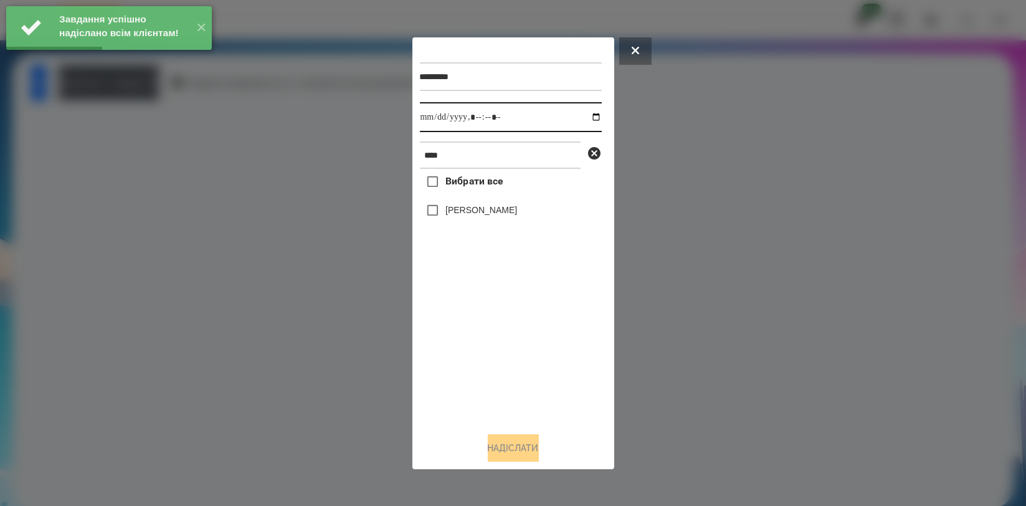
click at [584, 115] on input "datetime-local" at bounding box center [511, 117] width 182 height 30
type input "**********"
click at [502, 332] on div "Вибрати все [PERSON_NAME]" at bounding box center [511, 295] width 182 height 253
click at [495, 209] on label "[PERSON_NAME]" at bounding box center [481, 210] width 72 height 12
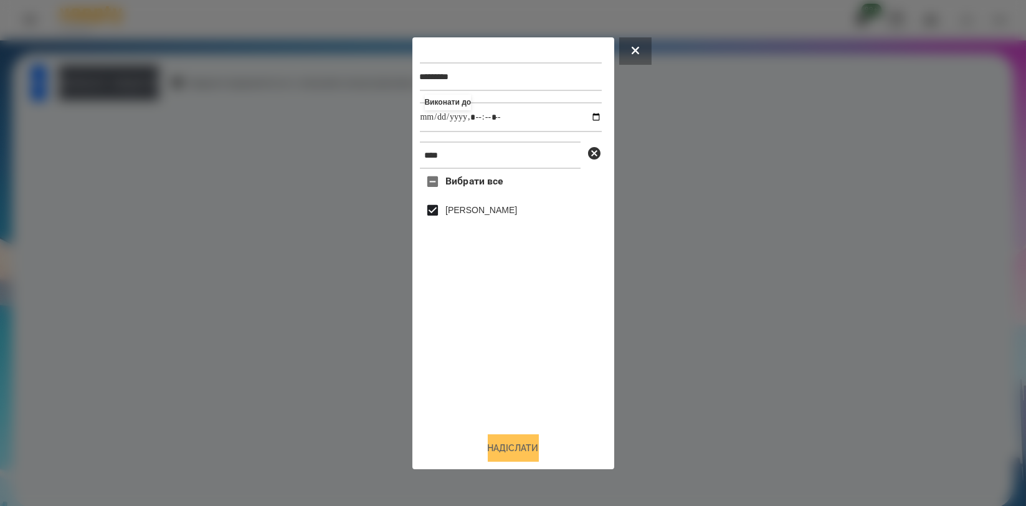
click at [501, 448] on button "Надіслати" at bounding box center [513, 447] width 51 height 27
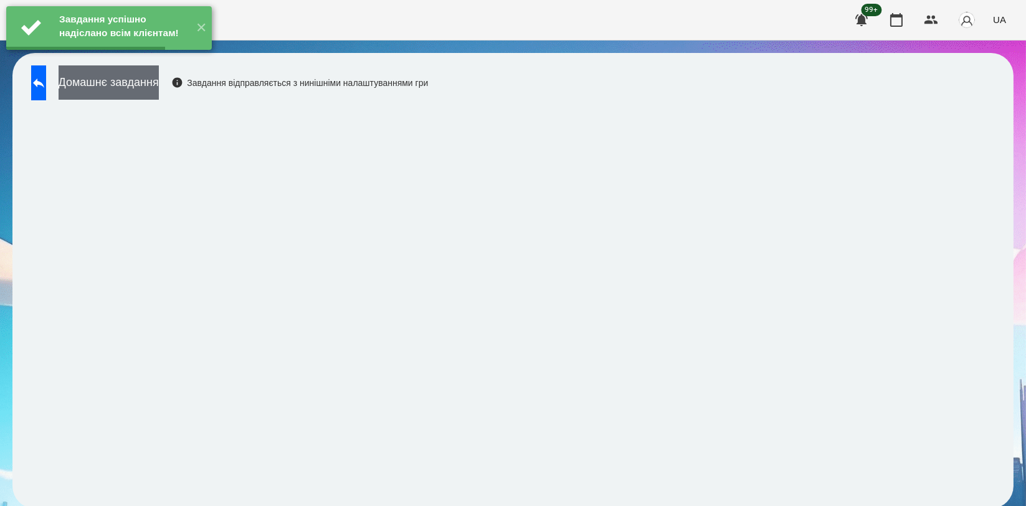
click at [159, 87] on button "Домашнє завдання" at bounding box center [109, 82] width 100 height 34
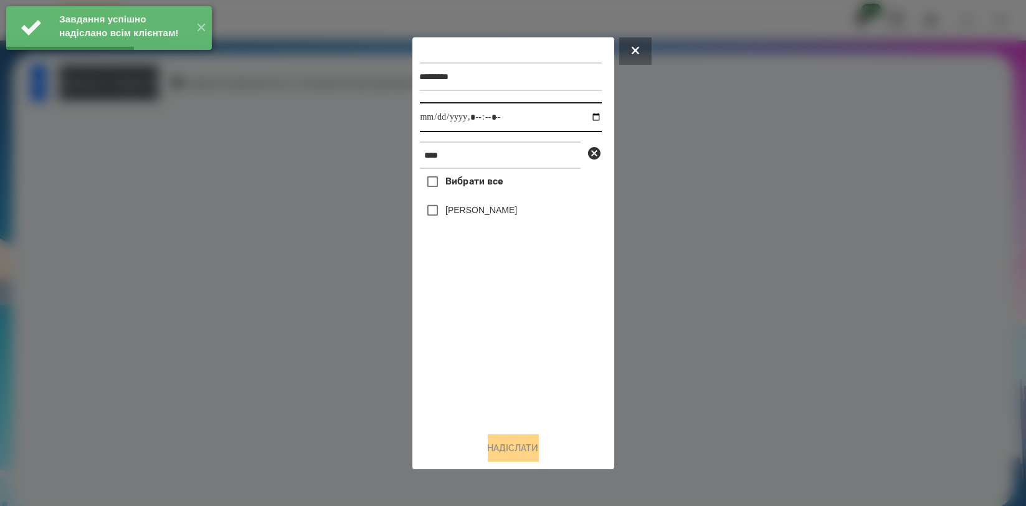
click at [586, 118] on input "datetime-local" at bounding box center [511, 117] width 182 height 30
type input "**********"
click at [508, 336] on div "Вибрати все [PERSON_NAME]" at bounding box center [511, 295] width 182 height 253
click at [497, 211] on label "[PERSON_NAME]" at bounding box center [481, 210] width 72 height 12
click at [504, 445] on button "Надіслати" at bounding box center [513, 447] width 51 height 27
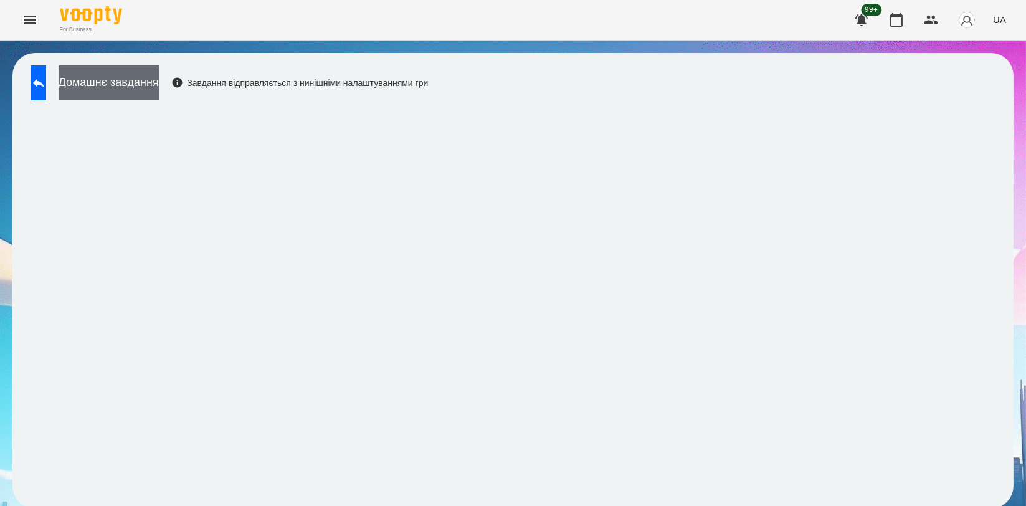
click at [159, 81] on button "Домашнє завдання" at bounding box center [109, 82] width 100 height 34
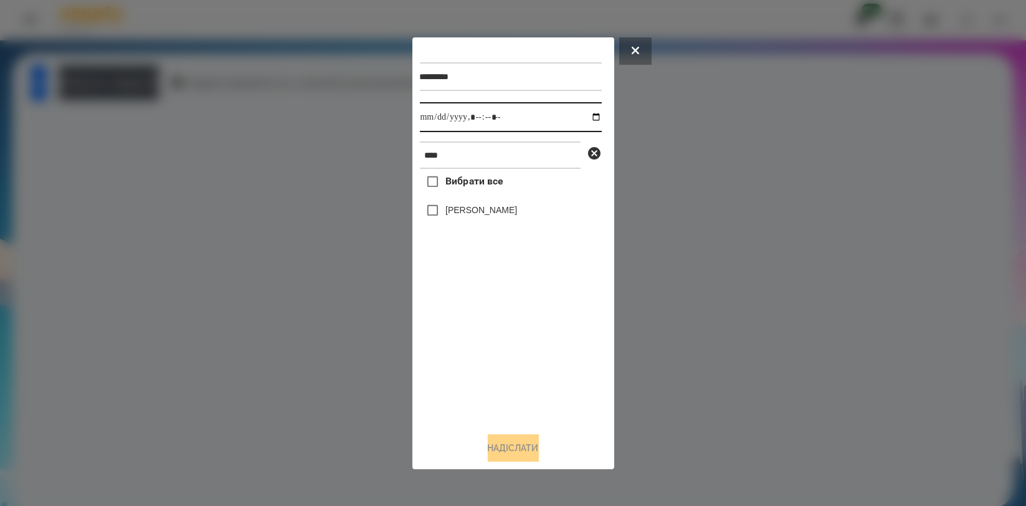
click at [590, 118] on input "datetime-local" at bounding box center [511, 117] width 182 height 30
type input "**********"
drag, startPoint x: 467, startPoint y: 348, endPoint x: 487, endPoint y: 279, distance: 71.4
click at [469, 343] on div "Вибрати все [PERSON_NAME]" at bounding box center [511, 295] width 182 height 253
drag, startPoint x: 491, startPoint y: 209, endPoint x: 491, endPoint y: 222, distance: 13.1
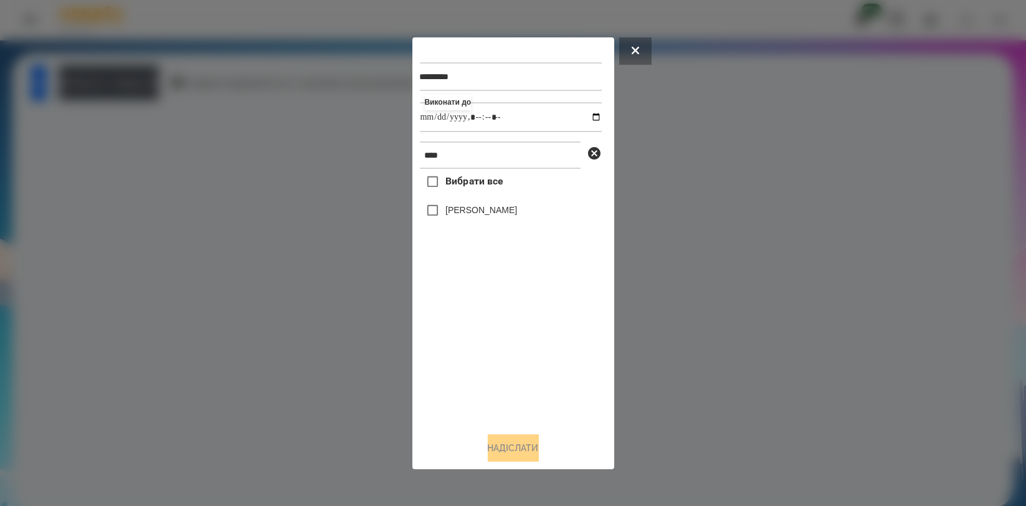
click at [491, 210] on label "[PERSON_NAME]" at bounding box center [481, 210] width 72 height 12
click at [501, 447] on button "Надіслати" at bounding box center [513, 447] width 51 height 27
click at [247, 293] on div at bounding box center [513, 253] width 1026 height 506
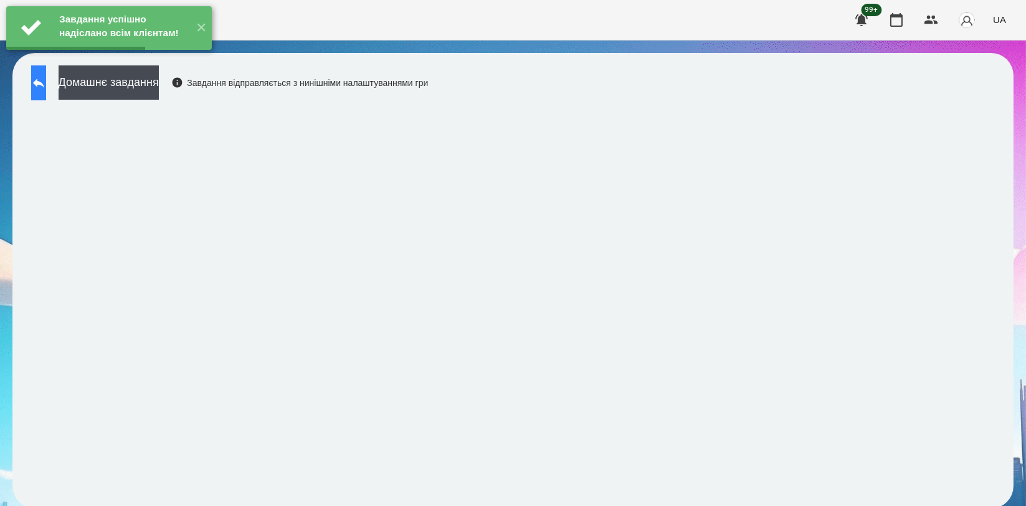
click at [46, 87] on button at bounding box center [38, 82] width 15 height 35
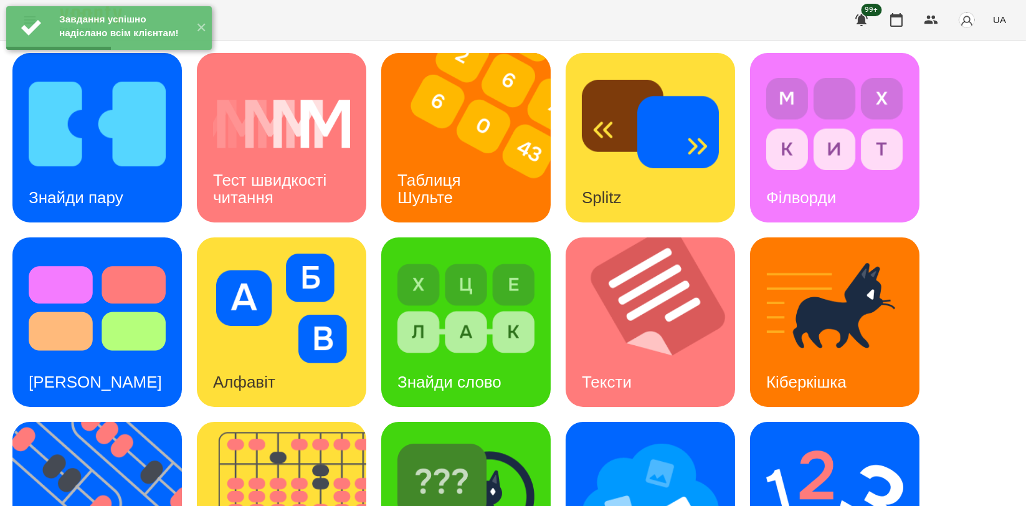
scroll to position [282, 0]
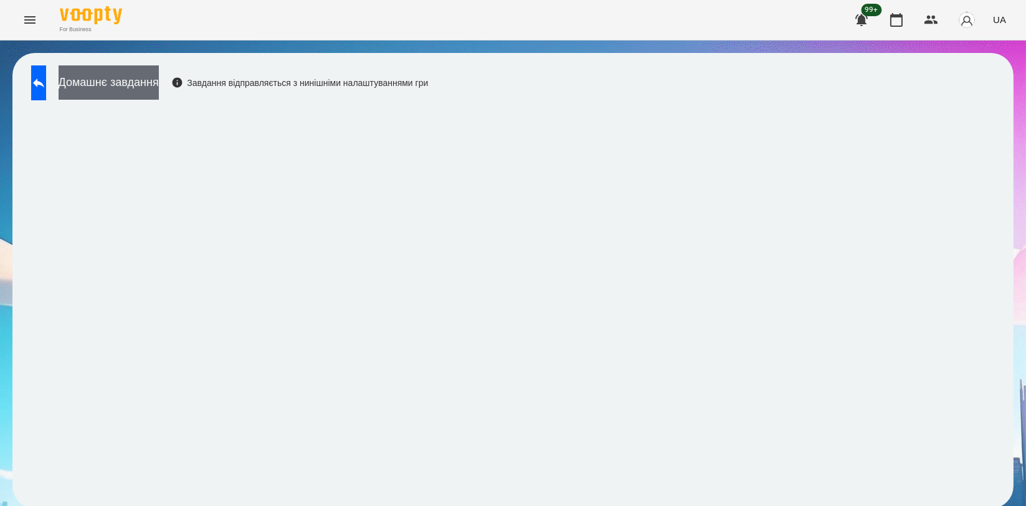
click at [159, 82] on button "Домашнє завдання" at bounding box center [109, 82] width 100 height 34
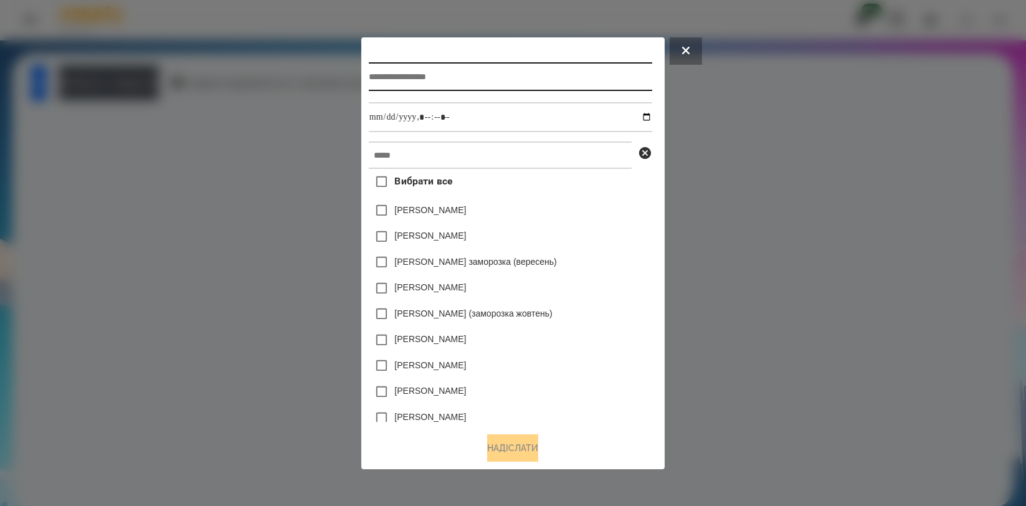
click at [514, 85] on input "text" at bounding box center [510, 76] width 283 height 29
type input "*"
type input "*******"
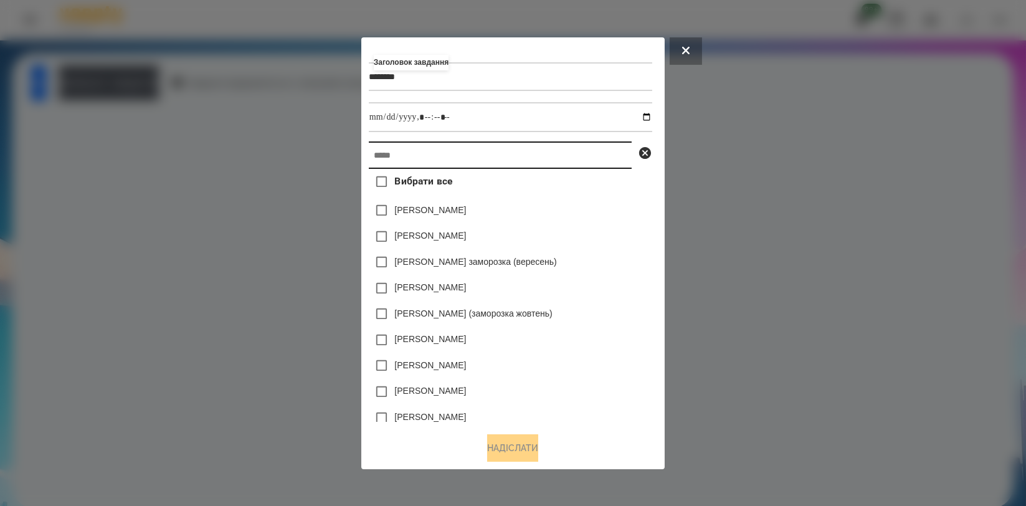
click at [496, 158] on input "text" at bounding box center [500, 154] width 263 height 27
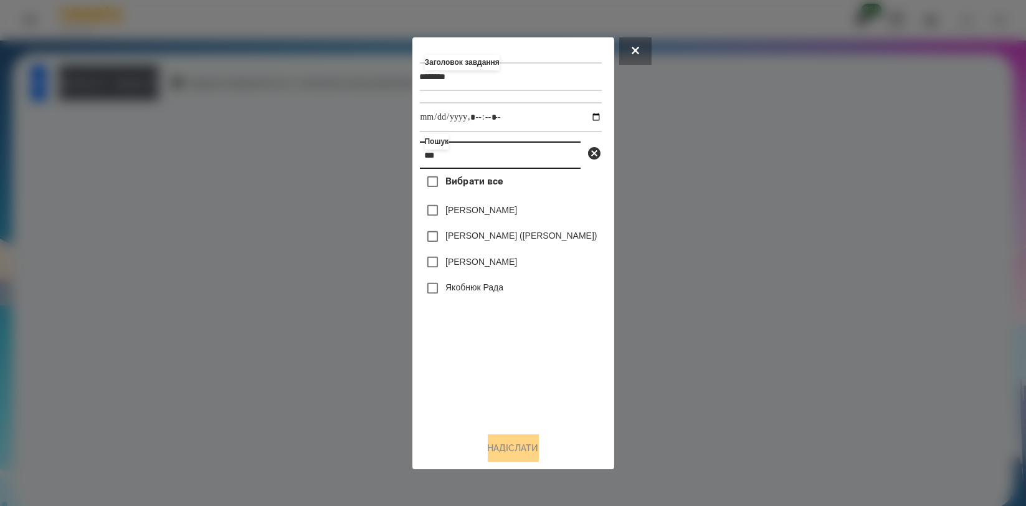
type input "***"
click at [452, 216] on label "[PERSON_NAME]" at bounding box center [481, 210] width 72 height 12
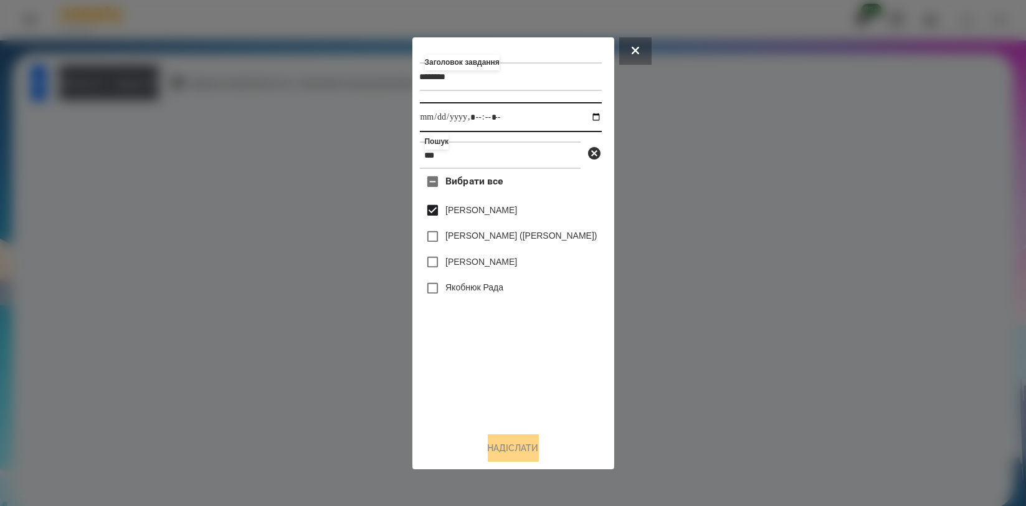
click at [602, 114] on input "datetime-local" at bounding box center [511, 117] width 182 height 30
type input "**********"
drag, startPoint x: 513, startPoint y: 354, endPoint x: 510, endPoint y: 361, distance: 7.3
click at [513, 354] on div "Вибрати все [PERSON_NAME] [PERSON_NAME] ([PERSON_NAME]) [PERSON_NAME] [PERSON_N…" at bounding box center [511, 295] width 182 height 253
click at [503, 438] on button "Надіслати" at bounding box center [513, 447] width 51 height 27
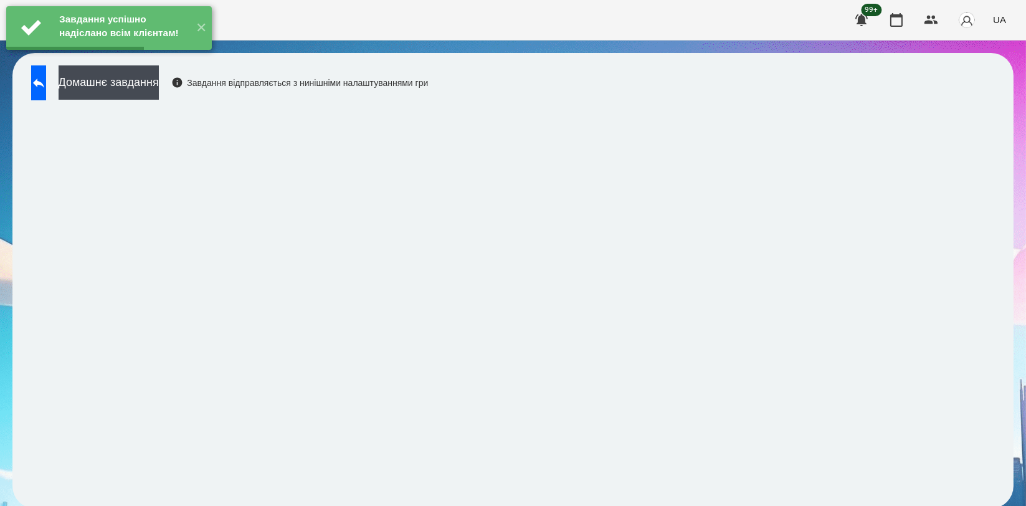
click at [159, 102] on div "Домашнє завдання Завдання відправляється з нинішніми налаштуваннями гри" at bounding box center [226, 85] width 403 height 41
click at [159, 79] on button "Домашнє завдання" at bounding box center [109, 82] width 100 height 34
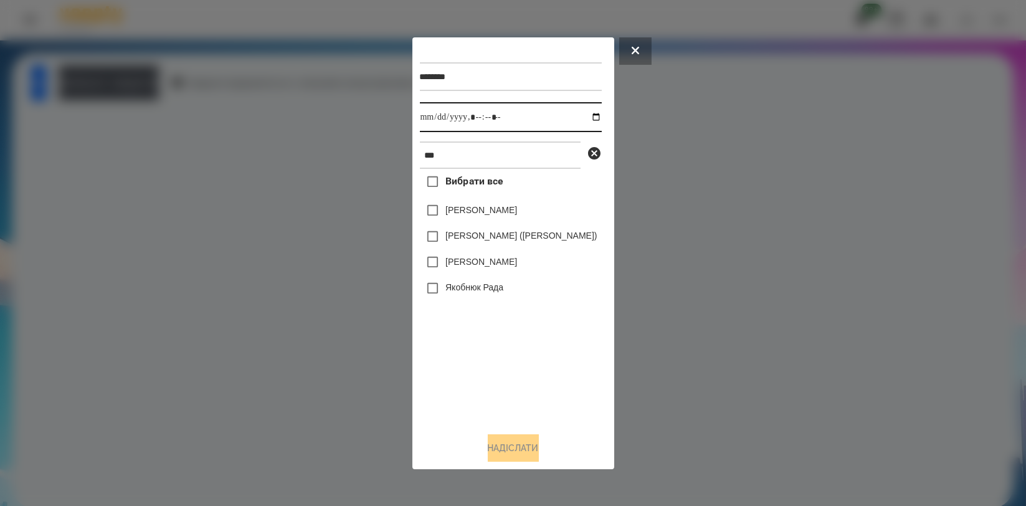
click at [602, 121] on input "datetime-local" at bounding box center [511, 117] width 182 height 30
type input "**********"
click at [420, 342] on div "Вибрати все [PERSON_NAME] [PERSON_NAME] ([PERSON_NAME]) [PERSON_NAME] [PERSON_N…" at bounding box center [511, 295] width 182 height 253
click at [445, 216] on label "[PERSON_NAME]" at bounding box center [481, 210] width 72 height 12
click at [488, 442] on button "Надіслати" at bounding box center [513, 447] width 51 height 27
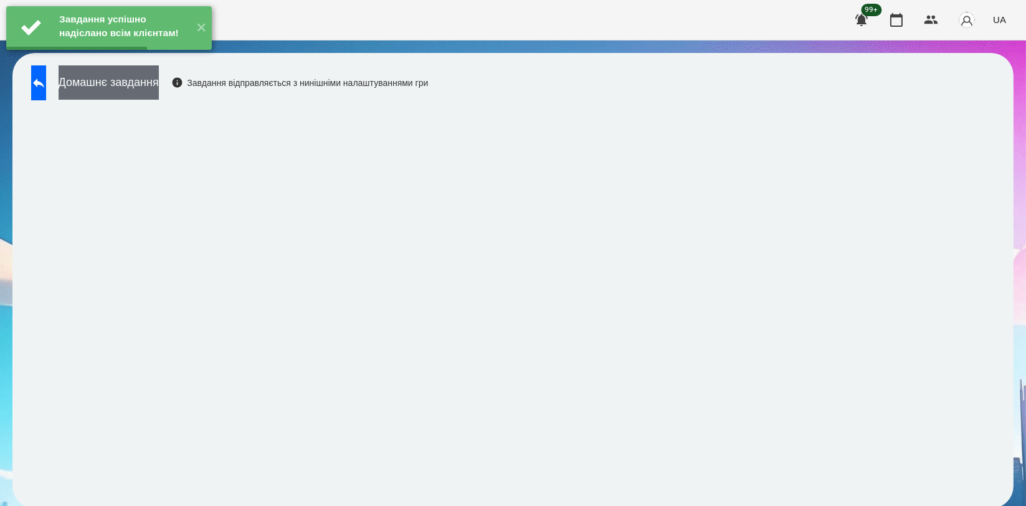
click at [159, 77] on button "Домашнє завдання" at bounding box center [109, 82] width 100 height 34
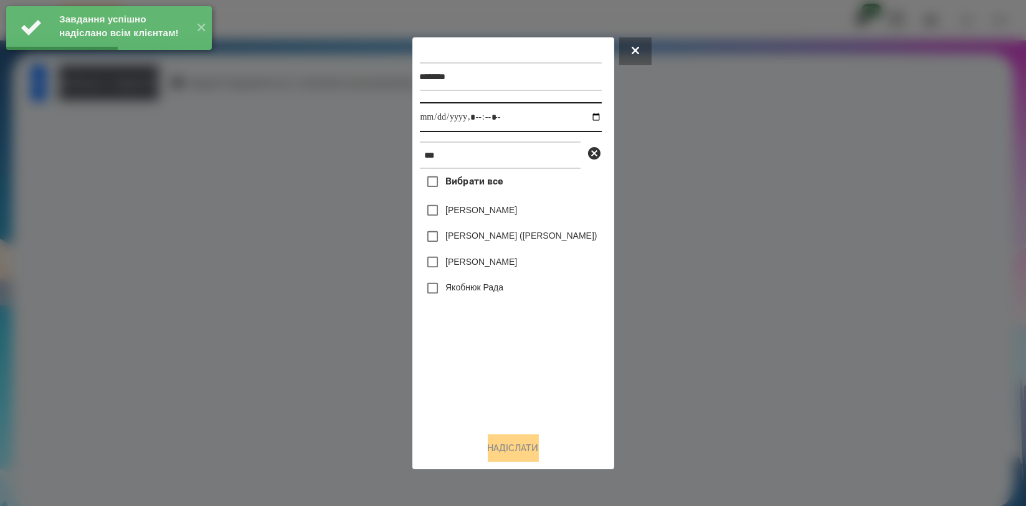
click at [602, 114] on input "datetime-local" at bounding box center [511, 117] width 182 height 30
type input "**********"
click at [453, 345] on div "Вибрати все [PERSON_NAME] [PERSON_NAME] ([PERSON_NAME]) [PERSON_NAME] [PERSON_N…" at bounding box center [511, 295] width 182 height 253
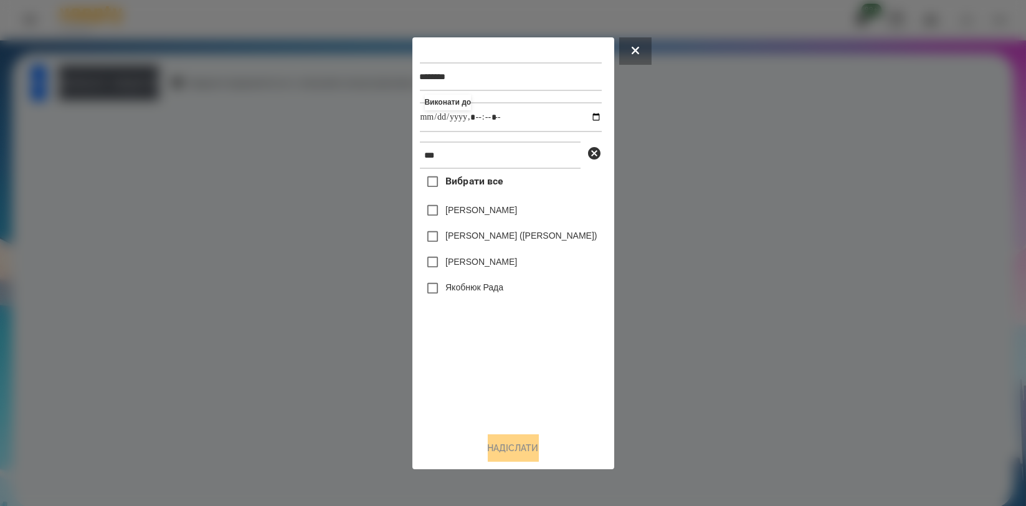
drag, startPoint x: 443, startPoint y: 210, endPoint x: 440, endPoint y: 277, distance: 66.7
click at [445, 209] on label "[PERSON_NAME]" at bounding box center [481, 210] width 72 height 12
click at [491, 447] on button "Надіслати" at bounding box center [513, 447] width 51 height 27
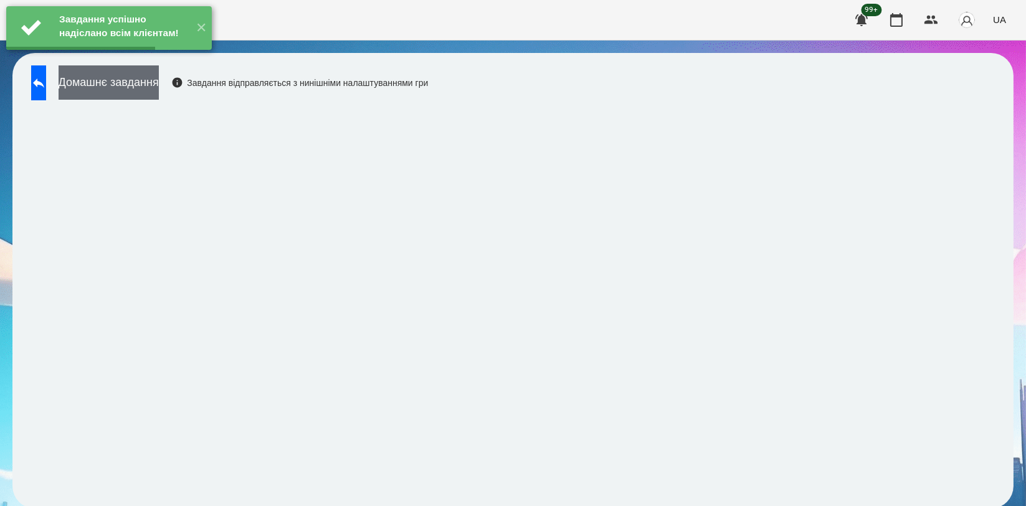
click at [159, 92] on button "Домашнє завдання" at bounding box center [109, 82] width 100 height 34
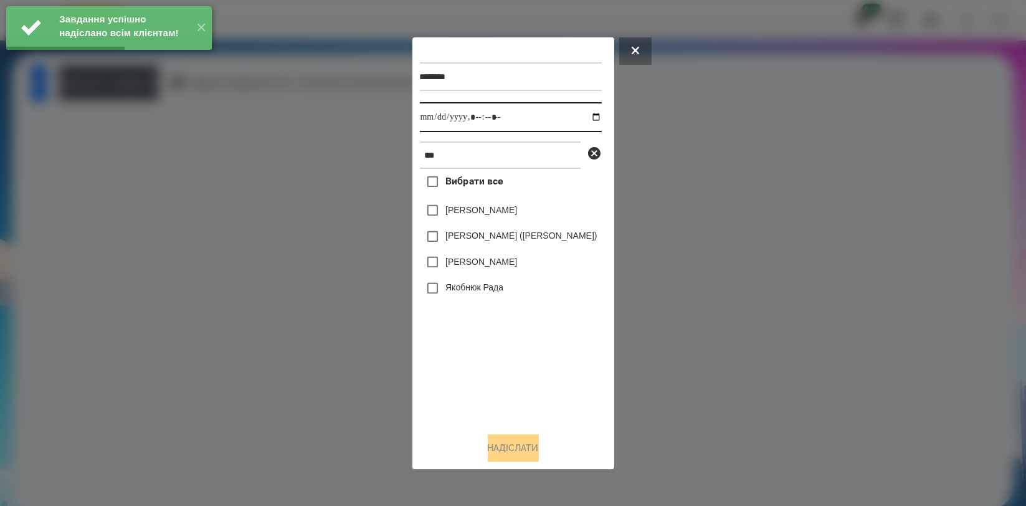
click at [602, 117] on input "datetime-local" at bounding box center [511, 117] width 182 height 30
type input "**********"
click at [476, 333] on div "Вибрати все [PERSON_NAME] [PERSON_NAME] ([PERSON_NAME]) [PERSON_NAME] [PERSON_N…" at bounding box center [511, 295] width 182 height 253
click at [451, 207] on label "[PERSON_NAME]" at bounding box center [481, 210] width 72 height 12
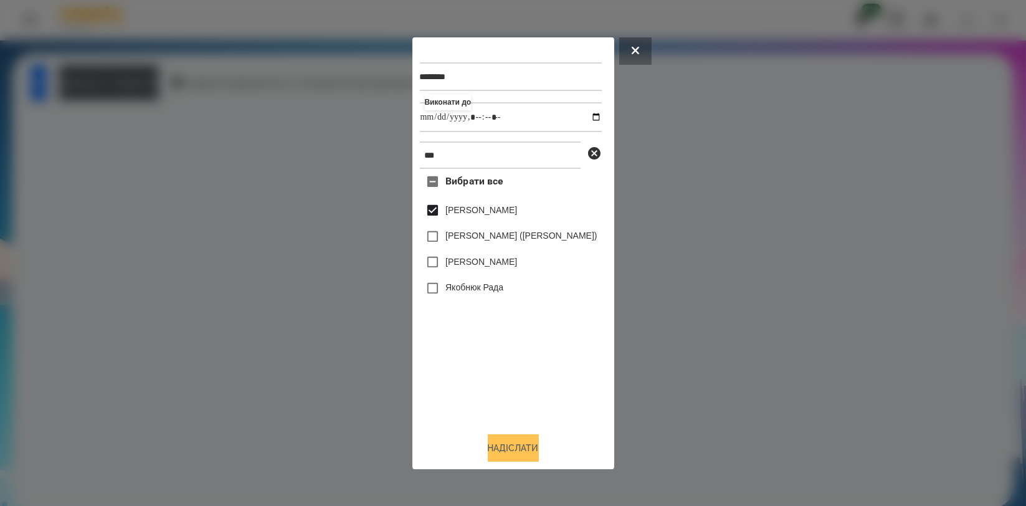
click at [501, 452] on button "Надіслати" at bounding box center [513, 447] width 51 height 27
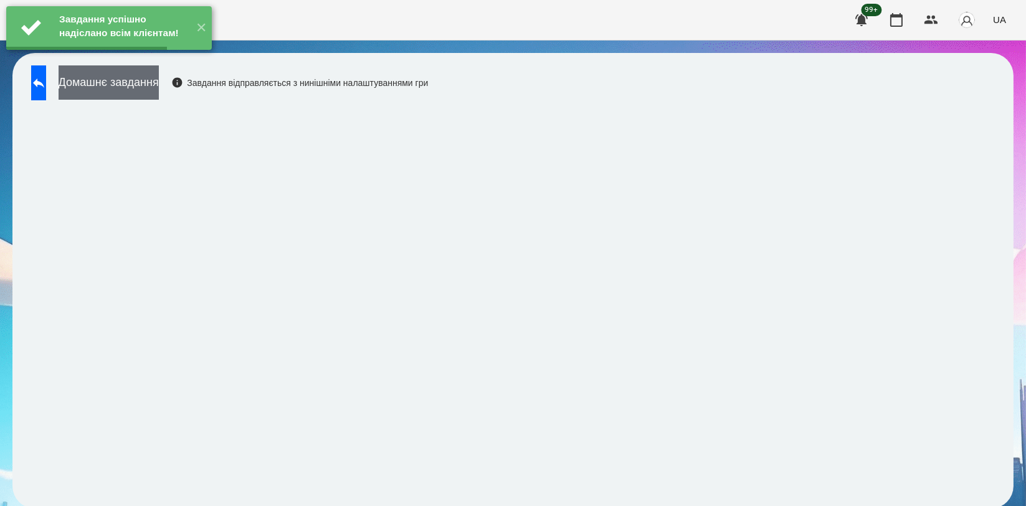
click at [159, 79] on button "Домашнє завдання" at bounding box center [109, 82] width 100 height 34
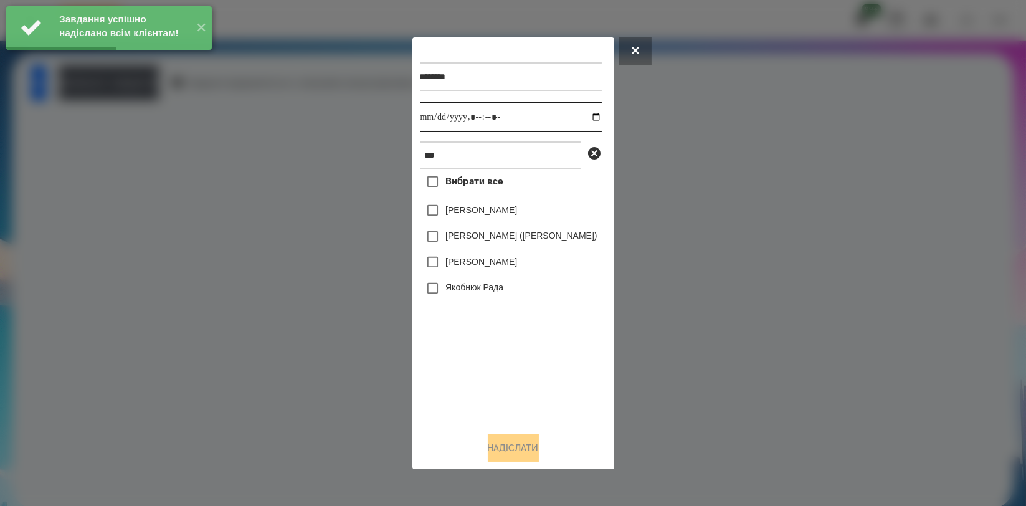
click at [602, 114] on input "datetime-local" at bounding box center [511, 117] width 182 height 30
type input "**********"
drag, startPoint x: 465, startPoint y: 377, endPoint x: 465, endPoint y: 367, distance: 10.6
click at [465, 367] on div "Вибрати все [PERSON_NAME] [PERSON_NAME] ([PERSON_NAME]) [PERSON_NAME] [PERSON_N…" at bounding box center [511, 295] width 182 height 253
click at [452, 216] on label "[PERSON_NAME]" at bounding box center [481, 210] width 72 height 12
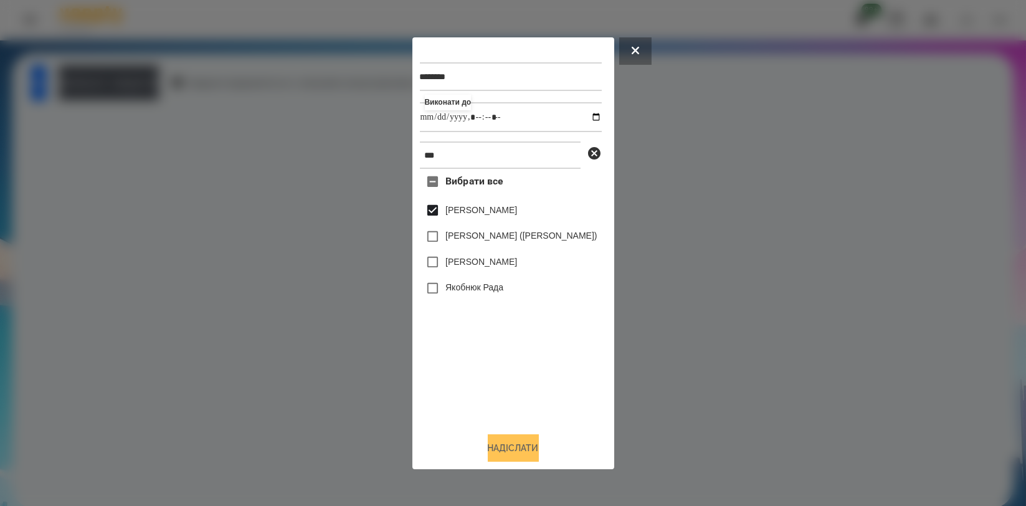
click at [503, 440] on button "Надіслати" at bounding box center [513, 447] width 51 height 27
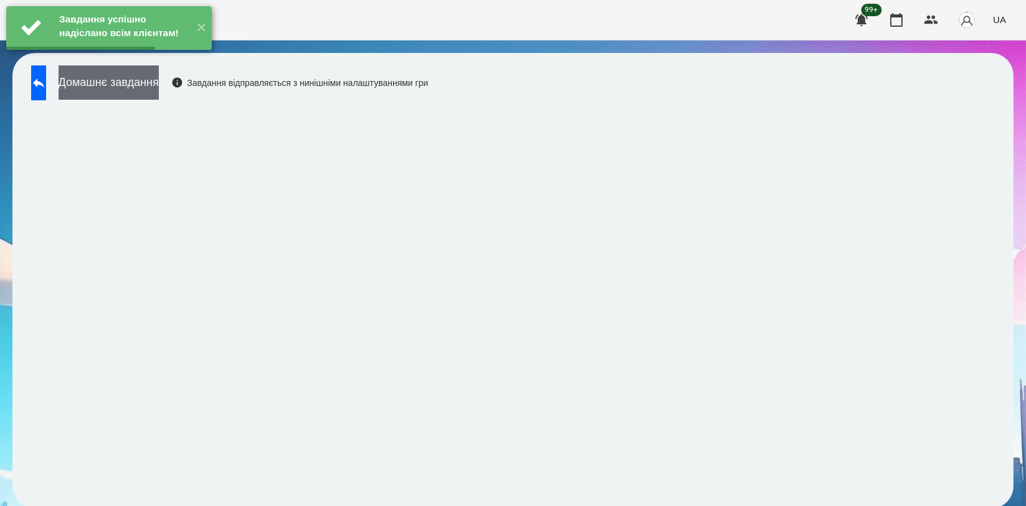
click at [131, 84] on button "Домашнє завдання" at bounding box center [109, 82] width 100 height 34
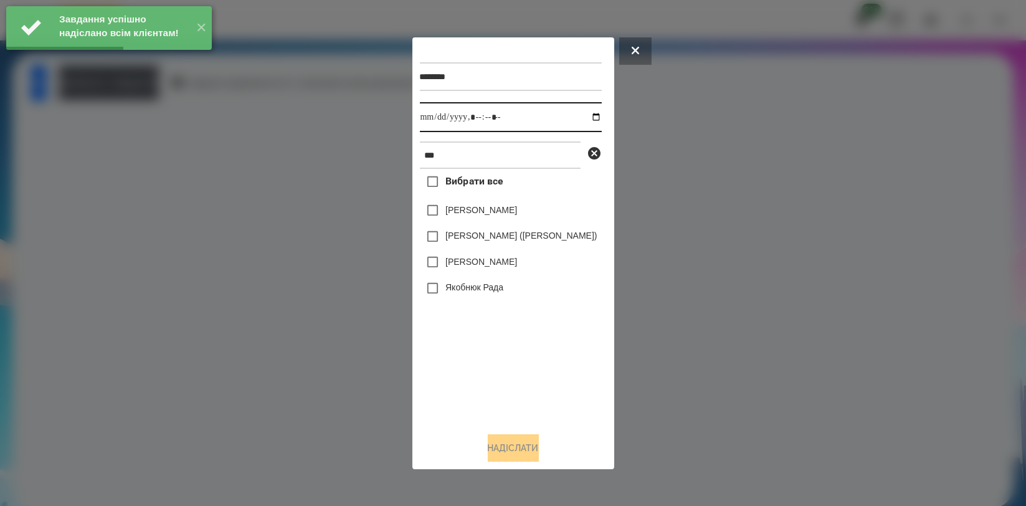
click at [602, 114] on input "datetime-local" at bounding box center [511, 117] width 182 height 30
type input "**********"
drag, startPoint x: 417, startPoint y: 345, endPoint x: 422, endPoint y: 277, distance: 68.1
click at [420, 333] on div "Вибрати все [PERSON_NAME] [PERSON_NAME] ([PERSON_NAME]) [PERSON_NAME] [PERSON_N…" at bounding box center [511, 295] width 182 height 253
drag, startPoint x: 429, startPoint y: 208, endPoint x: 455, endPoint y: 326, distance: 121.3
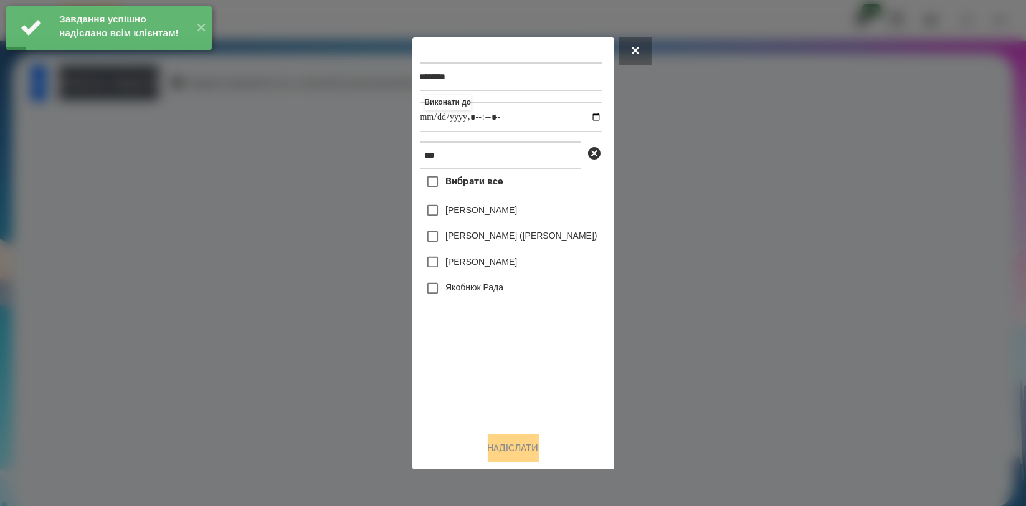
click at [445, 208] on label "[PERSON_NAME]" at bounding box center [481, 210] width 72 height 12
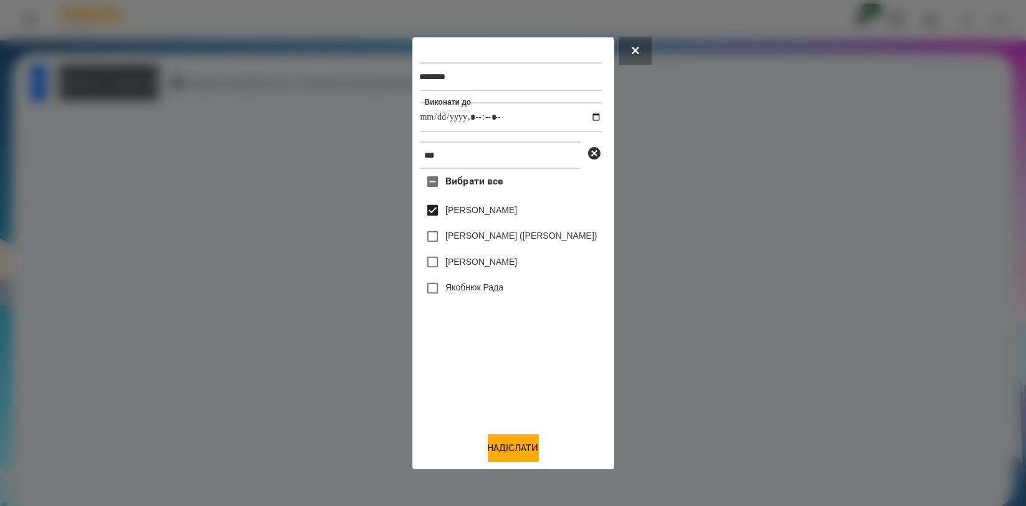
drag, startPoint x: 511, startPoint y: 441, endPoint x: 518, endPoint y: 414, distance: 28.2
click at [513, 437] on button "Надіслати" at bounding box center [513, 447] width 51 height 27
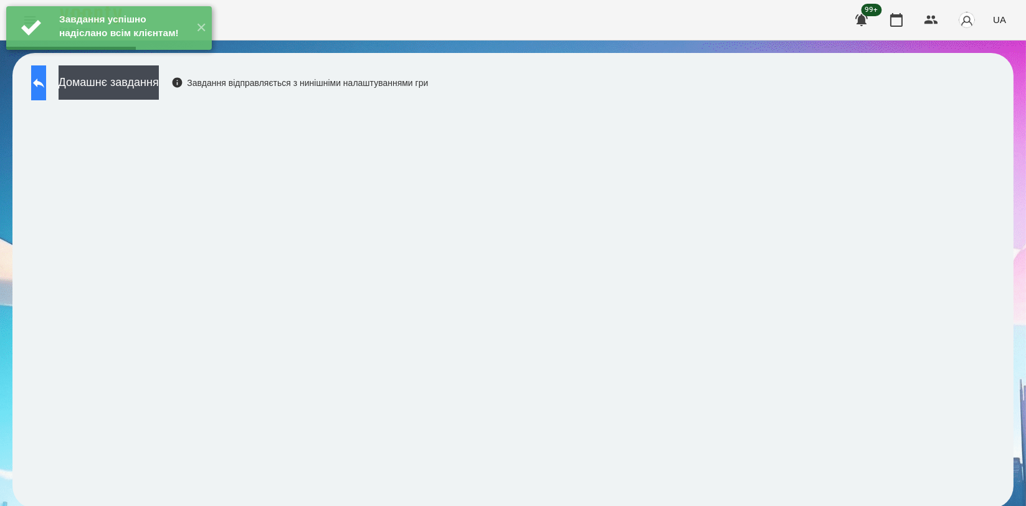
drag, startPoint x: 78, startPoint y: 76, endPoint x: 60, endPoint y: 77, distance: 17.5
click at [72, 76] on div "Домашнє завдання Завдання відправляється з нинішніми налаштуваннями гри" at bounding box center [226, 85] width 403 height 41
click at [46, 75] on button at bounding box center [38, 82] width 15 height 35
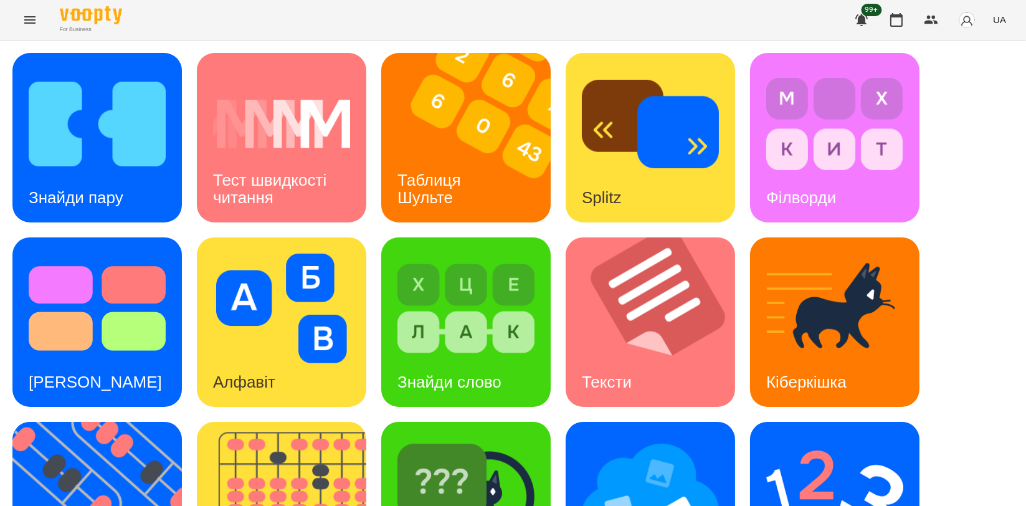
scroll to position [282, 0]
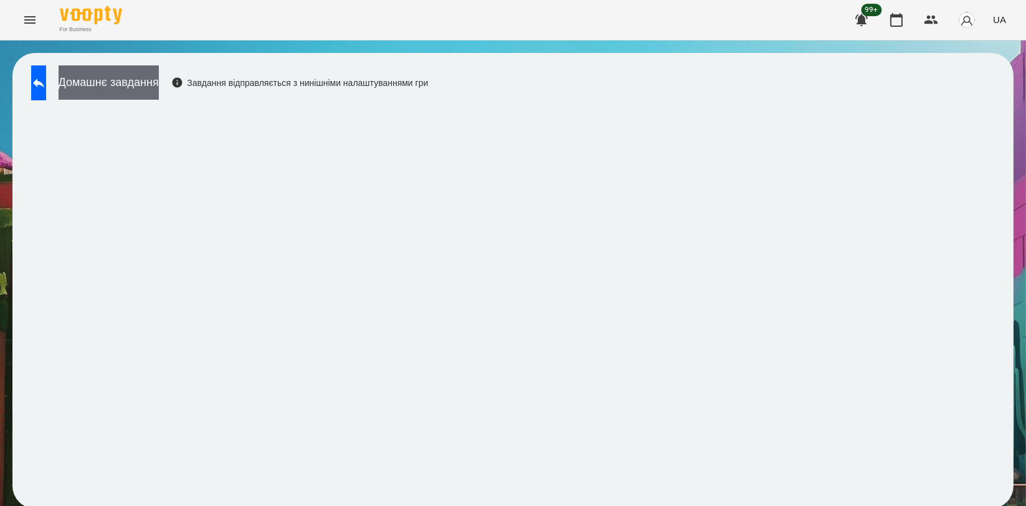
click at [144, 72] on button "Домашнє завдання" at bounding box center [109, 82] width 100 height 34
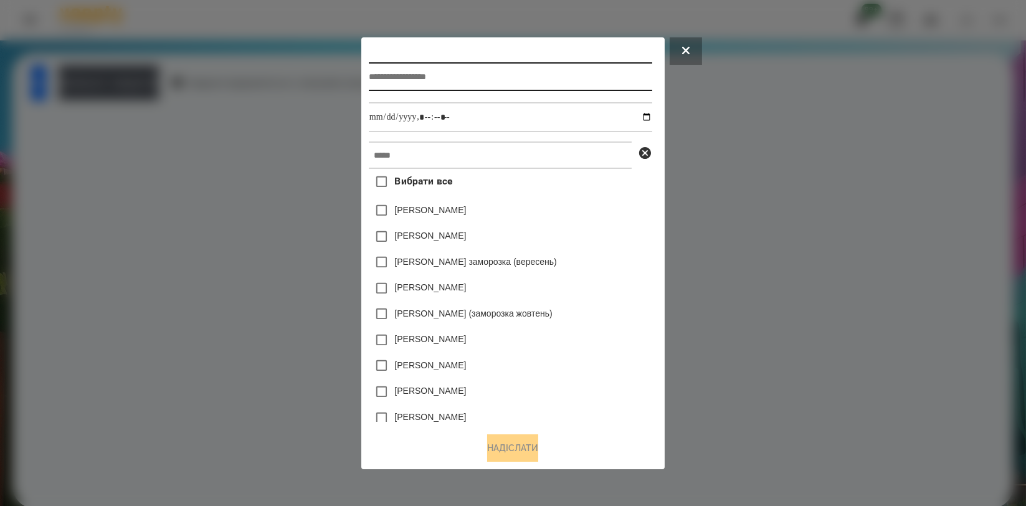
click at [445, 67] on input "text" at bounding box center [510, 76] width 283 height 29
type input "**********"
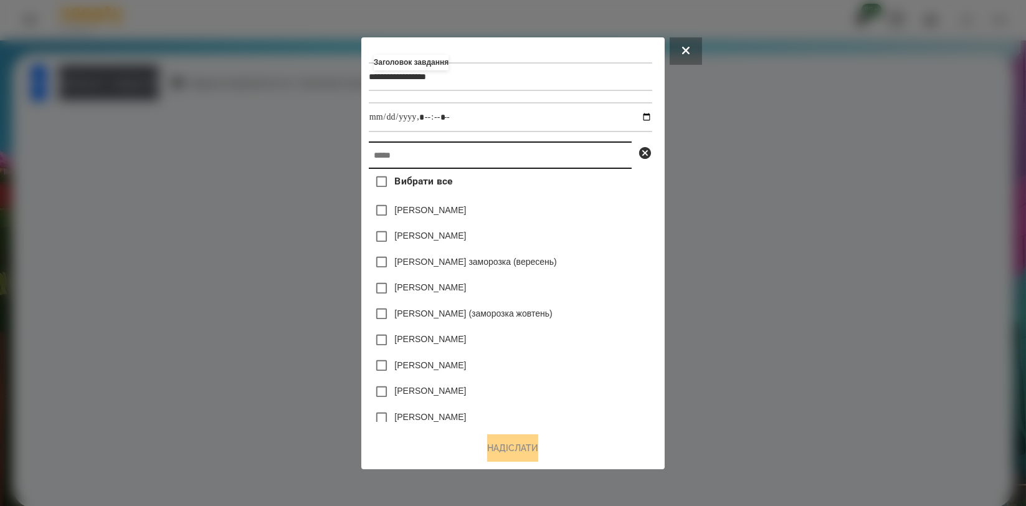
click at [462, 142] on input "text" at bounding box center [500, 154] width 263 height 27
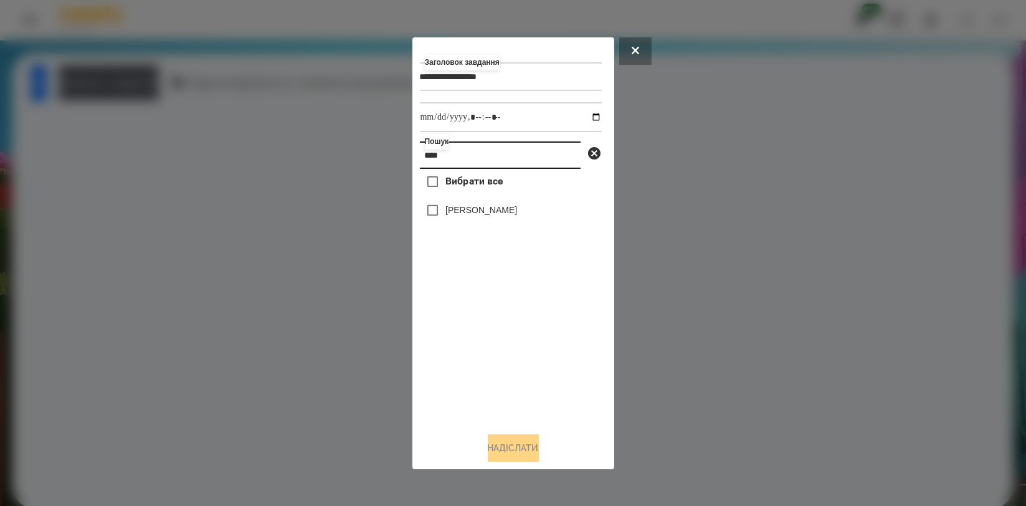
type input "****"
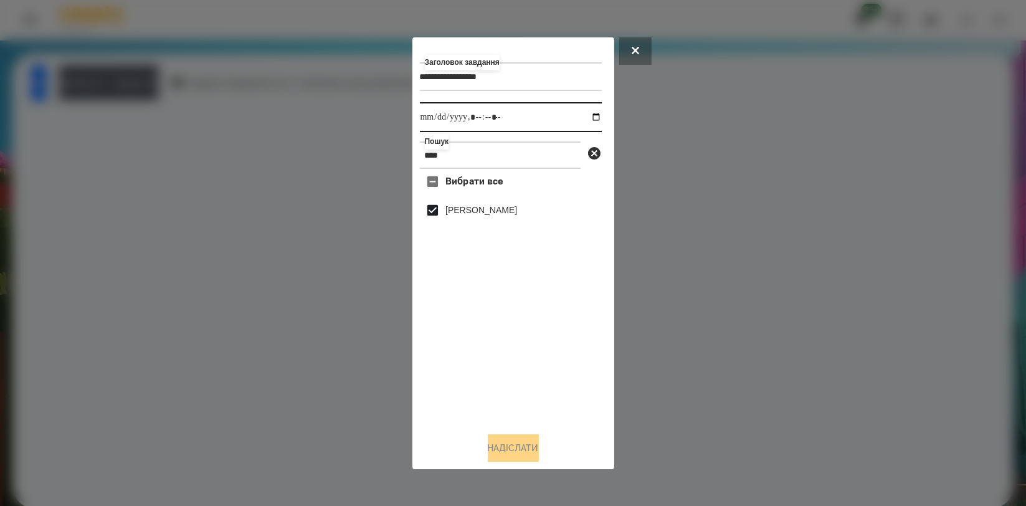
click at [586, 118] on input "datetime-local" at bounding box center [511, 117] width 182 height 30
type input "**********"
click at [511, 414] on div "Вибрати все [PERSON_NAME]" at bounding box center [511, 295] width 182 height 253
click at [508, 442] on button "Надіслати" at bounding box center [513, 447] width 51 height 27
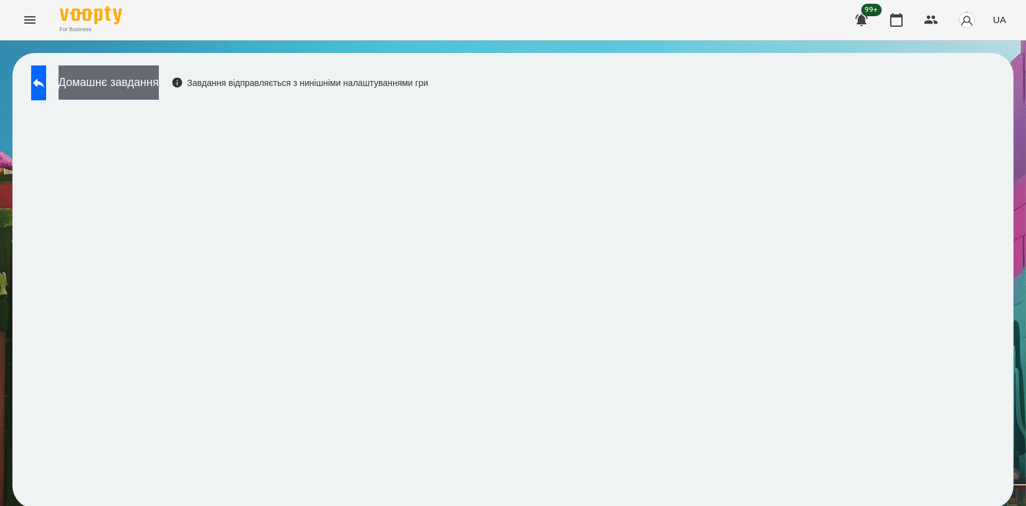
click at [118, 88] on button "Домашнє завдання" at bounding box center [109, 82] width 100 height 34
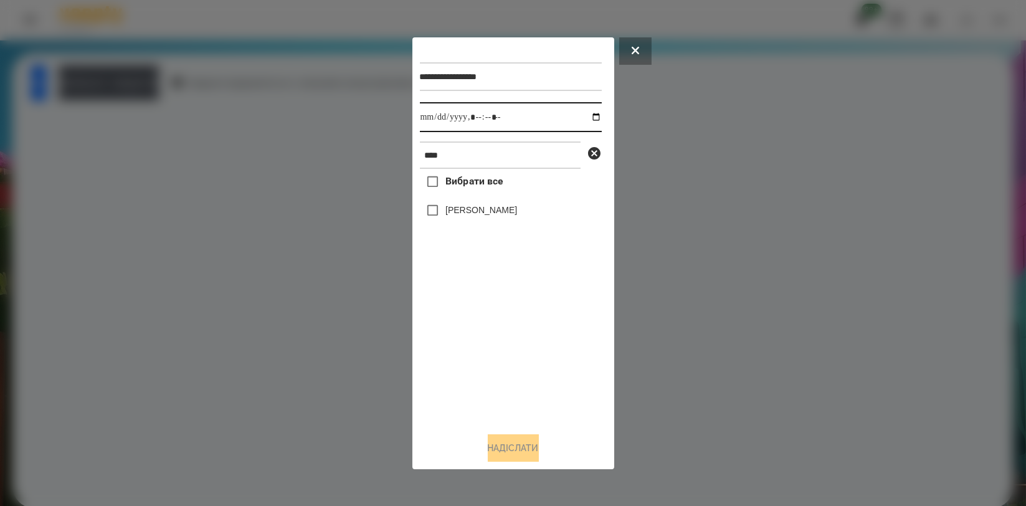
click at [585, 116] on input "datetime-local" at bounding box center [511, 117] width 182 height 30
type input "**********"
drag, startPoint x: 500, startPoint y: 374, endPoint x: 506, endPoint y: 298, distance: 76.3
click at [500, 375] on div "Вибрати все [PERSON_NAME]" at bounding box center [511, 295] width 182 height 253
click at [507, 216] on label "[PERSON_NAME]" at bounding box center [481, 210] width 72 height 12
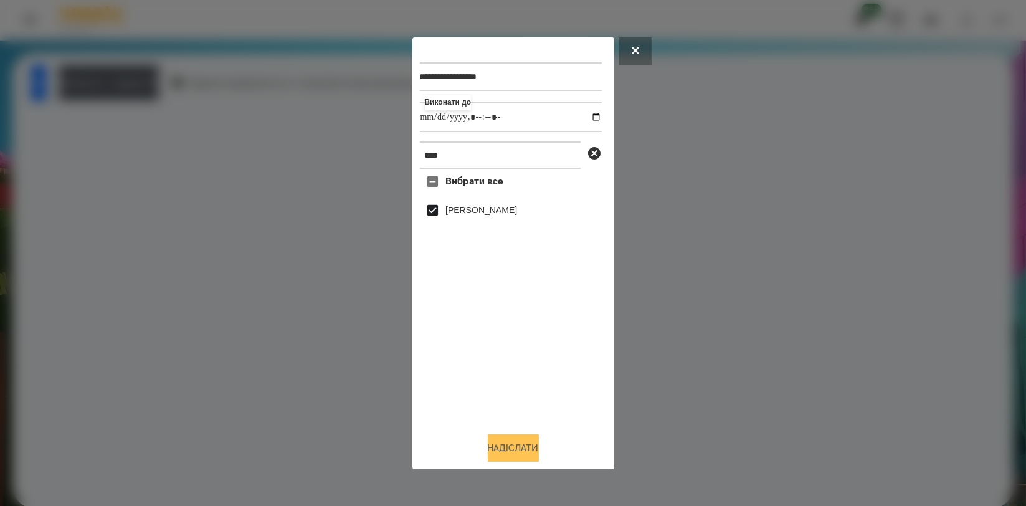
click at [508, 440] on button "Надіслати" at bounding box center [513, 447] width 51 height 27
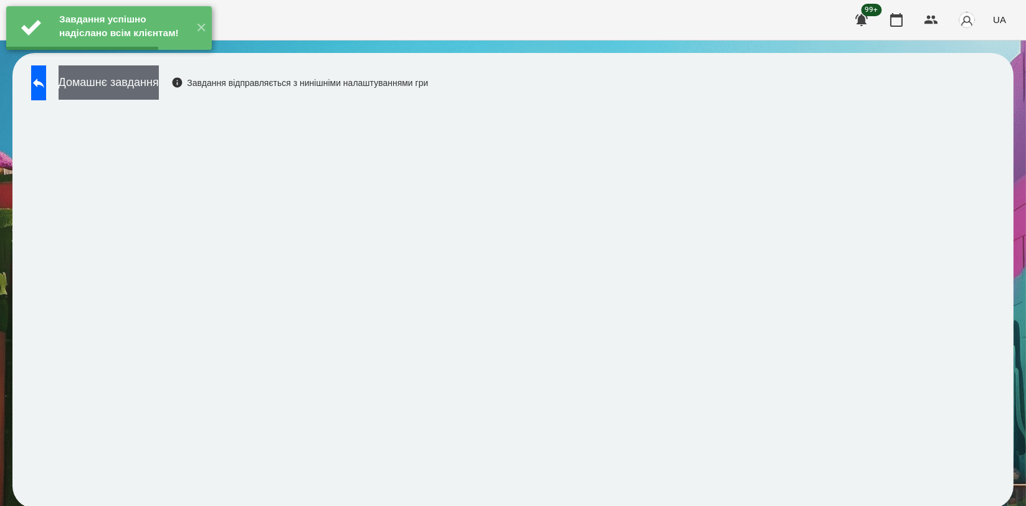
click at [159, 90] on button "Домашнє завдання" at bounding box center [109, 82] width 100 height 34
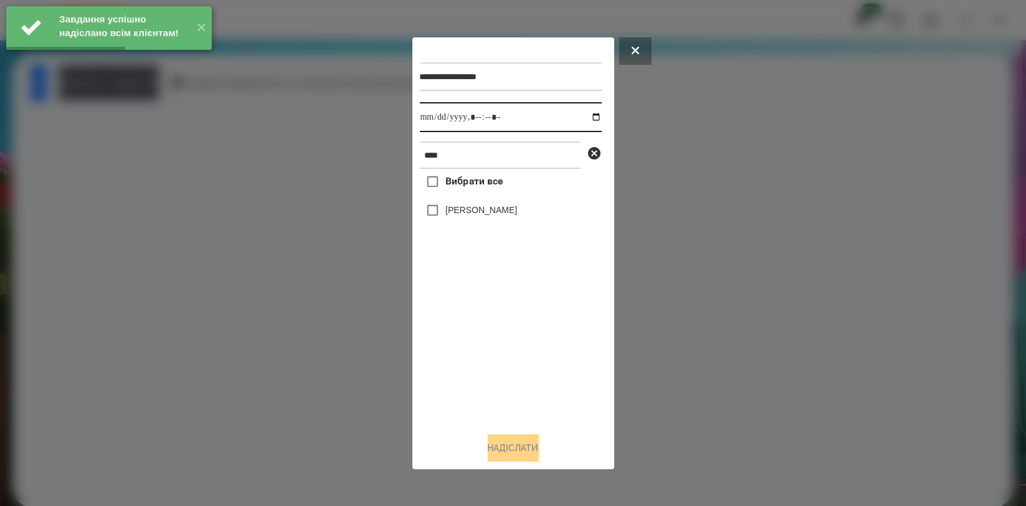
click at [587, 116] on input "datetime-local" at bounding box center [511, 117] width 182 height 30
type input "**********"
click at [495, 336] on div "Вибрати все [PERSON_NAME]" at bounding box center [511, 295] width 182 height 253
click at [487, 216] on label "[PERSON_NAME]" at bounding box center [481, 210] width 72 height 12
click at [517, 445] on button "Надіслати" at bounding box center [513, 447] width 51 height 27
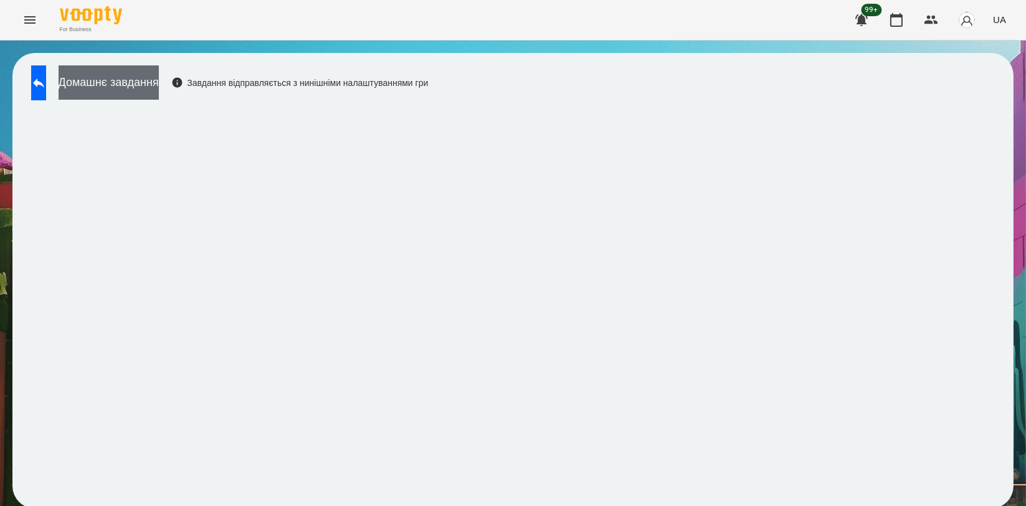
click at [159, 88] on button "Домашнє завдання" at bounding box center [109, 82] width 100 height 34
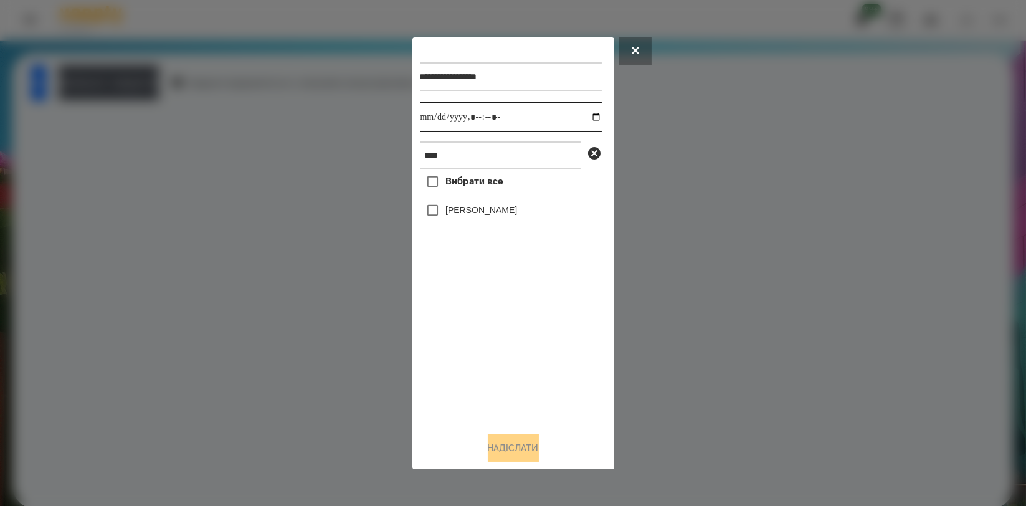
click at [580, 116] on input "datetime-local" at bounding box center [511, 117] width 182 height 30
type input "**********"
click at [521, 334] on div "Вибрати все [PERSON_NAME]" at bounding box center [511, 295] width 182 height 253
drag, startPoint x: 503, startPoint y: 207, endPoint x: 506, endPoint y: 250, distance: 43.0
click at [503, 208] on label "[PERSON_NAME]" at bounding box center [481, 210] width 72 height 12
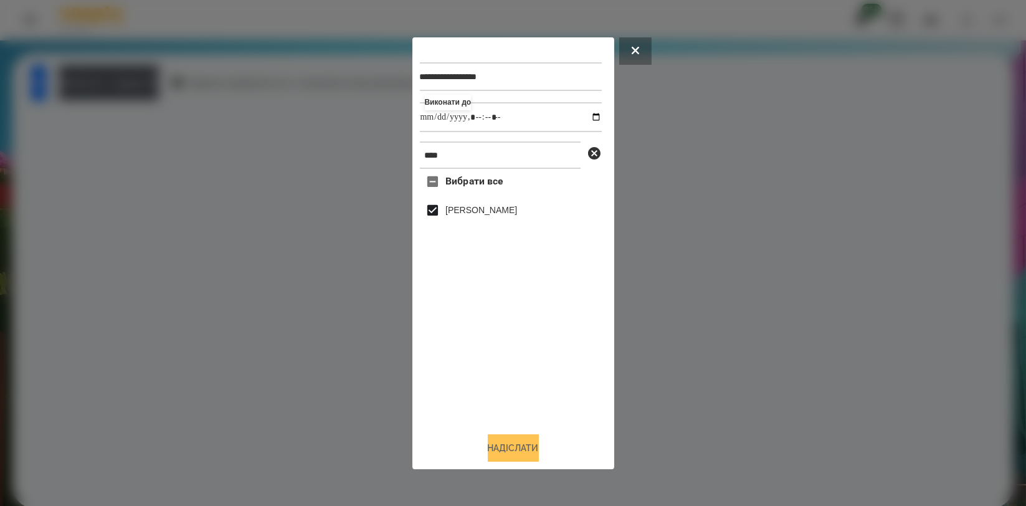
click at [531, 446] on button "Надіслати" at bounding box center [513, 447] width 51 height 27
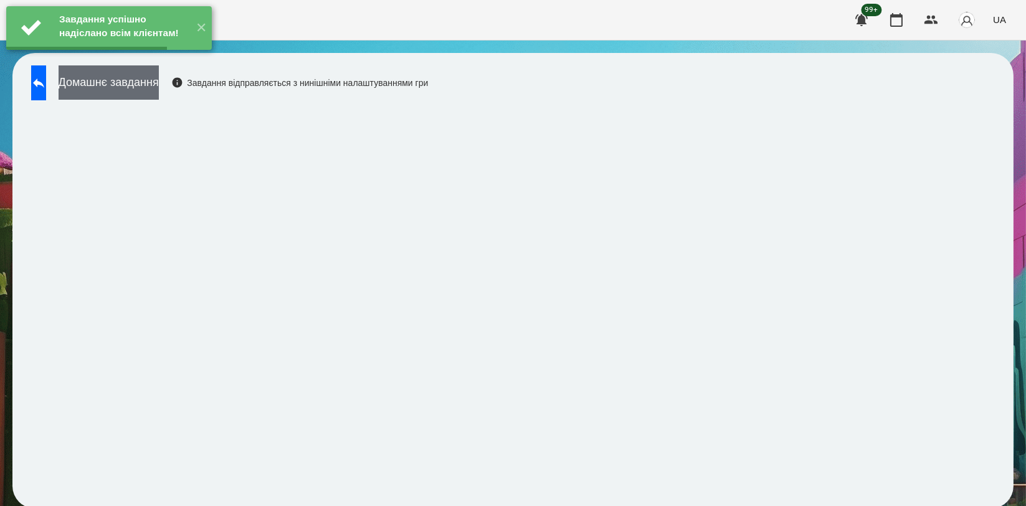
click at [159, 81] on button "Домашнє завдання" at bounding box center [109, 82] width 100 height 34
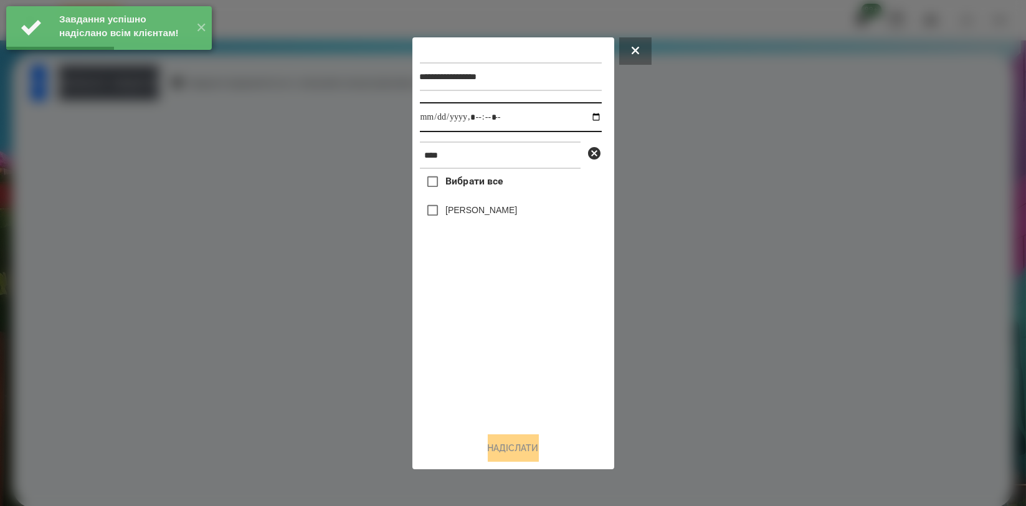
click at [589, 126] on input "datetime-local" at bounding box center [511, 117] width 182 height 30
click at [590, 120] on input "datetime-local" at bounding box center [511, 117] width 182 height 30
type input "**********"
drag, startPoint x: 527, startPoint y: 327, endPoint x: 499, endPoint y: 250, distance: 81.6
click at [526, 326] on div "Вибрати все [PERSON_NAME]" at bounding box center [511, 295] width 182 height 253
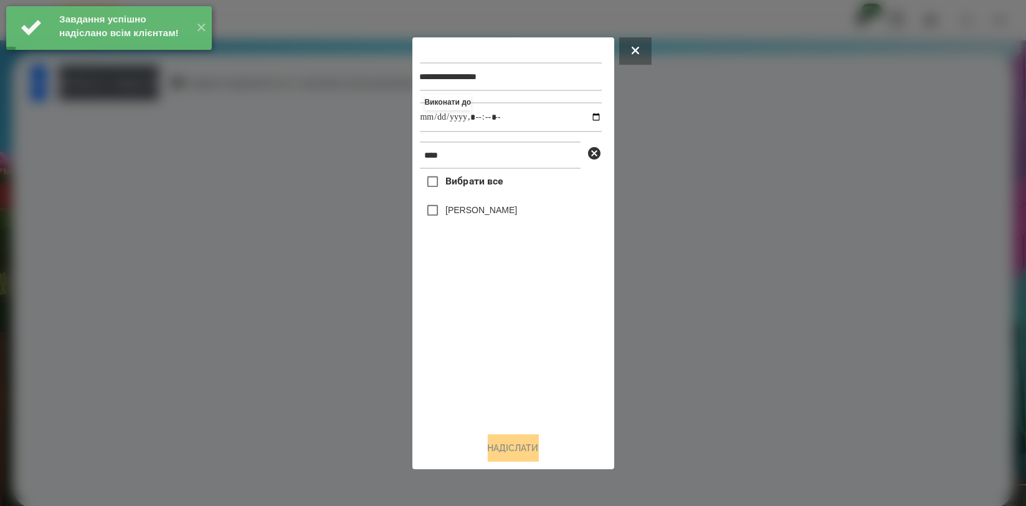
click at [500, 216] on label "[PERSON_NAME]" at bounding box center [481, 210] width 72 height 12
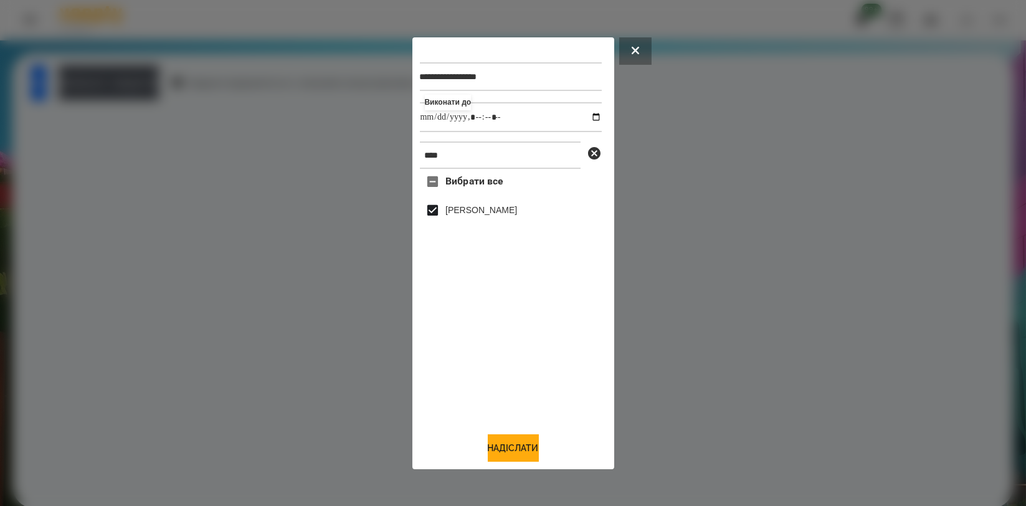
drag, startPoint x: 519, startPoint y: 443, endPoint x: 429, endPoint y: 377, distance: 111.4
click at [519, 445] on button "Надіслати" at bounding box center [513, 447] width 51 height 27
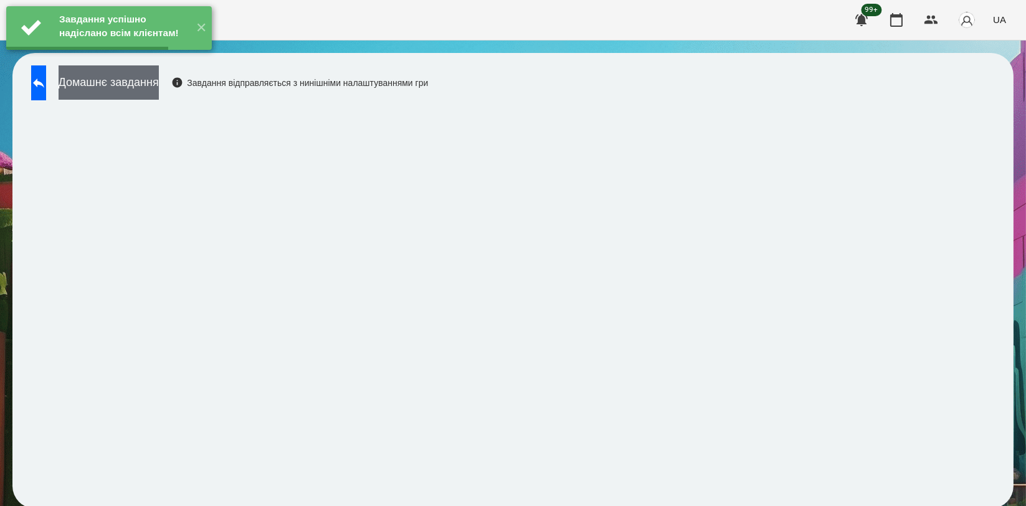
click at [135, 81] on button "Домашнє завдання" at bounding box center [109, 82] width 100 height 34
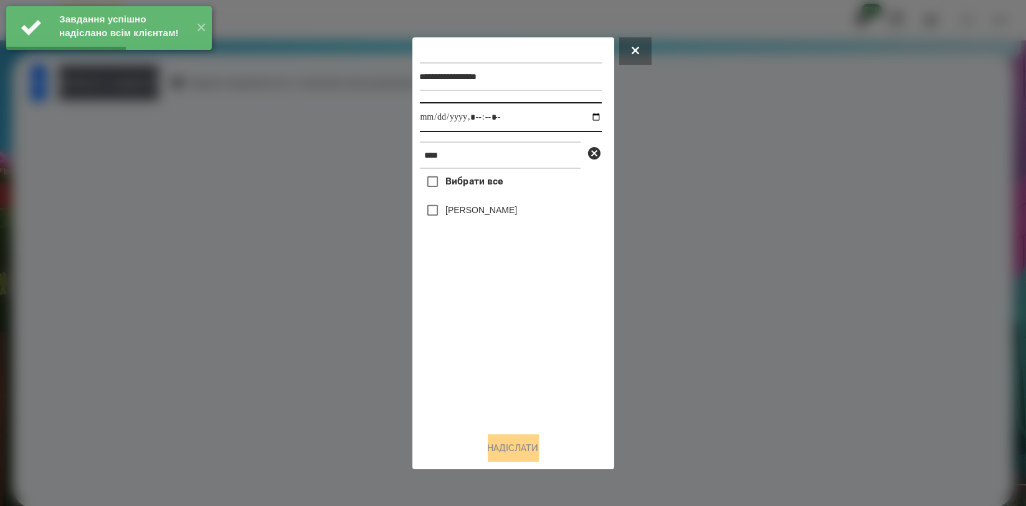
click at [582, 113] on input "datetime-local" at bounding box center [511, 117] width 182 height 30
type input "**********"
drag, startPoint x: 477, startPoint y: 351, endPoint x: 465, endPoint y: 279, distance: 73.2
click at [477, 349] on div "Вибрати все [PERSON_NAME]" at bounding box center [511, 295] width 182 height 253
click at [467, 216] on label "[PERSON_NAME]" at bounding box center [481, 210] width 72 height 12
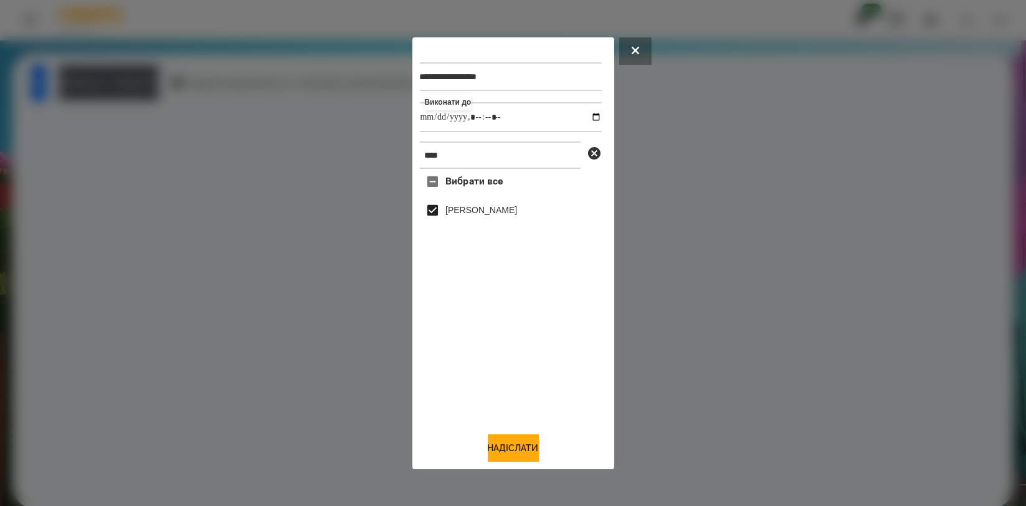
drag, startPoint x: 509, startPoint y: 447, endPoint x: 439, endPoint y: 412, distance: 78.6
click at [447, 414] on div "**********" at bounding box center [513, 253] width 187 height 417
drag, startPoint x: 540, startPoint y: 442, endPoint x: 490, endPoint y: 425, distance: 52.6
click at [539, 441] on button "Надіслати" at bounding box center [513, 447] width 51 height 27
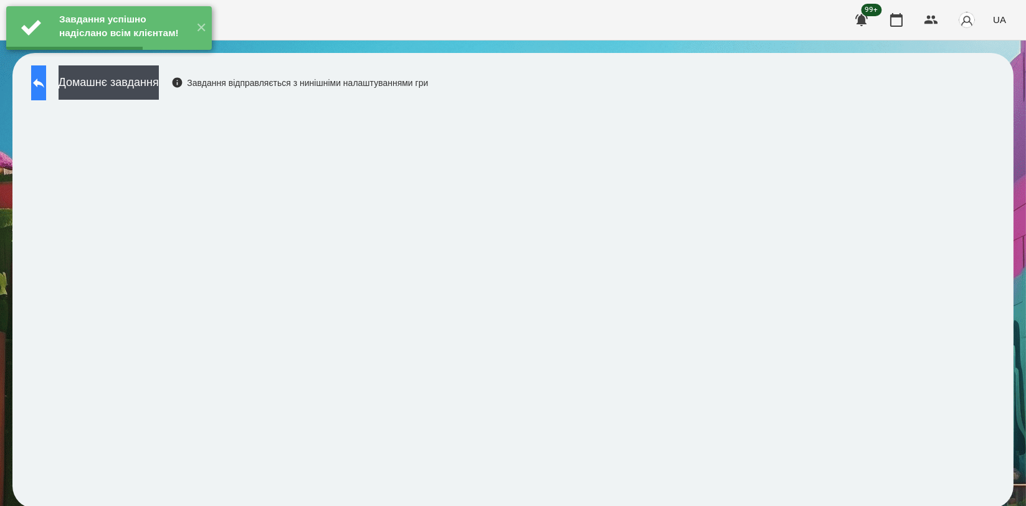
click at [42, 88] on button at bounding box center [38, 82] width 15 height 35
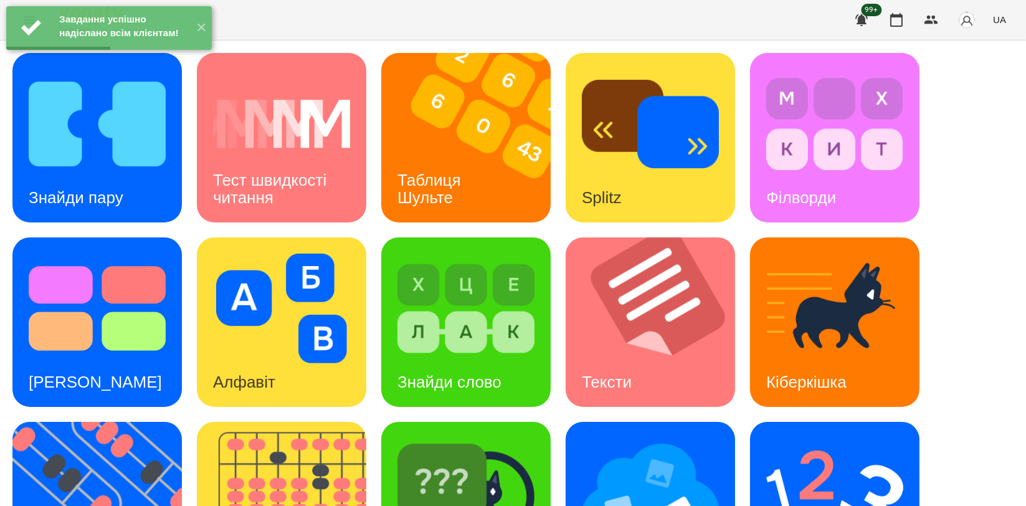
scroll to position [277, 0]
click at [487, 438] on img at bounding box center [465, 493] width 137 height 110
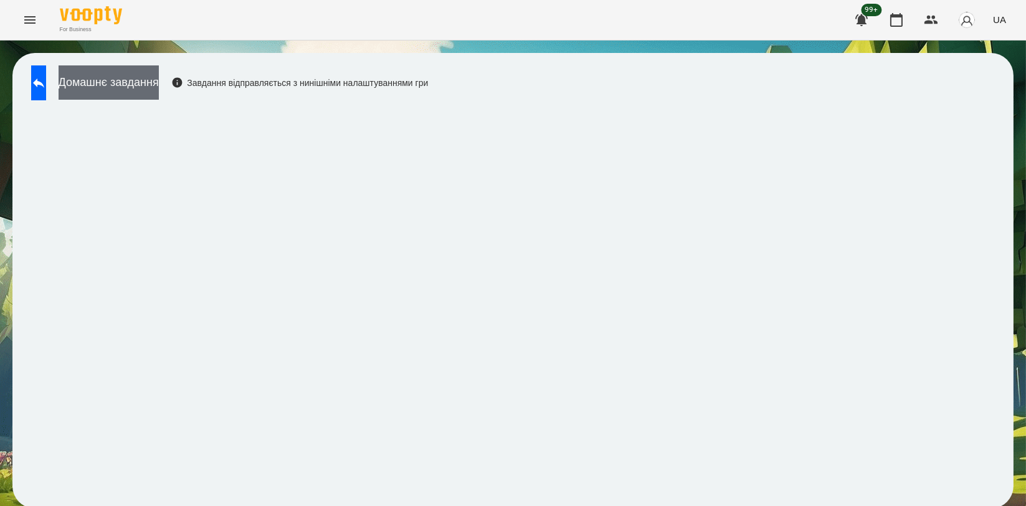
click at [159, 88] on button "Домашнє завдання" at bounding box center [109, 82] width 100 height 34
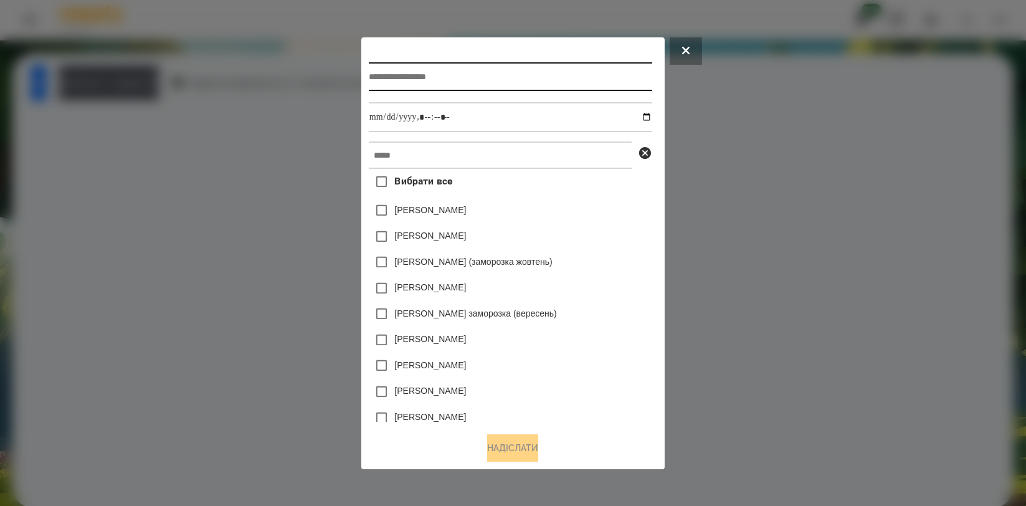
click at [498, 65] on input "text" at bounding box center [510, 76] width 283 height 29
type input "**********"
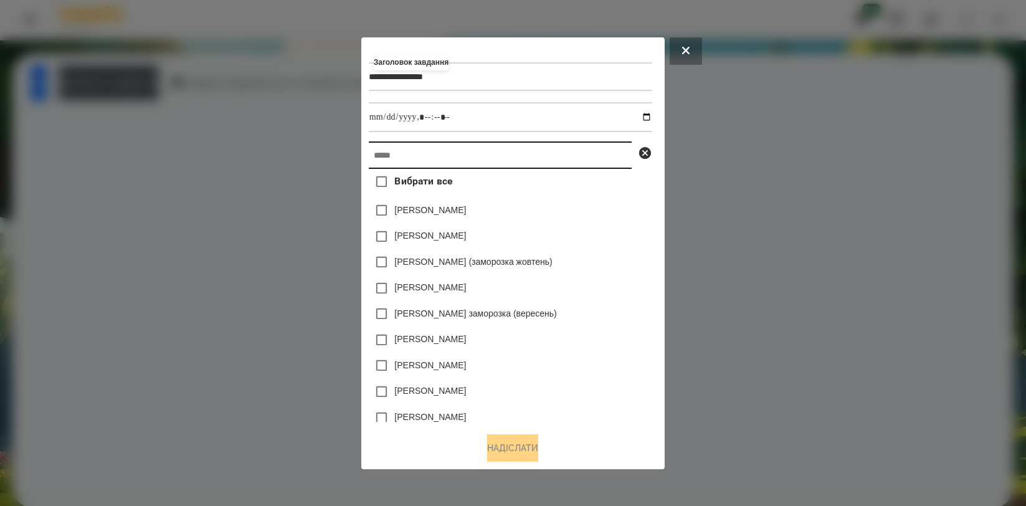
click at [478, 159] on input "text" at bounding box center [500, 154] width 263 height 27
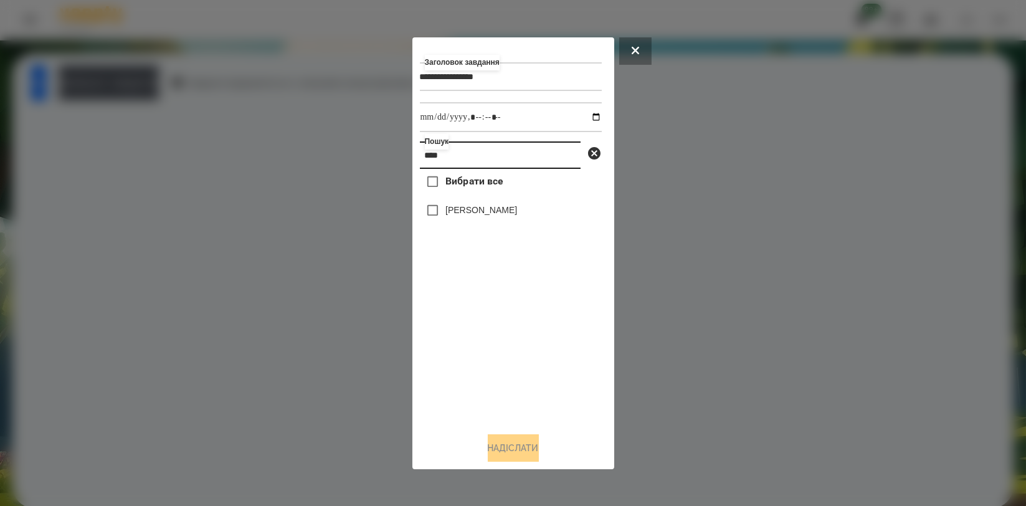
type input "****"
click at [472, 215] on label "[PERSON_NAME]" at bounding box center [481, 210] width 72 height 12
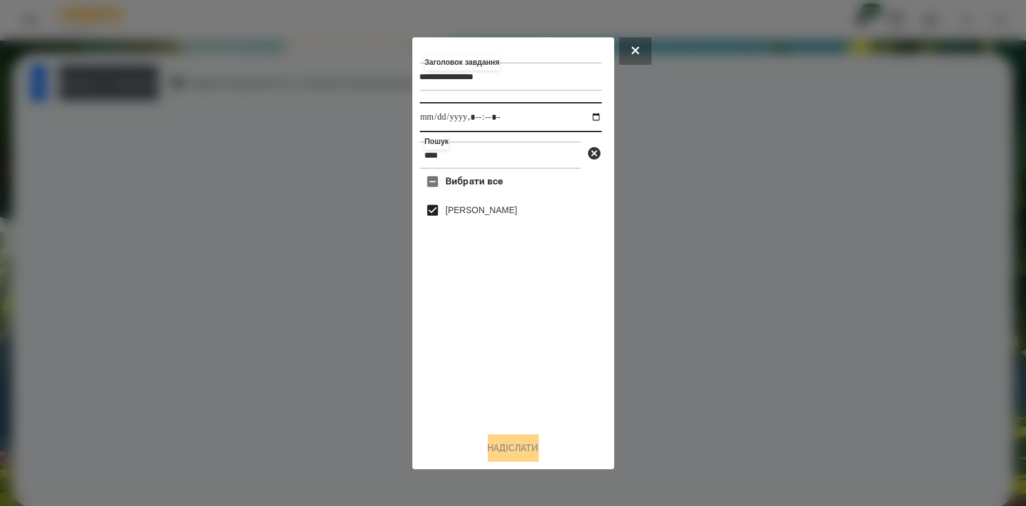
click at [586, 115] on input "datetime-local" at bounding box center [511, 117] width 182 height 30
type input "**********"
drag, startPoint x: 577, startPoint y: 353, endPoint x: 566, endPoint y: 364, distance: 15.9
click at [577, 353] on div "Вибрати все [PERSON_NAME]" at bounding box center [511, 295] width 182 height 253
drag, startPoint x: 528, startPoint y: 439, endPoint x: 537, endPoint y: 417, distance: 23.5
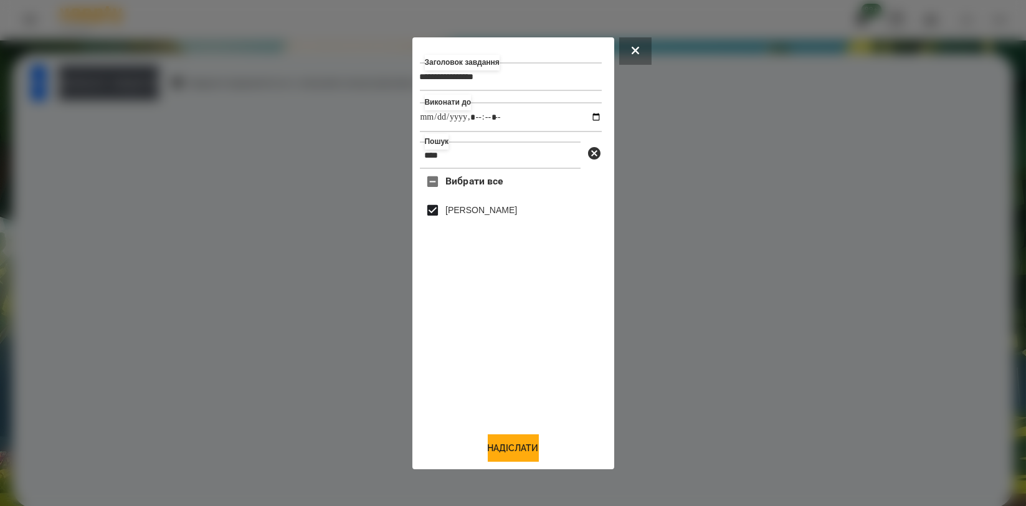
click at [528, 440] on button "Надіслати" at bounding box center [513, 447] width 51 height 27
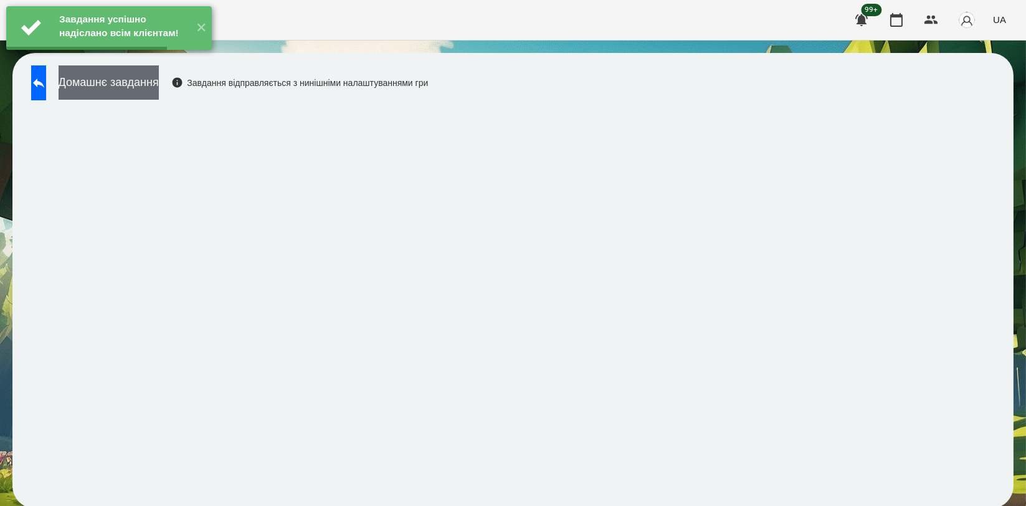
click at [159, 96] on button "Домашнє завдання" at bounding box center [109, 82] width 100 height 34
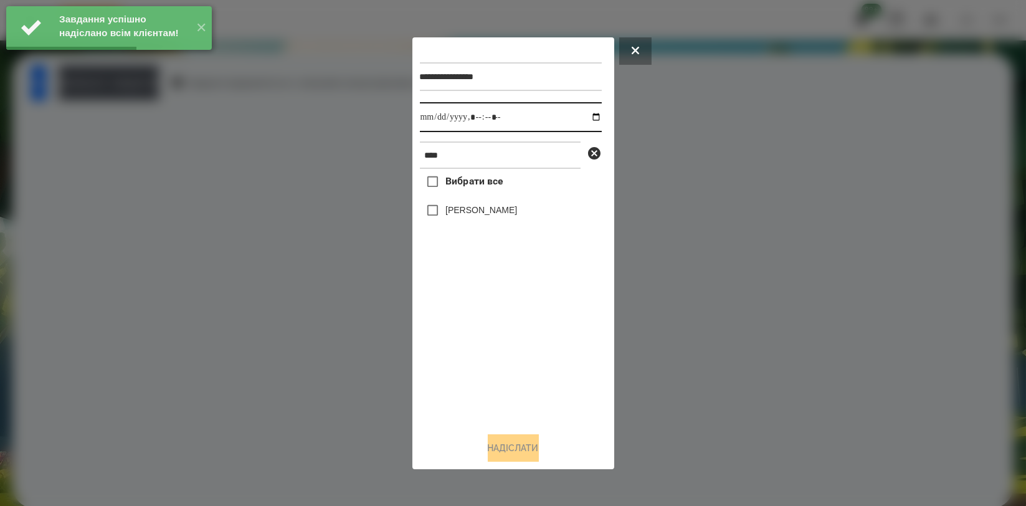
click at [584, 120] on input "datetime-local" at bounding box center [511, 117] width 182 height 30
type input "**********"
click at [492, 364] on div "Вибрати все [PERSON_NAME]" at bounding box center [511, 295] width 182 height 253
click at [483, 214] on label "[PERSON_NAME]" at bounding box center [481, 210] width 72 height 12
click at [528, 453] on button "Надіслати" at bounding box center [513, 447] width 51 height 27
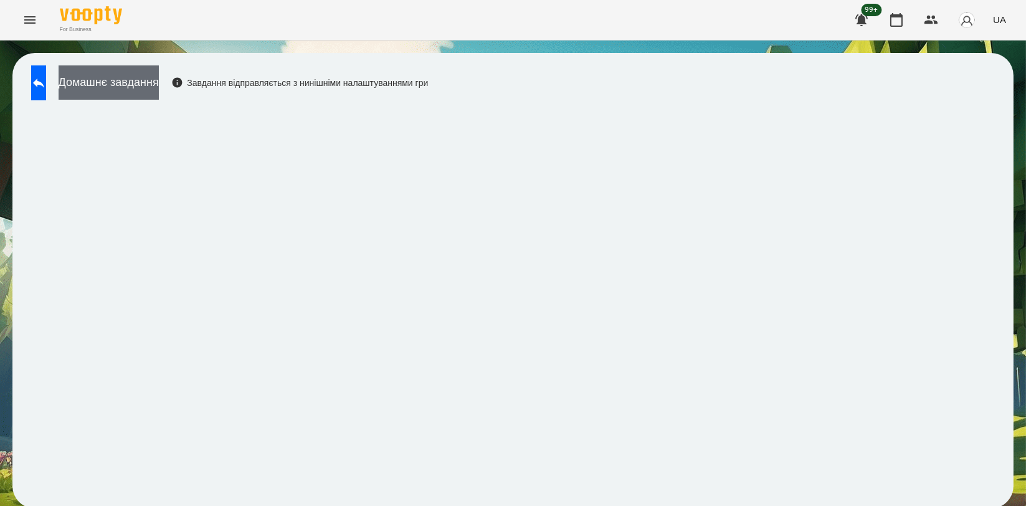
click at [158, 88] on button "Домашнє завдання" at bounding box center [109, 82] width 100 height 34
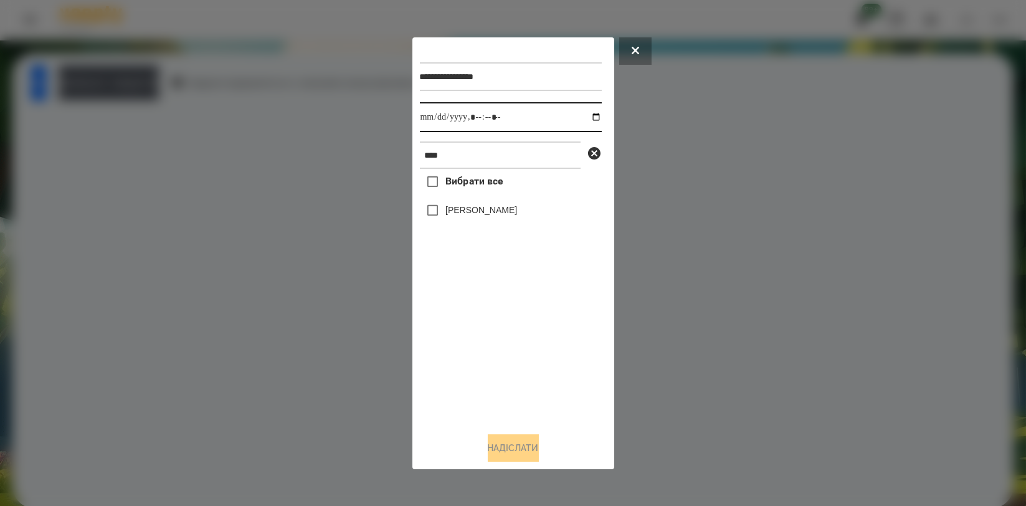
click at [587, 118] on input "datetime-local" at bounding box center [511, 117] width 182 height 30
type input "**********"
click at [489, 346] on div "Вибрати все [PERSON_NAME]" at bounding box center [511, 295] width 182 height 253
click at [481, 213] on label "[PERSON_NAME]" at bounding box center [481, 210] width 72 height 12
click at [510, 447] on button "Надіслати" at bounding box center [513, 447] width 51 height 27
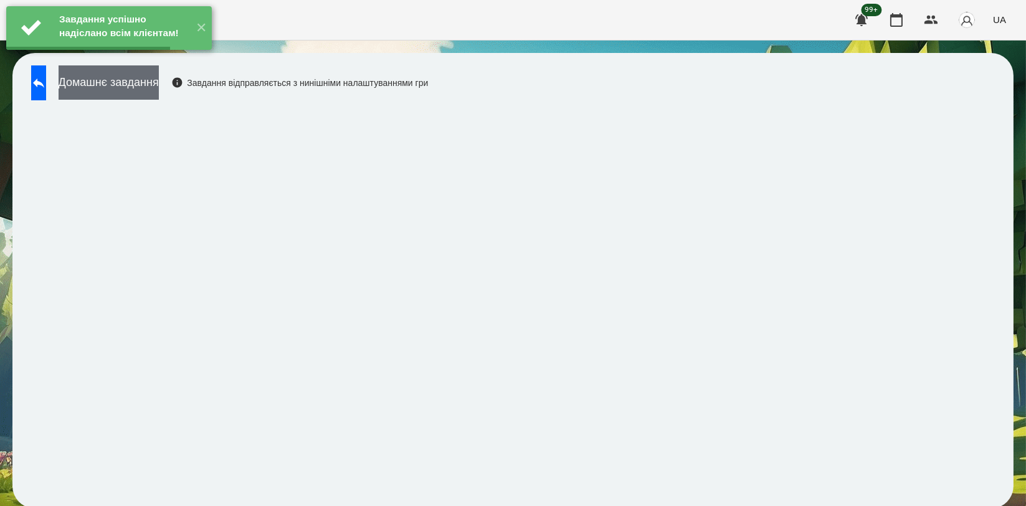
click at [159, 90] on button "Домашнє завдання" at bounding box center [109, 82] width 100 height 34
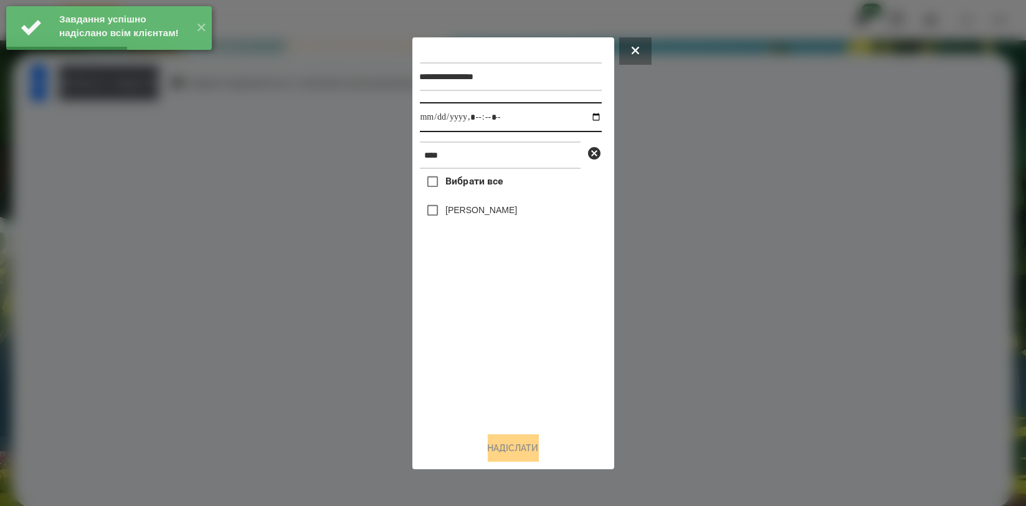
click at [587, 113] on input "datetime-local" at bounding box center [511, 117] width 182 height 30
type input "**********"
click at [507, 334] on div "Вибрати все [PERSON_NAME]" at bounding box center [511, 295] width 182 height 253
click at [492, 200] on div "[PERSON_NAME]" at bounding box center [511, 210] width 182 height 26
click at [493, 208] on label "[PERSON_NAME]" at bounding box center [481, 210] width 72 height 12
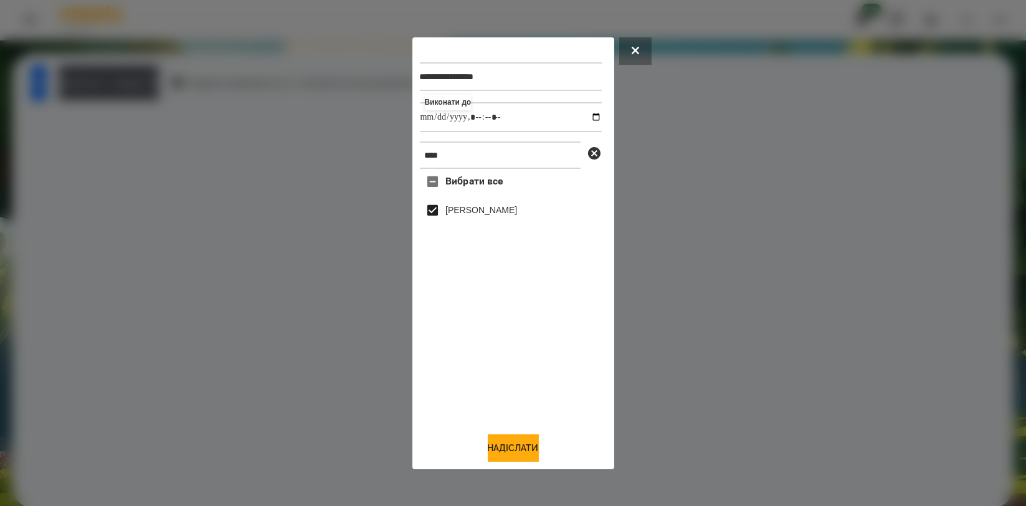
drag, startPoint x: 522, startPoint y: 447, endPoint x: 390, endPoint y: 374, distance: 151.1
click at [522, 447] on button "Надіслати" at bounding box center [513, 447] width 51 height 27
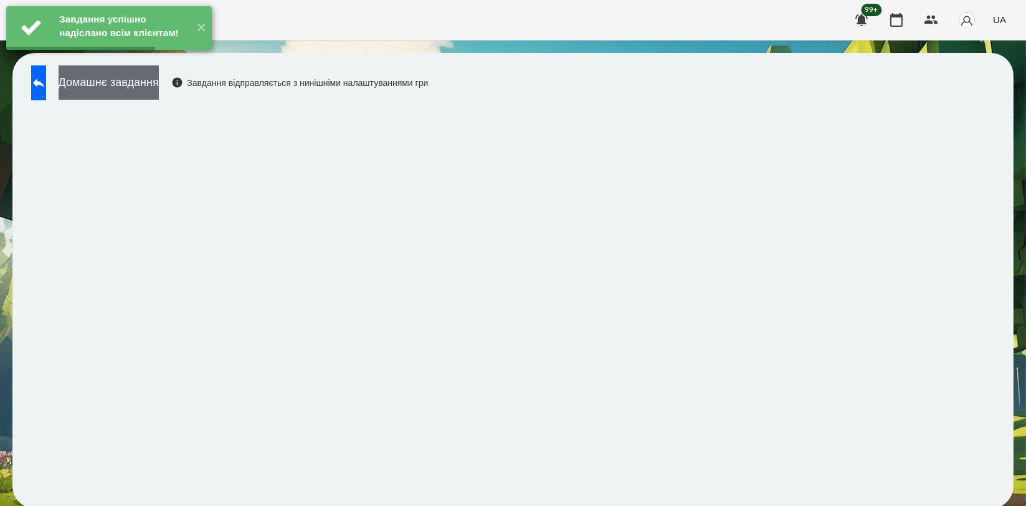
click at [159, 87] on button "Домашнє завдання" at bounding box center [109, 82] width 100 height 34
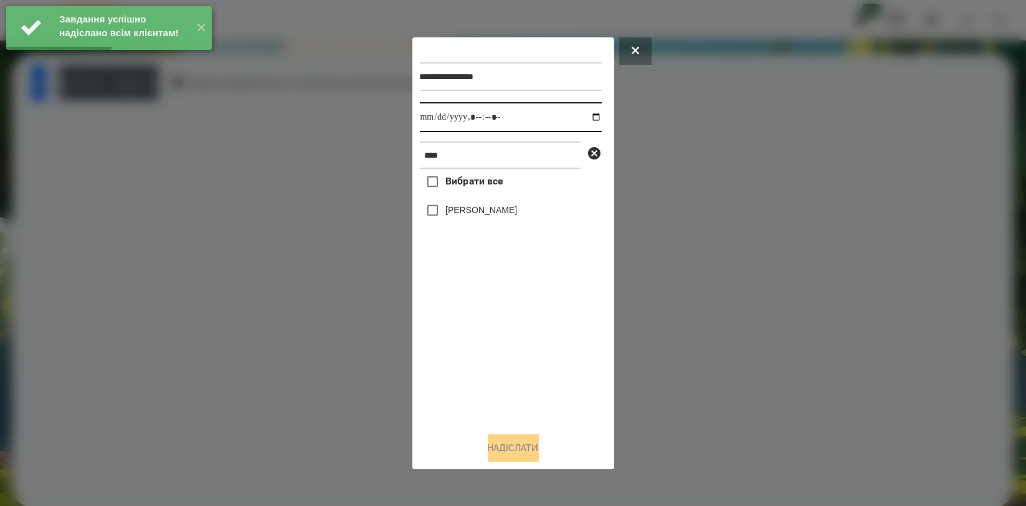
click at [592, 118] on input "datetime-local" at bounding box center [511, 117] width 182 height 30
click at [584, 113] on input "datetime-local" at bounding box center [511, 117] width 182 height 30
type input "**********"
click at [512, 329] on div "Вибрати все [PERSON_NAME]" at bounding box center [511, 295] width 182 height 253
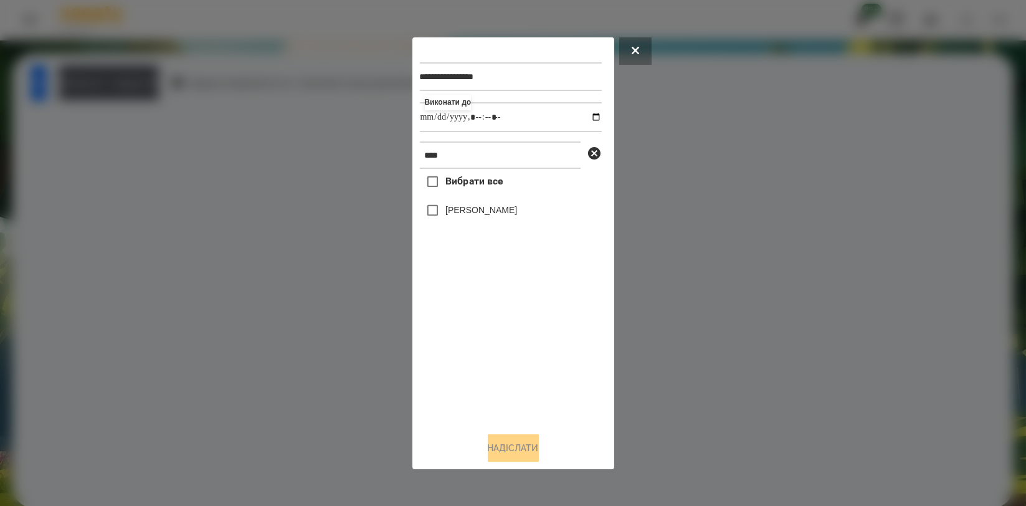
click at [508, 212] on label "[PERSON_NAME]" at bounding box center [481, 210] width 72 height 12
click at [514, 447] on button "Надіслати" at bounding box center [513, 447] width 51 height 27
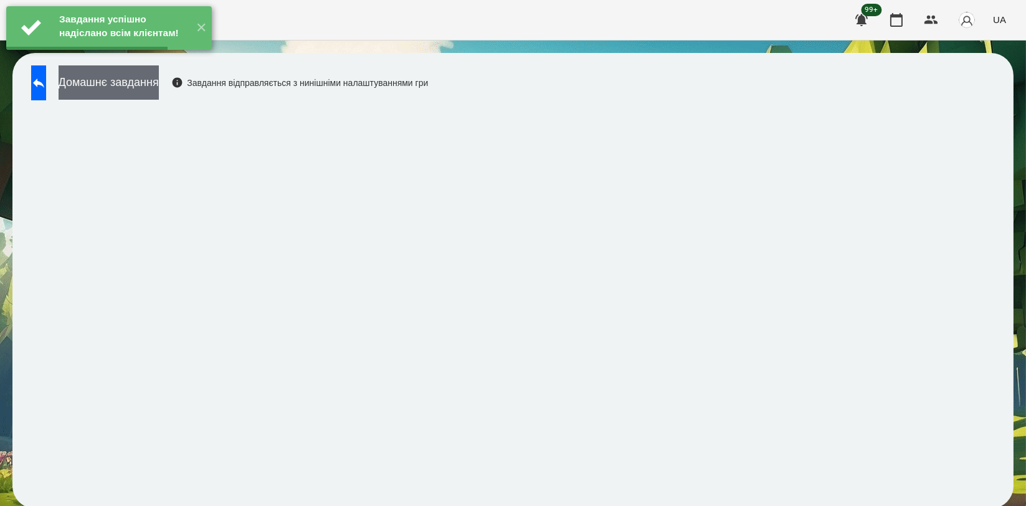
click at [159, 92] on button "Домашнє завдання" at bounding box center [109, 82] width 100 height 34
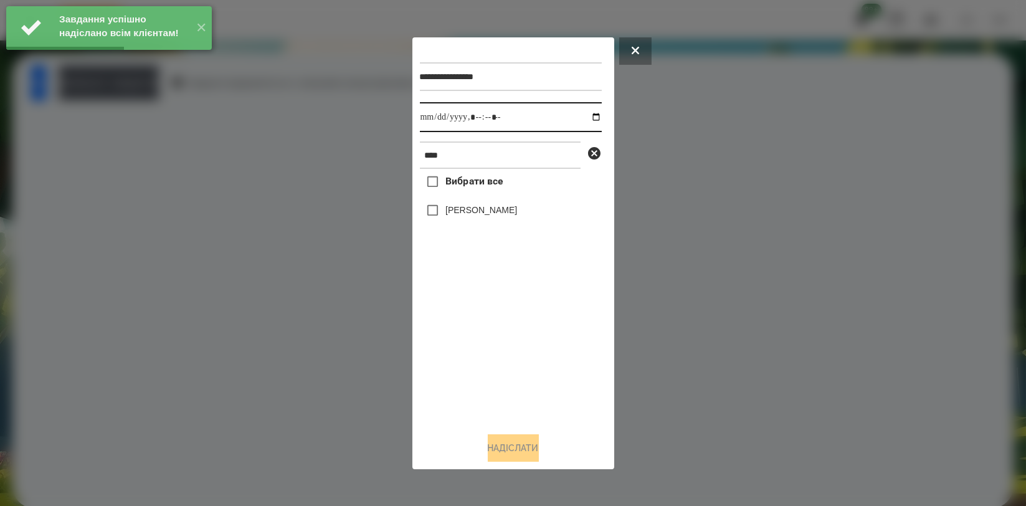
click at [591, 118] on input "datetime-local" at bounding box center [511, 117] width 182 height 30
type input "**********"
click at [443, 323] on div "Вибрати все [PERSON_NAME]" at bounding box center [511, 295] width 182 height 253
click at [470, 212] on label "[PERSON_NAME]" at bounding box center [481, 210] width 72 height 12
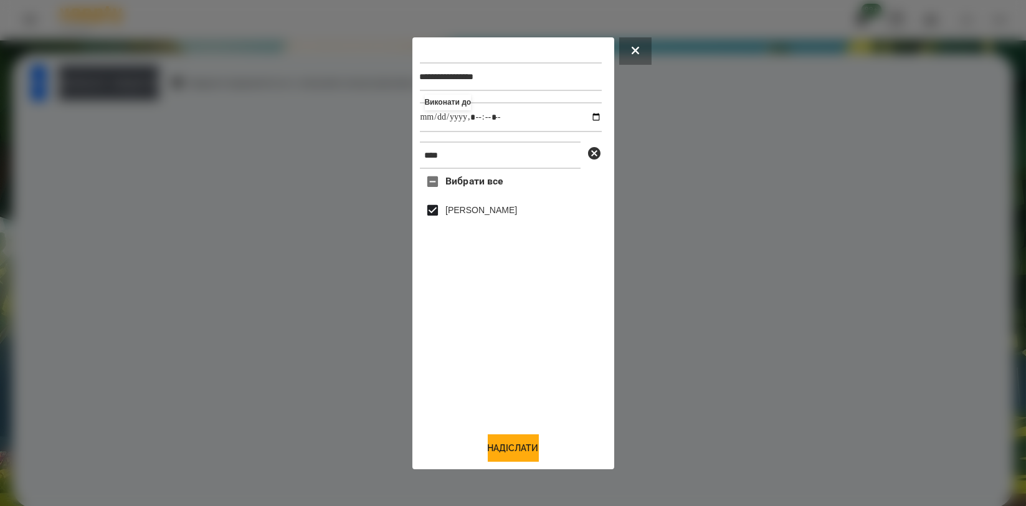
drag, startPoint x: 516, startPoint y: 443, endPoint x: 441, endPoint y: 391, distance: 91.2
click at [516, 444] on button "Надіслати" at bounding box center [513, 447] width 51 height 27
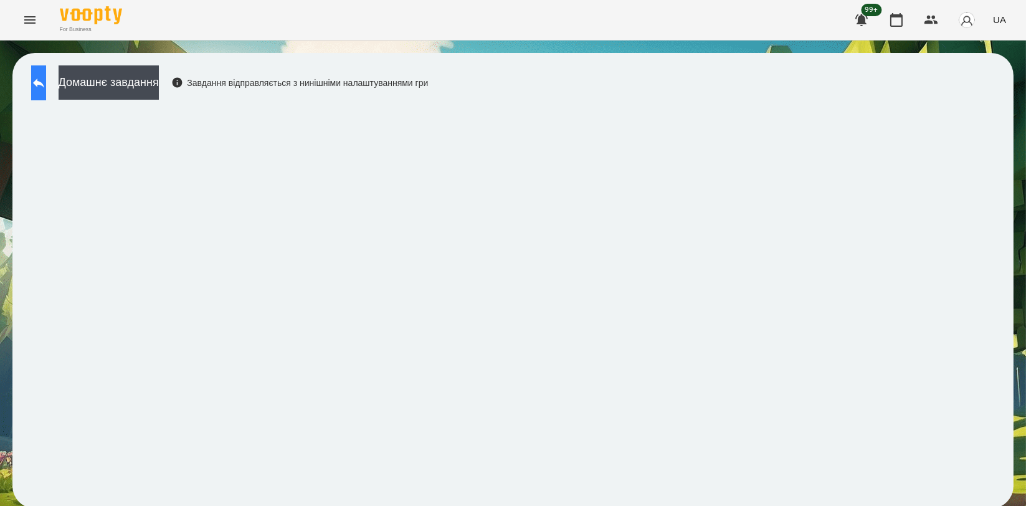
click at [46, 90] on button at bounding box center [38, 82] width 15 height 35
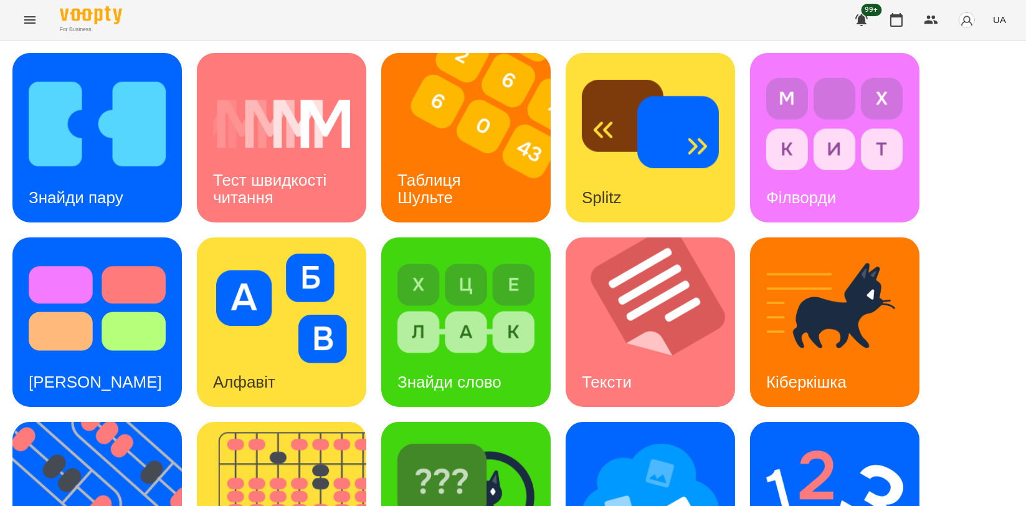
scroll to position [207, 0]
click at [590, 237] on img at bounding box center [658, 321] width 185 height 169
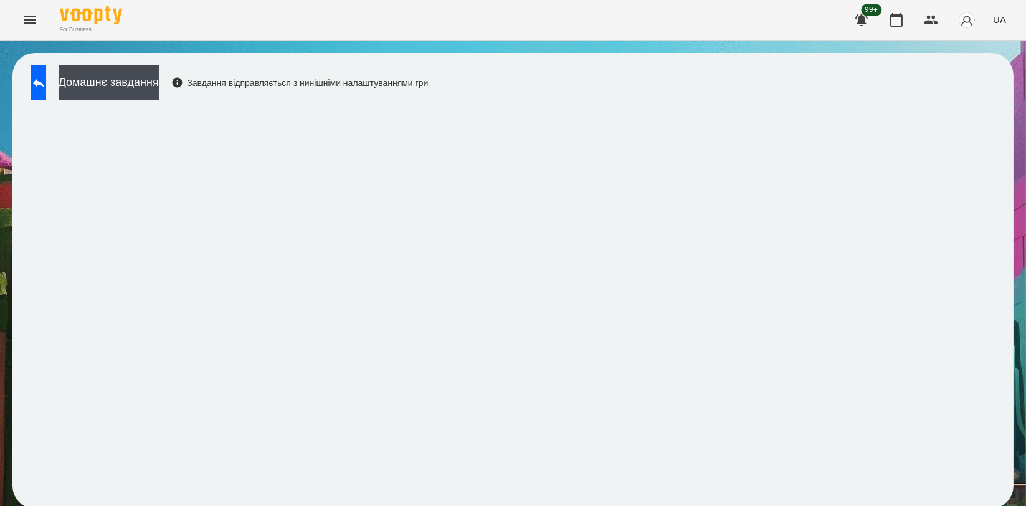
click at [149, 62] on div "Домашнє завдання Завдання відправляється з нинішніми налаштуваннями гри" at bounding box center [512, 280] width 1001 height 455
click at [148, 70] on button "Домашнє завдання" at bounding box center [109, 82] width 100 height 34
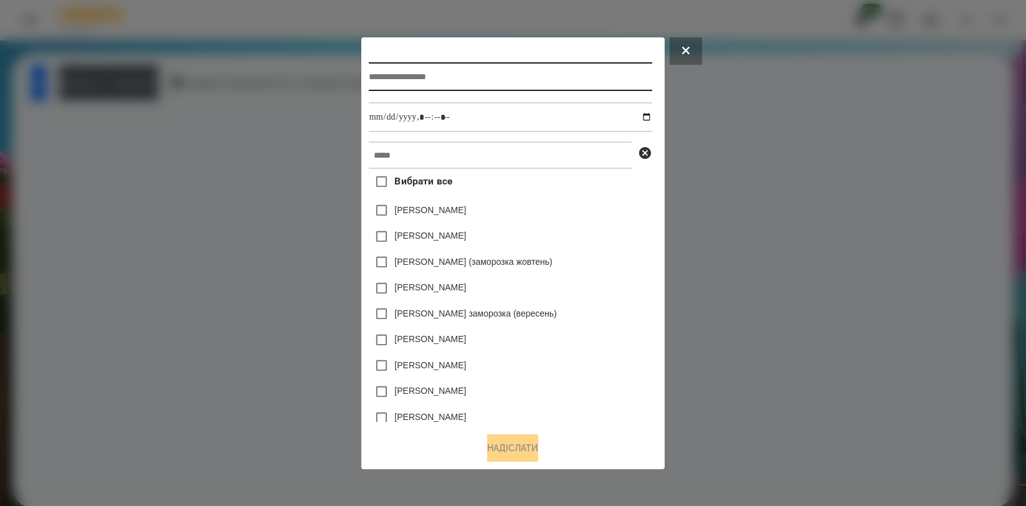
click at [432, 88] on input "text" at bounding box center [510, 76] width 283 height 29
type input "*****"
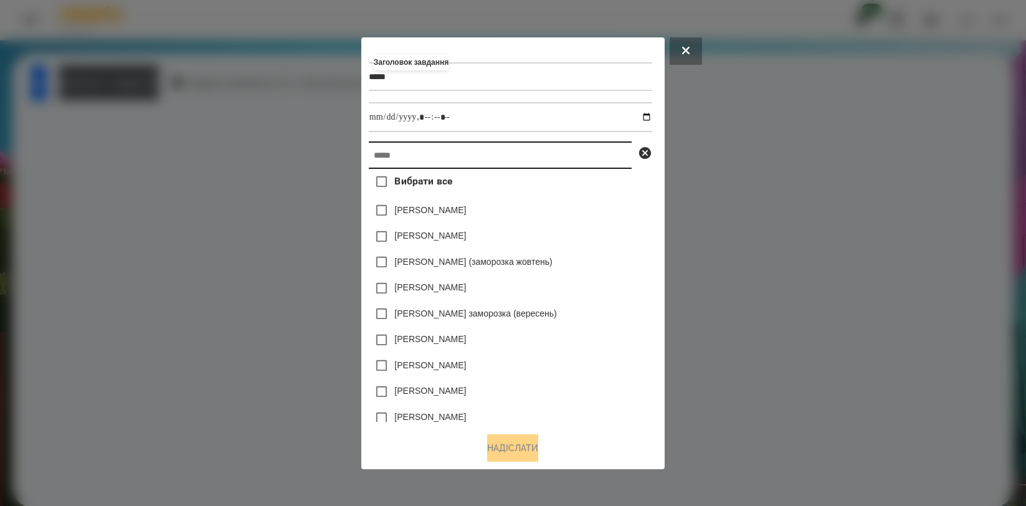
click at [442, 149] on input "text" at bounding box center [500, 154] width 263 height 27
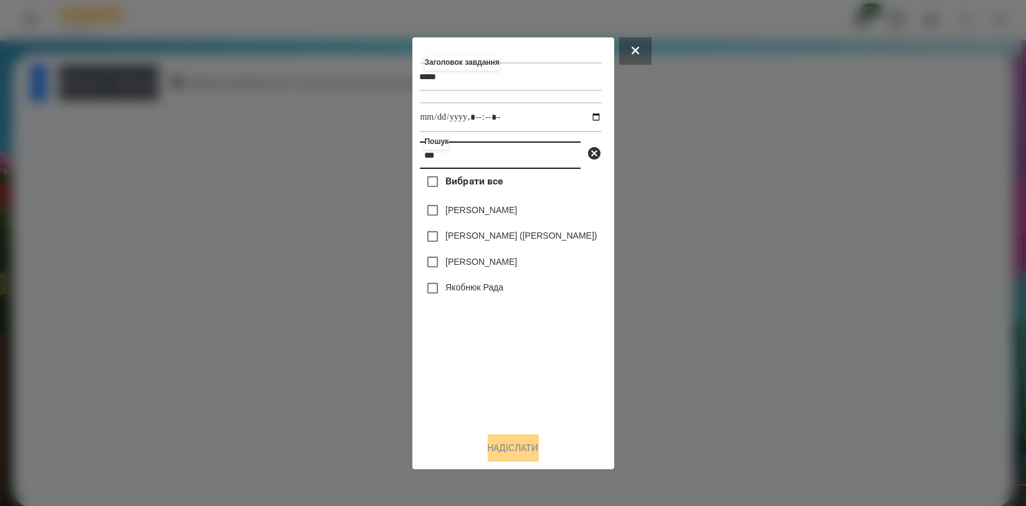
type input "***"
click at [445, 205] on label "[PERSON_NAME]" at bounding box center [481, 210] width 72 height 12
click at [445, 212] on label "[PERSON_NAME]" at bounding box center [481, 210] width 72 height 12
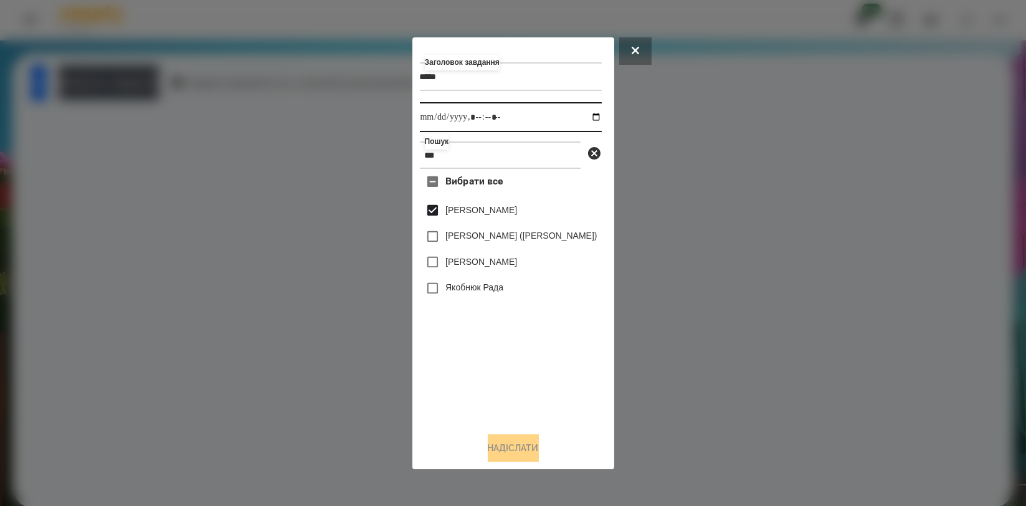
click at [602, 115] on input "datetime-local" at bounding box center [511, 117] width 182 height 30
type input "**********"
drag, startPoint x: 504, startPoint y: 407, endPoint x: 506, endPoint y: 419, distance: 11.4
click at [504, 407] on div "Вибрати все [PERSON_NAME] [PERSON_NAME] ([PERSON_NAME]) [PERSON_NAME] [PERSON_N…" at bounding box center [511, 295] width 182 height 253
click at [513, 446] on button "Надіслати" at bounding box center [513, 447] width 51 height 27
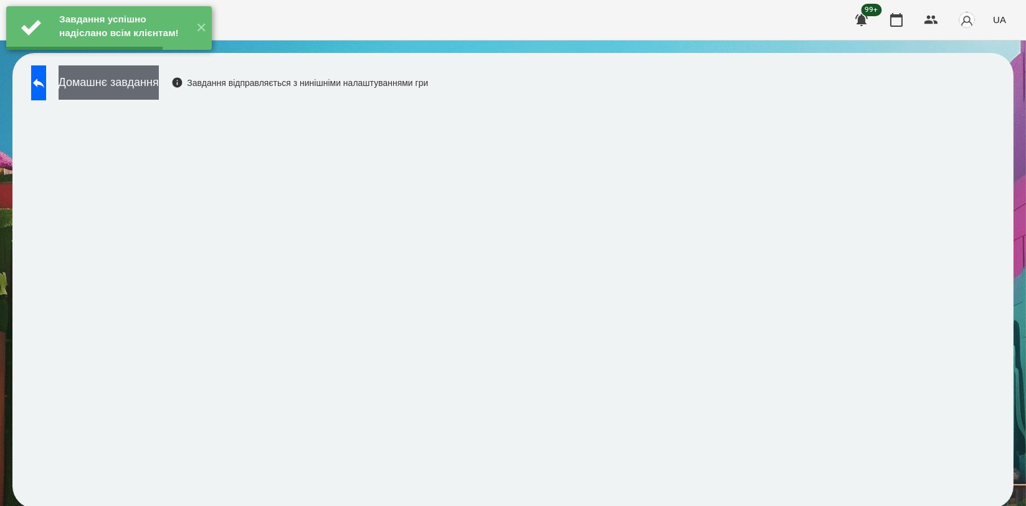
click at [159, 88] on button "Домашнє завдання" at bounding box center [109, 82] width 100 height 34
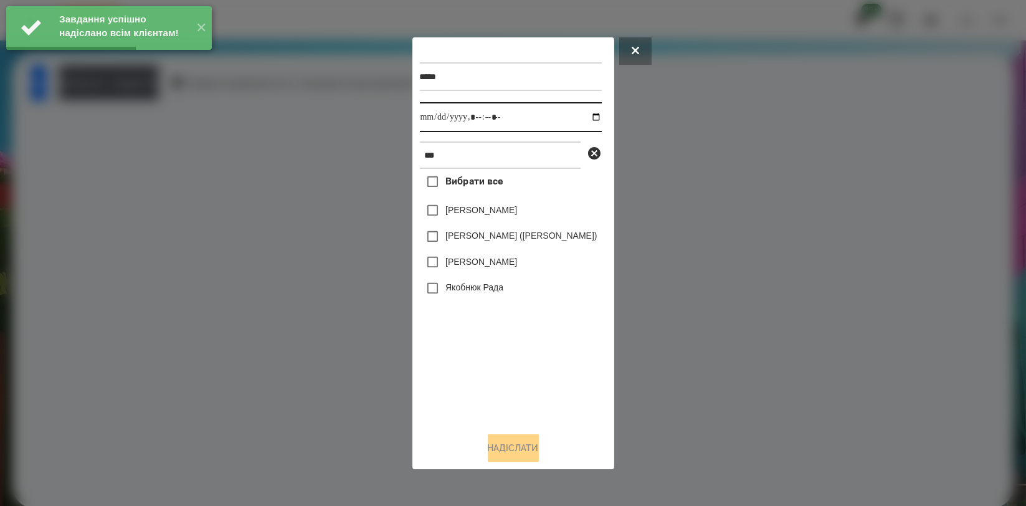
click at [602, 120] on input "datetime-local" at bounding box center [511, 117] width 182 height 30
type input "**********"
click at [452, 354] on div "Вибрати все [PERSON_NAME] [PERSON_NAME] ([PERSON_NAME]) [PERSON_NAME] [PERSON_N…" at bounding box center [511, 295] width 182 height 253
click at [447, 212] on label "[PERSON_NAME]" at bounding box center [481, 210] width 72 height 12
click at [508, 438] on button "Надіслати" at bounding box center [513, 447] width 51 height 27
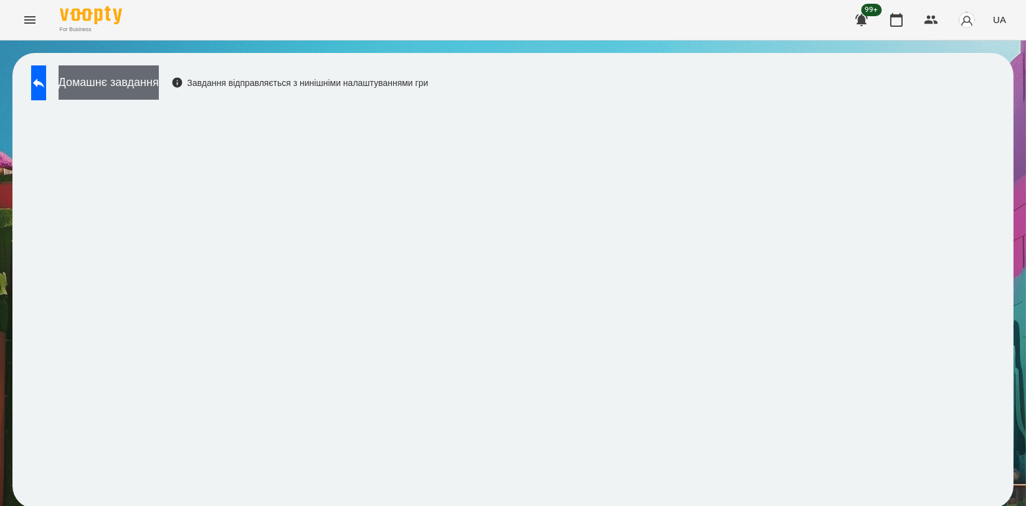
click at [159, 88] on button "Домашнє завдання" at bounding box center [109, 82] width 100 height 34
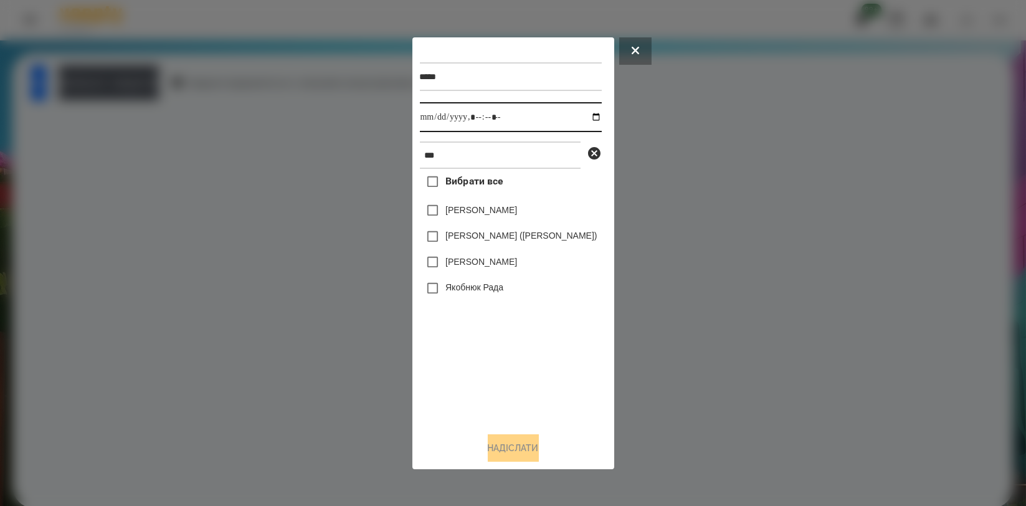
click at [602, 115] on input "datetime-local" at bounding box center [511, 117] width 182 height 30
click at [470, 364] on div "Вибрати все [PERSON_NAME] [PERSON_NAME] ([PERSON_NAME]) [PERSON_NAME] [PERSON_N…" at bounding box center [511, 295] width 182 height 253
click at [445, 211] on label "[PERSON_NAME]" at bounding box center [481, 210] width 72 height 12
click at [494, 448] on button "Надіслати" at bounding box center [513, 447] width 51 height 27
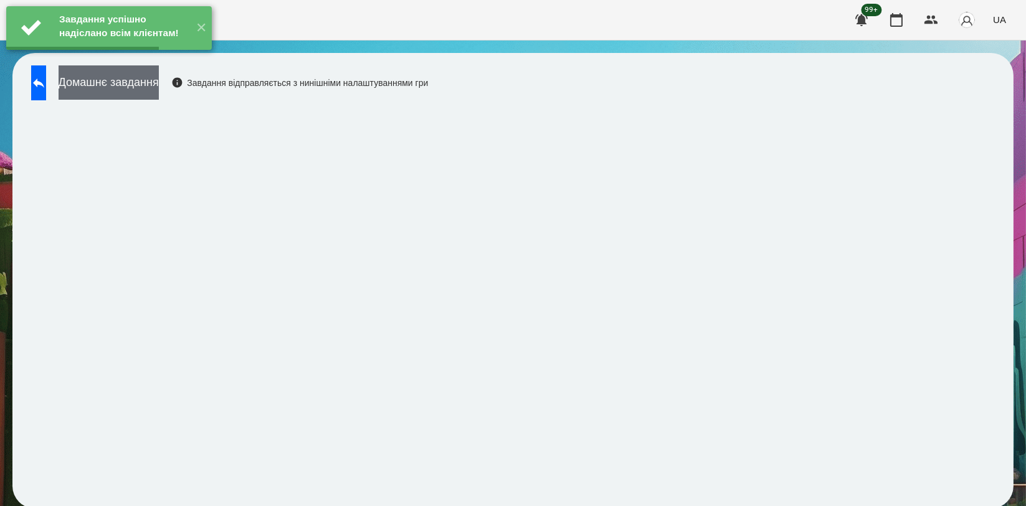
click at [159, 79] on button "Домашнє завдання" at bounding box center [109, 82] width 100 height 34
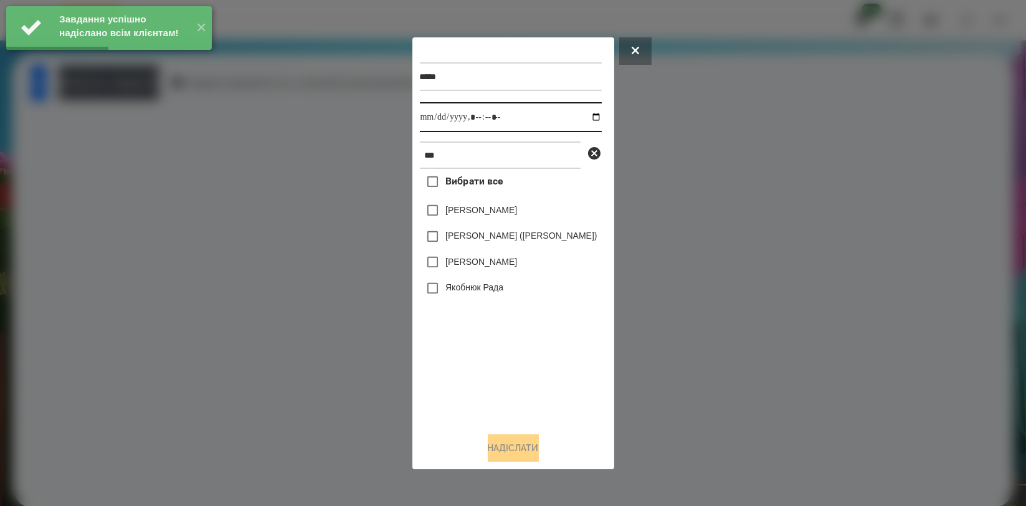
click at [602, 115] on input "datetime-local" at bounding box center [511, 117] width 182 height 30
type input "**********"
click at [442, 338] on div "Вибрати все [PERSON_NAME] [PERSON_NAME] ([PERSON_NAME]) [PERSON_NAME] [PERSON_N…" at bounding box center [511, 295] width 182 height 253
click at [445, 216] on label "[PERSON_NAME]" at bounding box center [481, 210] width 72 height 12
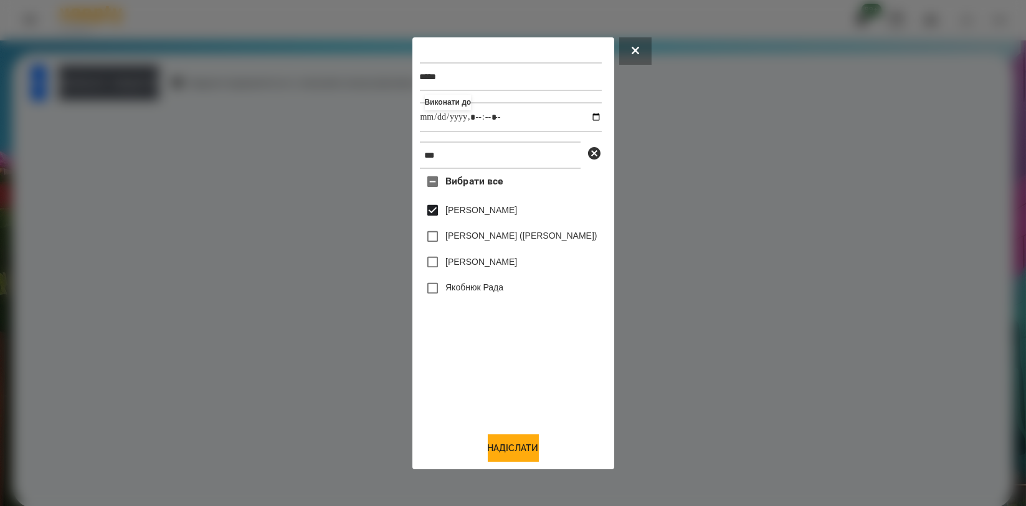
click at [445, 215] on label "[PERSON_NAME]" at bounding box center [481, 210] width 72 height 12
click at [431, 221] on div "[PERSON_NAME]" at bounding box center [511, 210] width 182 height 26
click at [445, 209] on label "[PERSON_NAME]" at bounding box center [481, 210] width 72 height 12
click at [296, 264] on div at bounding box center [513, 253] width 1026 height 506
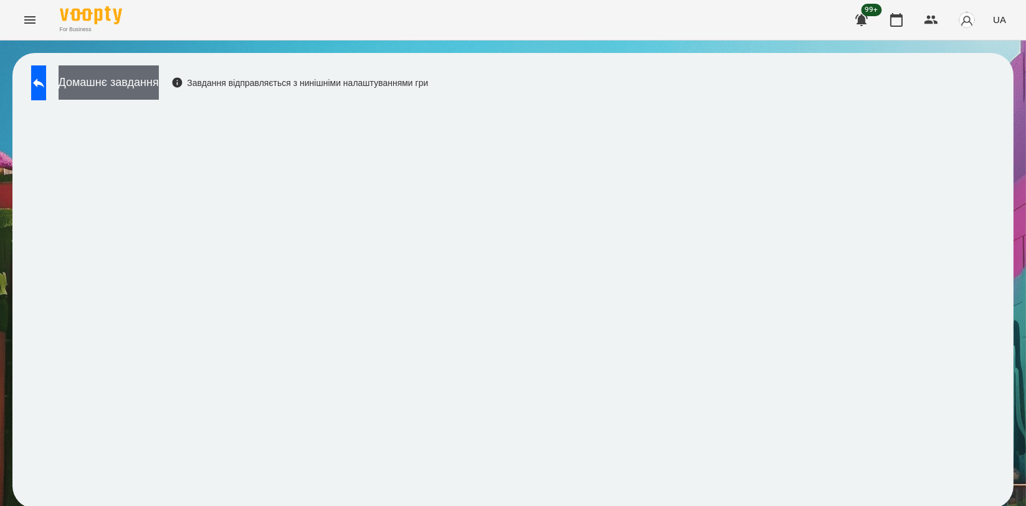
click at [159, 95] on button "Домашнє завдання" at bounding box center [109, 82] width 100 height 34
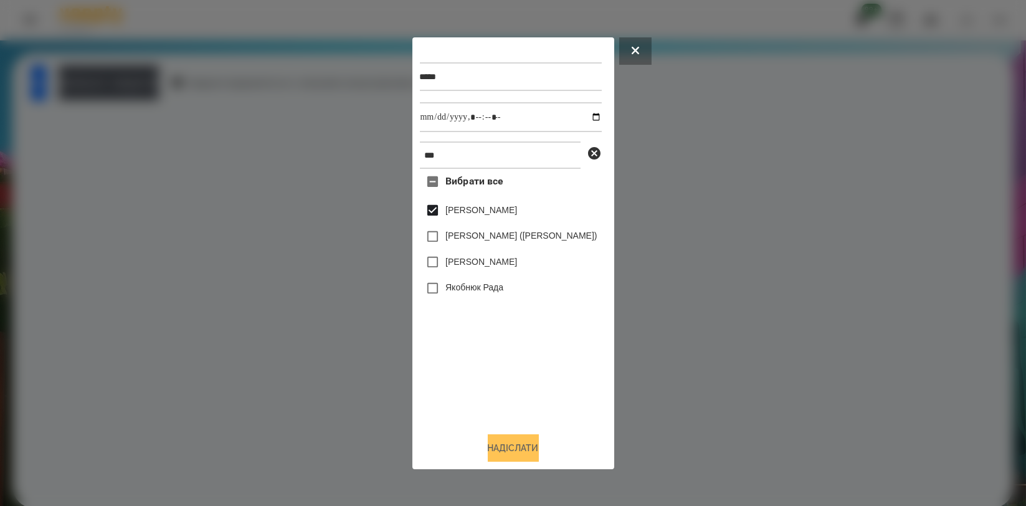
click at [516, 445] on button "Надіслати" at bounding box center [513, 447] width 51 height 27
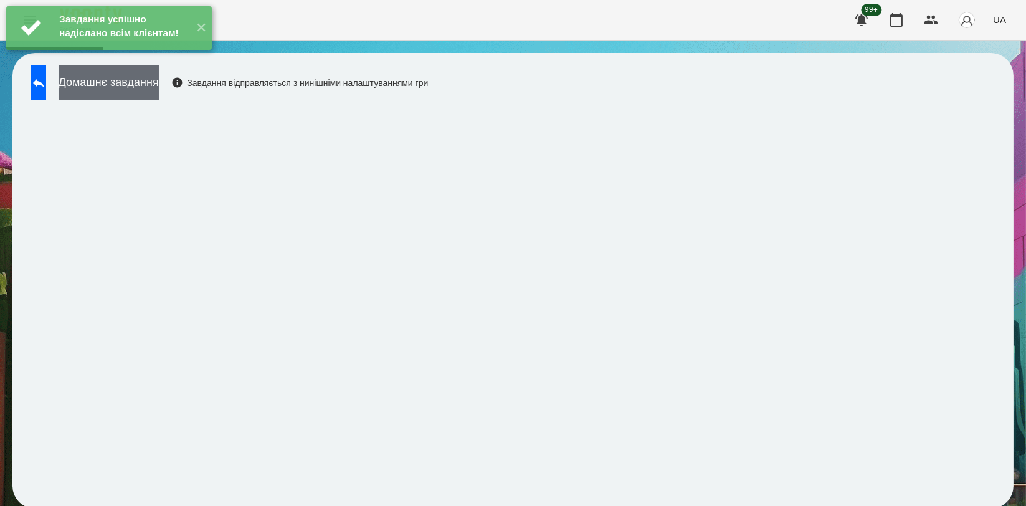
click at [159, 91] on button "Домашнє завдання" at bounding box center [109, 82] width 100 height 34
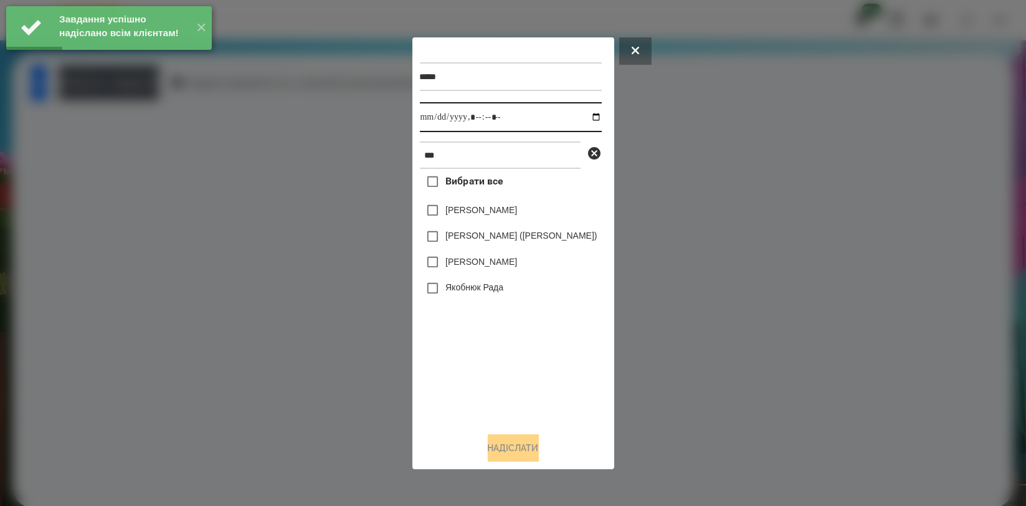
click at [602, 119] on input "datetime-local" at bounding box center [511, 117] width 182 height 30
type input "**********"
click at [475, 366] on div "Вибрати все [PERSON_NAME] [PERSON_NAME] ([PERSON_NAME]) [PERSON_NAME] [PERSON_N…" at bounding box center [511, 295] width 182 height 253
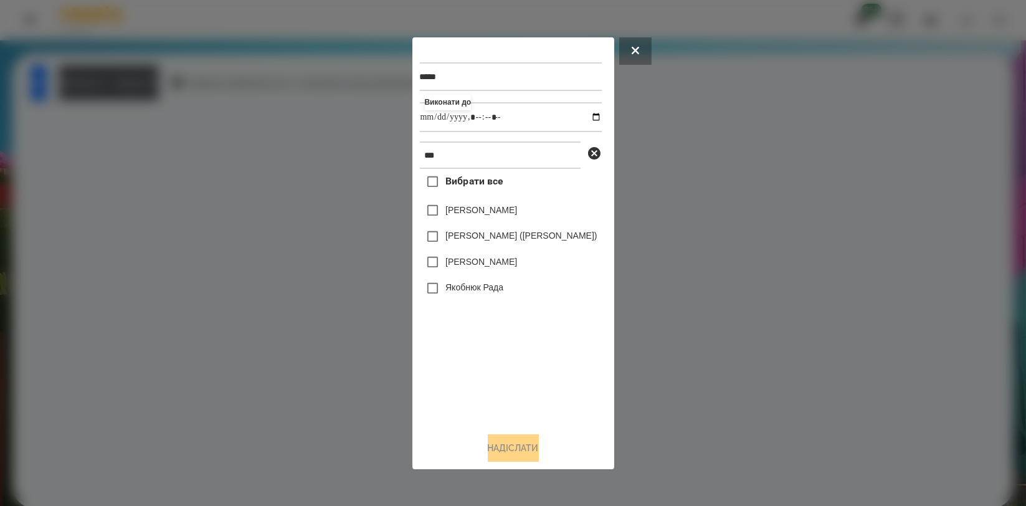
click at [445, 216] on label "[PERSON_NAME]" at bounding box center [481, 210] width 72 height 12
click at [512, 457] on button "Надіслати" at bounding box center [513, 447] width 51 height 27
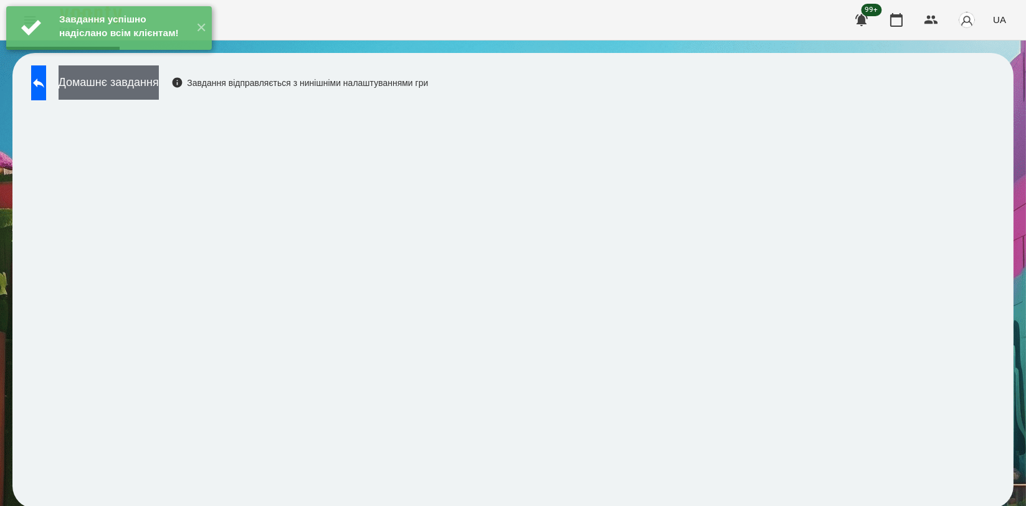
click at [159, 79] on button "Домашнє завдання" at bounding box center [109, 82] width 100 height 34
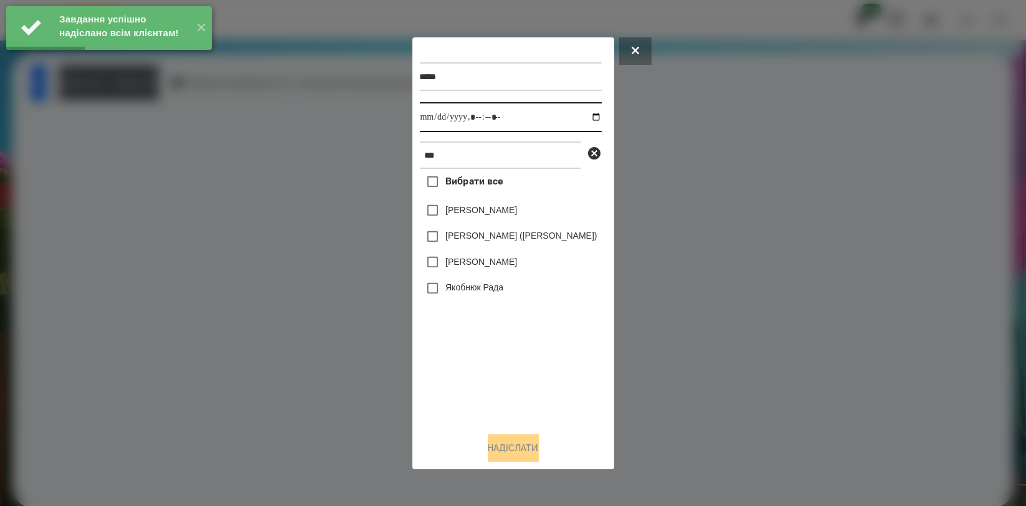
click at [602, 111] on input "datetime-local" at bounding box center [511, 117] width 182 height 30
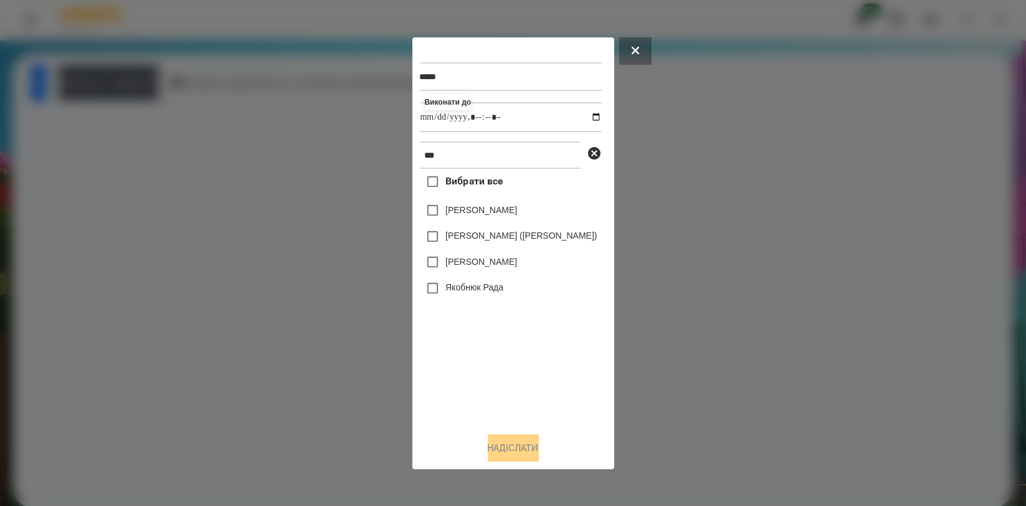
type input "**********"
click at [468, 376] on div "Вибрати все [PERSON_NAME] [PERSON_NAME] ([PERSON_NAME]) [PERSON_NAME] [PERSON_N…" at bounding box center [511, 295] width 182 height 253
click at [454, 207] on label "[PERSON_NAME]" at bounding box center [481, 210] width 72 height 12
click at [502, 446] on button "Надіслати" at bounding box center [513, 447] width 51 height 27
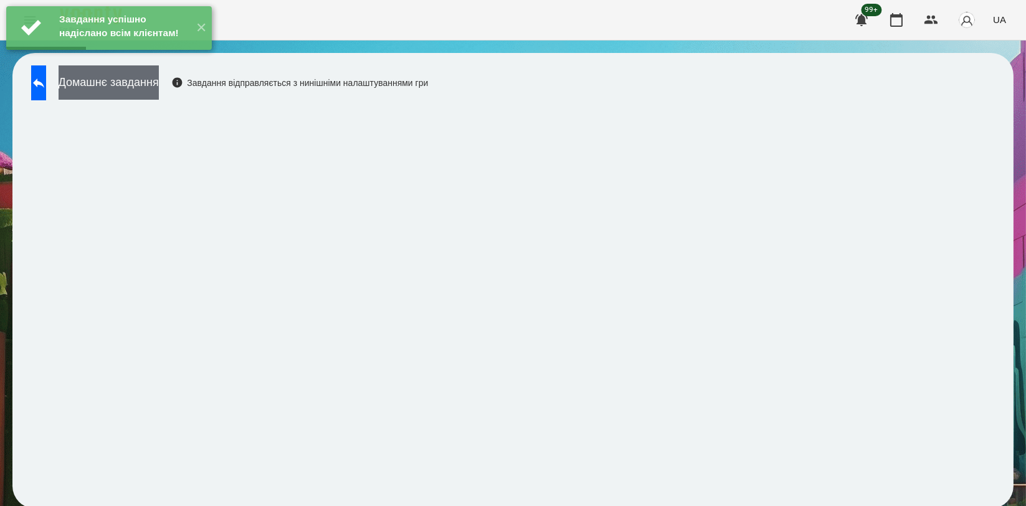
click at [159, 97] on button "Домашнє завдання" at bounding box center [109, 82] width 100 height 34
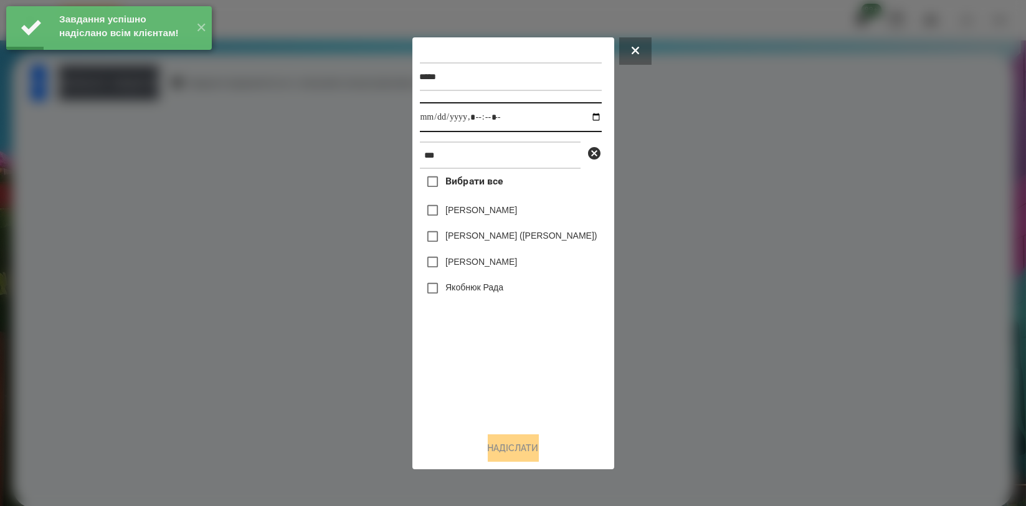
click at [602, 115] on input "datetime-local" at bounding box center [511, 117] width 182 height 30
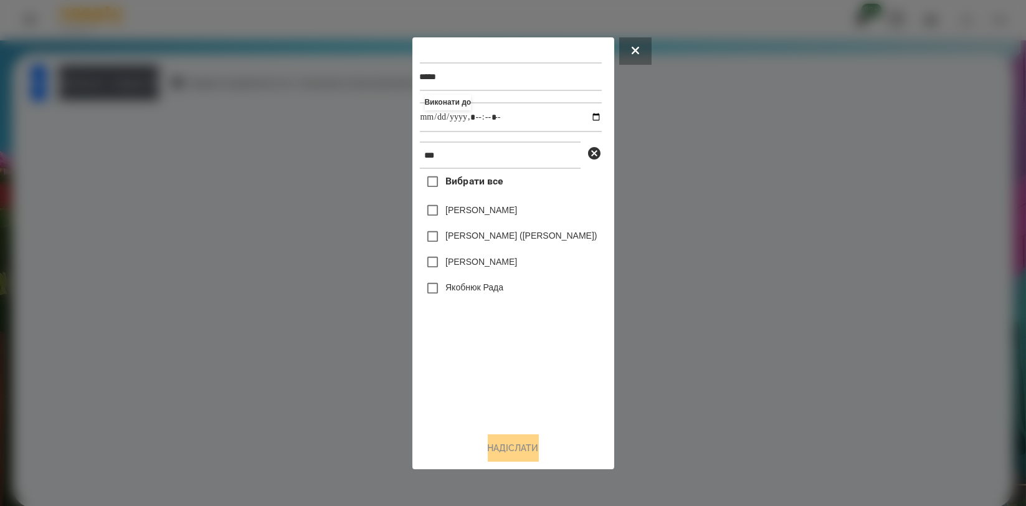
type input "**********"
click at [501, 395] on div "Вибрати все [PERSON_NAME] [PERSON_NAME] ([PERSON_NAME]) [PERSON_NAME] [PERSON_N…" at bounding box center [511, 295] width 182 height 253
click at [445, 209] on label "[PERSON_NAME]" at bounding box center [481, 210] width 72 height 12
click at [488, 455] on button "Надіслати" at bounding box center [513, 447] width 51 height 27
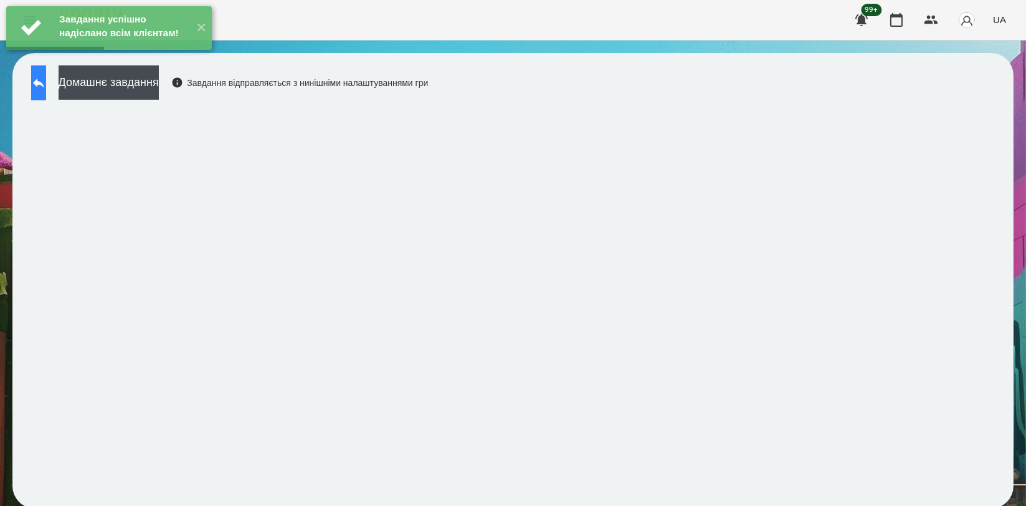
click at [64, 100] on div "Домашнє завдання Завдання відправляється з нинішніми налаштуваннями гри" at bounding box center [226, 85] width 403 height 41
click at [46, 88] on icon at bounding box center [38, 82] width 15 height 15
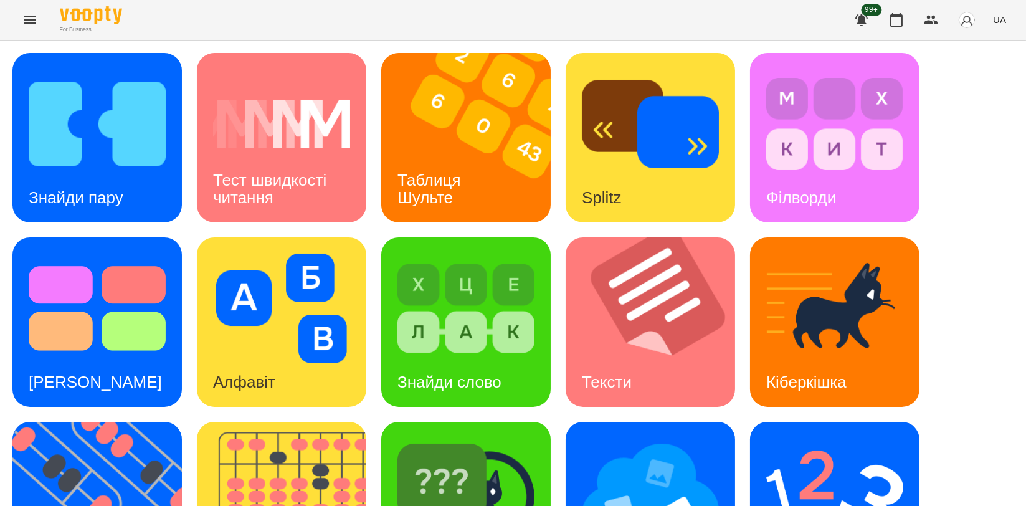
scroll to position [207, 0]
click at [431, 438] on img at bounding box center [465, 493] width 137 height 110
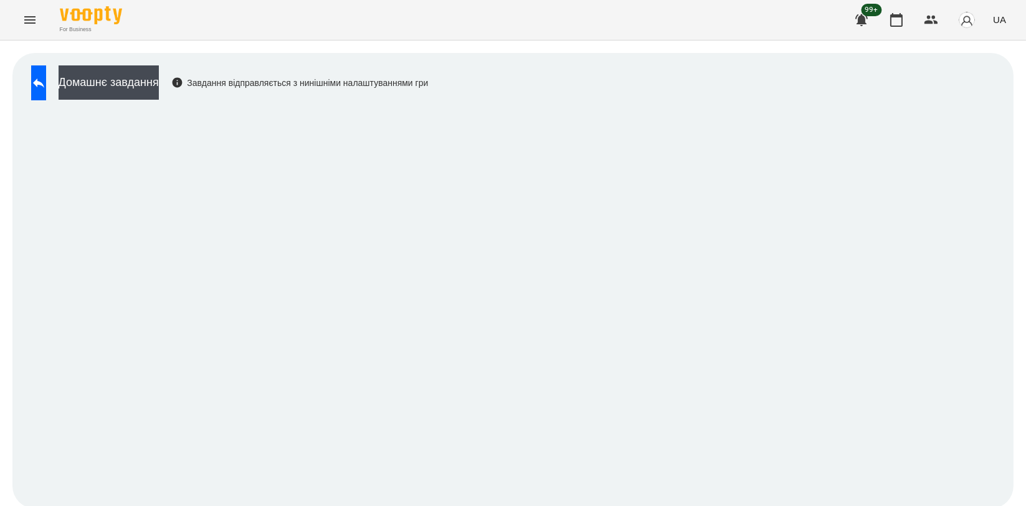
scroll to position [2, 0]
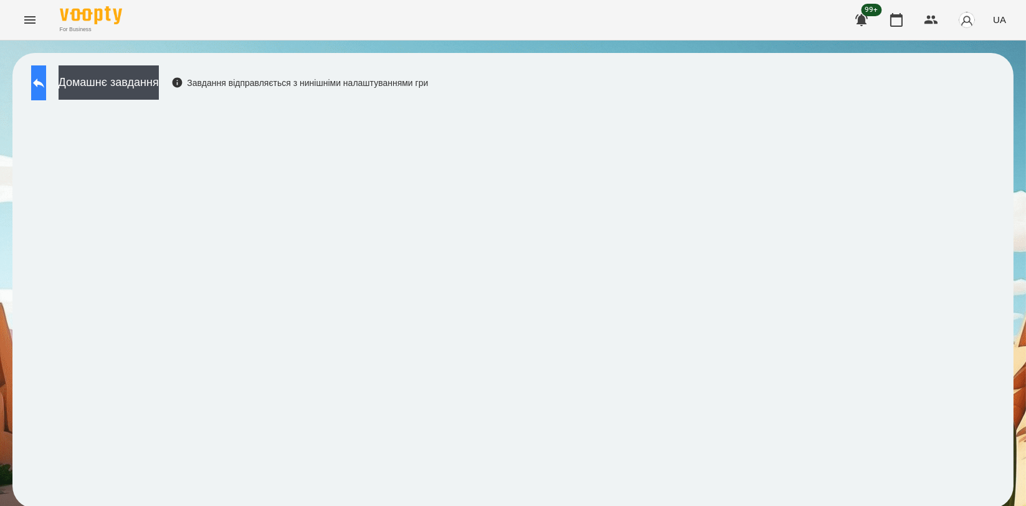
click at [42, 76] on button at bounding box center [38, 82] width 15 height 35
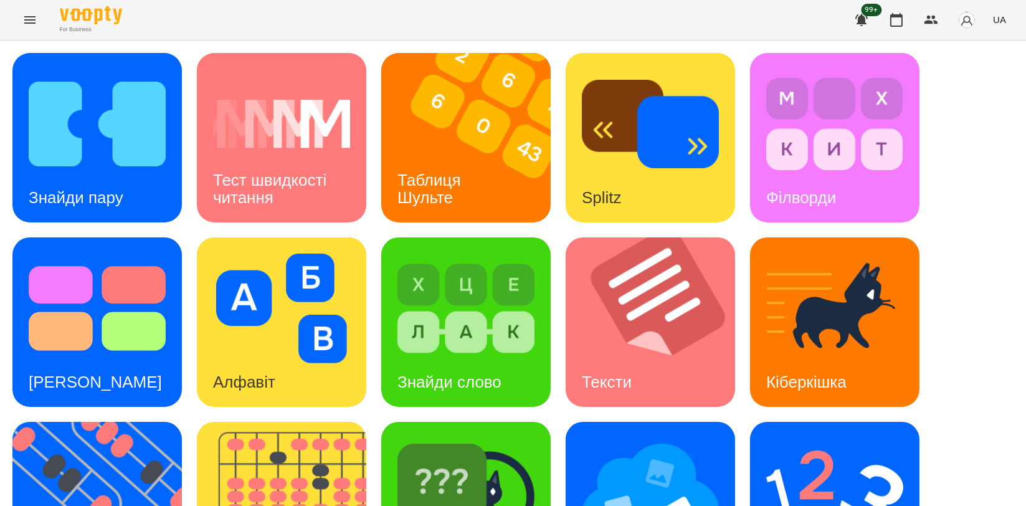
scroll to position [279, 0]
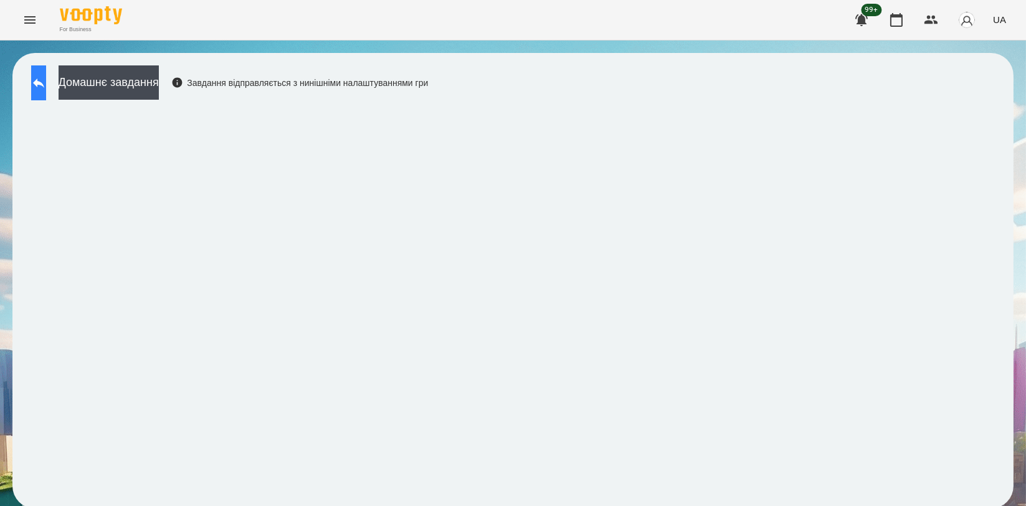
click at [46, 91] on button at bounding box center [38, 82] width 15 height 35
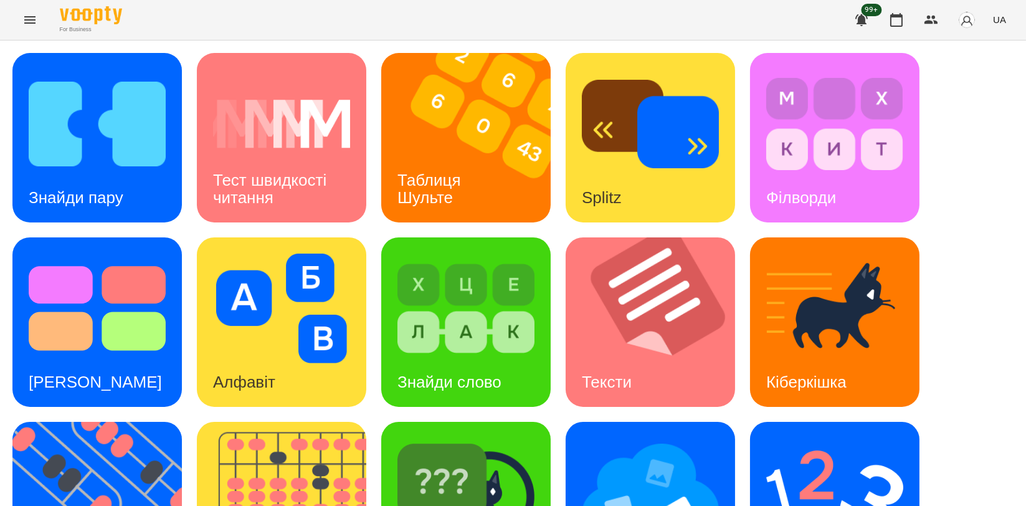
scroll to position [207, 0]
click at [786, 438] on img at bounding box center [834, 493] width 137 height 110
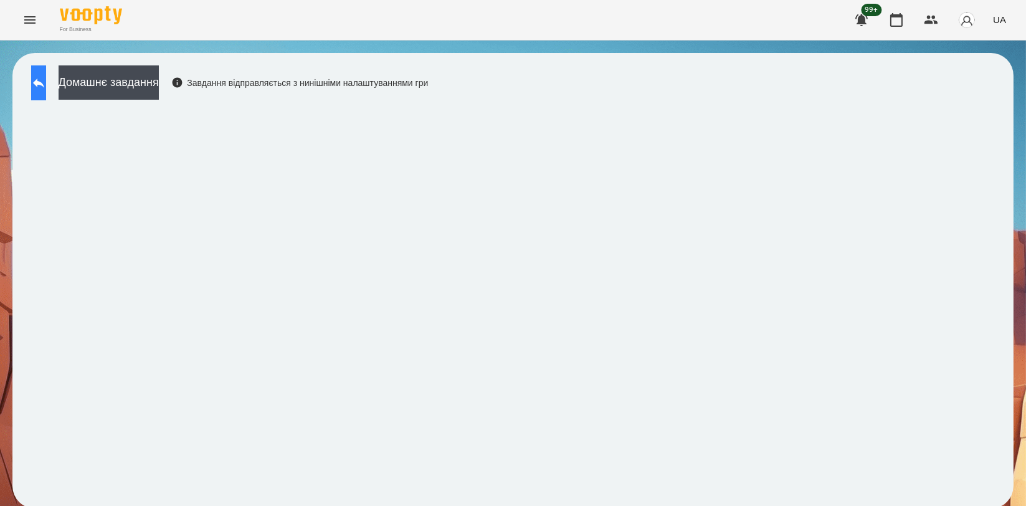
click at [46, 93] on button at bounding box center [38, 82] width 15 height 35
